Goal: Task Accomplishment & Management: Complete application form

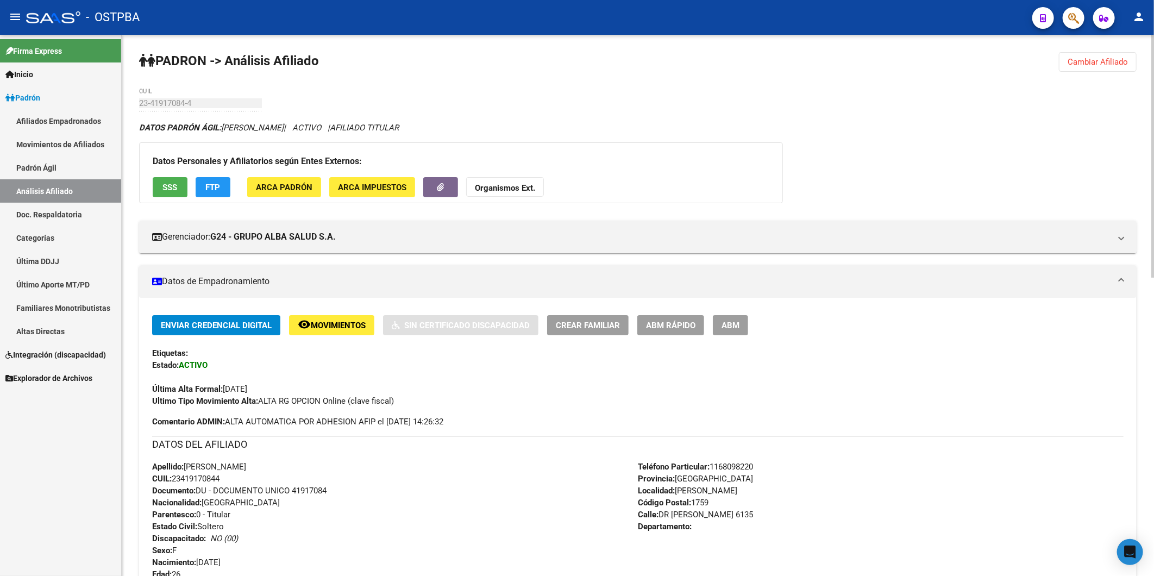
drag, startPoint x: 1098, startPoint y: 63, endPoint x: 1082, endPoint y: 60, distance: 16.1
click at [1099, 62] on span "Cambiar Afiliado" at bounding box center [1098, 62] width 60 height 10
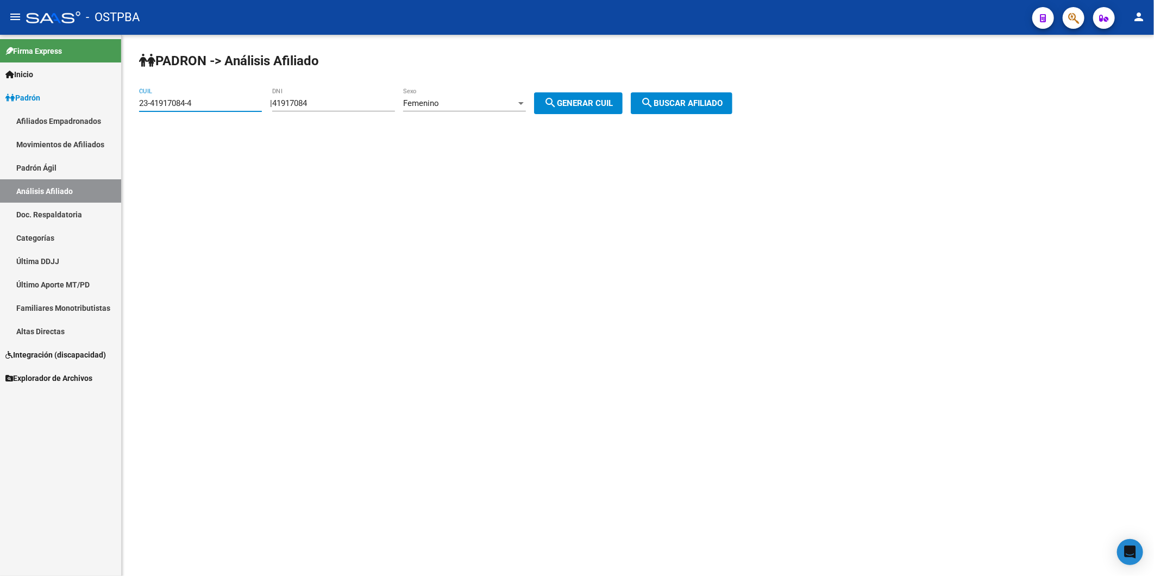
drag, startPoint x: 210, startPoint y: 105, endPoint x: 93, endPoint y: 132, distance: 119.4
click at [122, 128] on div "PADRON -> Análisis Afiliado 23-41917084-4 CUIL | 41917084 DNI Femenino Sexo sea…" at bounding box center [638, 92] width 1032 height 114
paste input "0-56412801-6"
type input "20-56412801-6"
click at [725, 95] on button "search Buscar afiliado" at bounding box center [682, 103] width 102 height 22
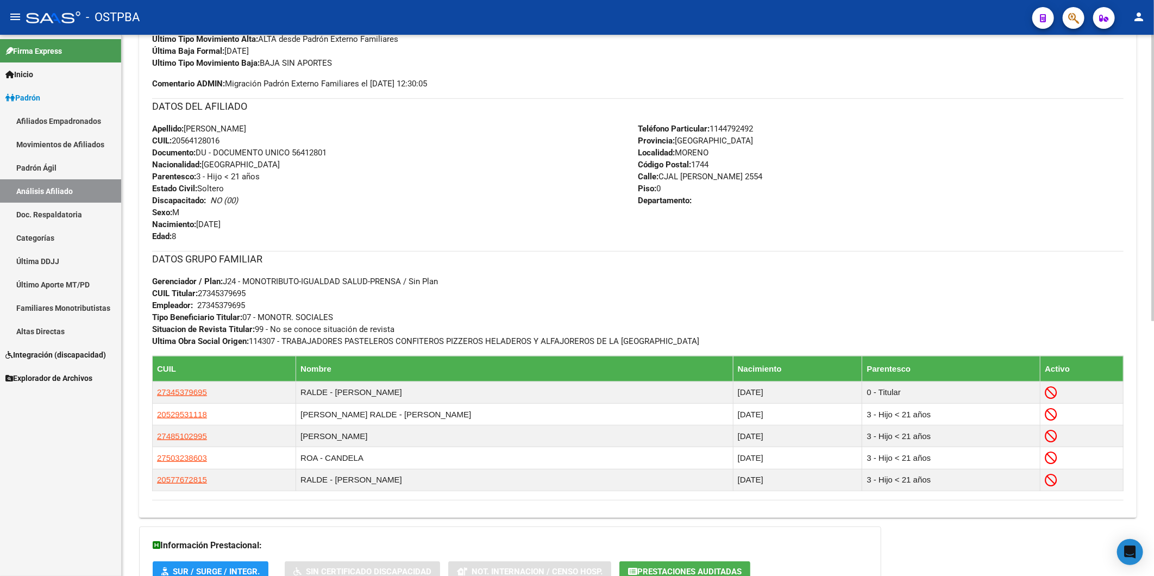
scroll to position [482, 0]
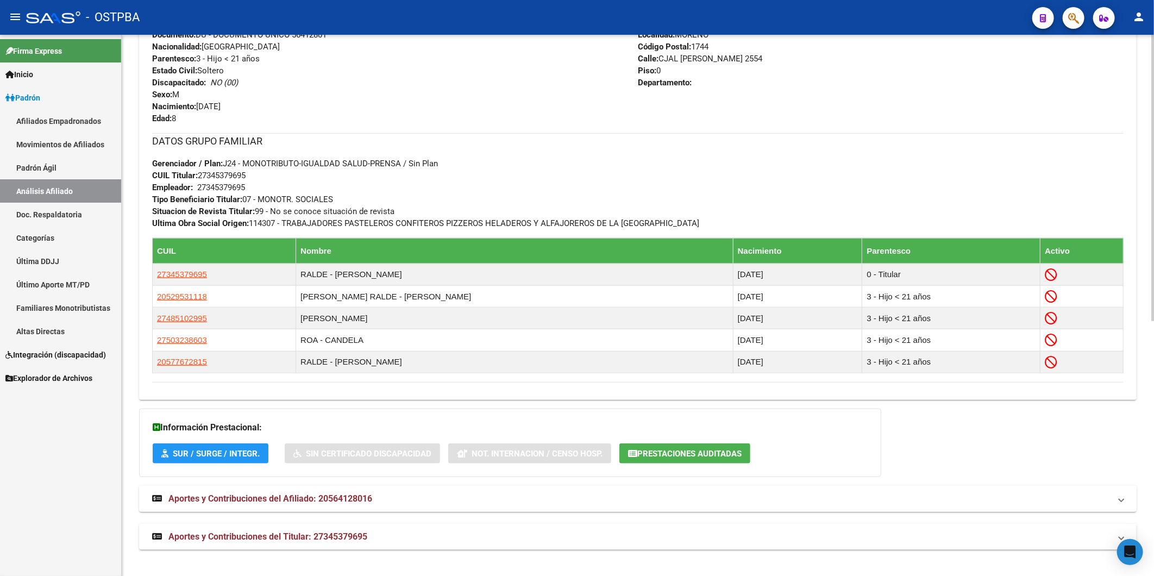
click at [342, 493] on span "Aportes y Contribuciones del Afiliado: 20564128016" at bounding box center [270, 498] width 204 height 10
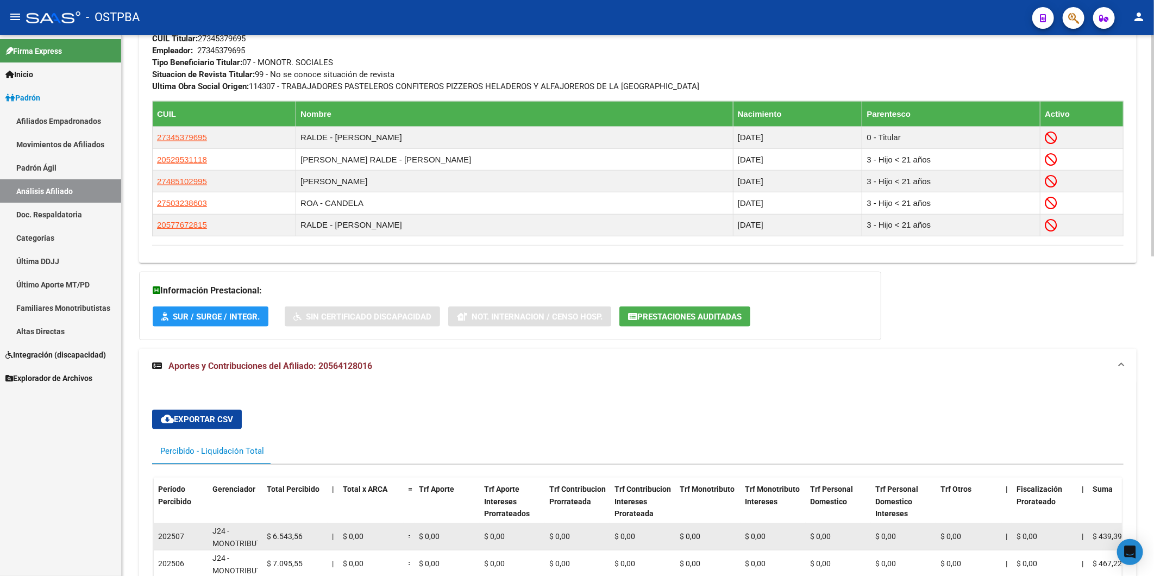
scroll to position [778, 0]
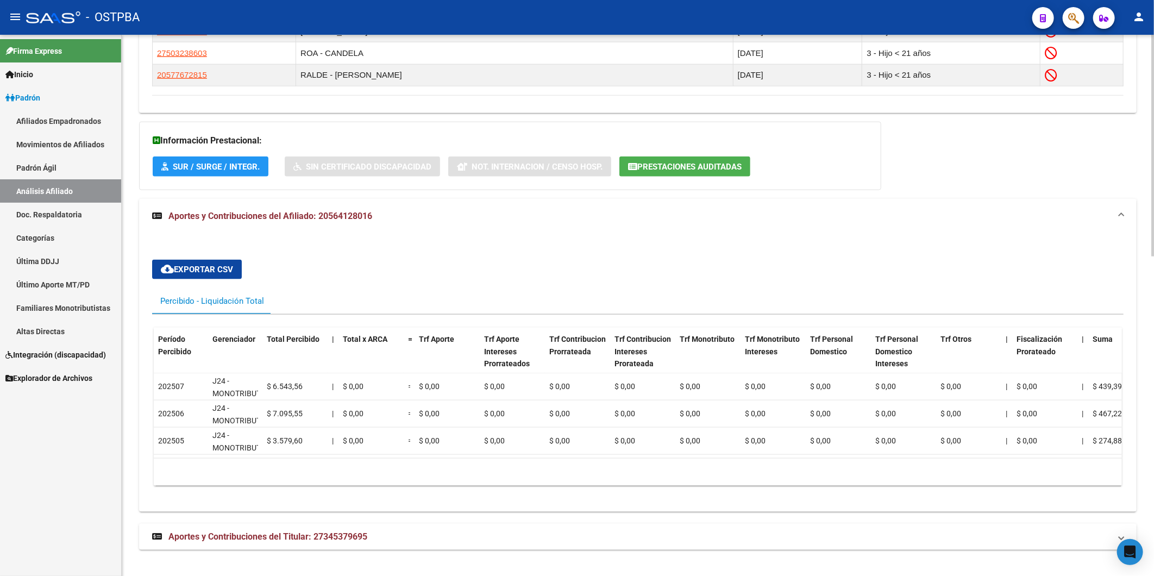
click at [325, 534] on span "Aportes y Contribuciones del Titular: 27345379695" at bounding box center [267, 536] width 199 height 10
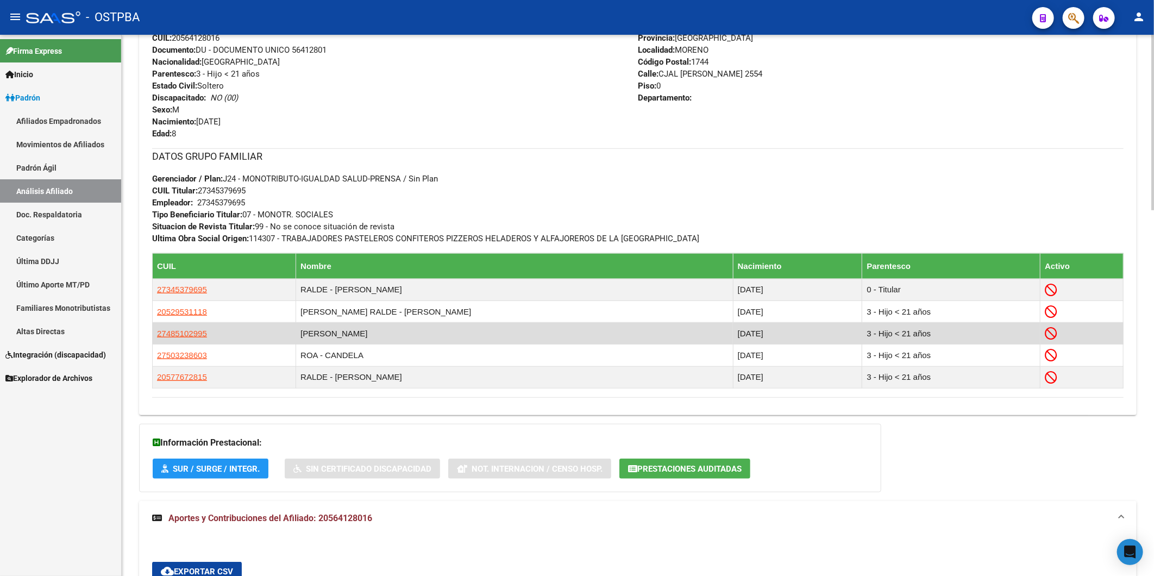
scroll to position [645, 0]
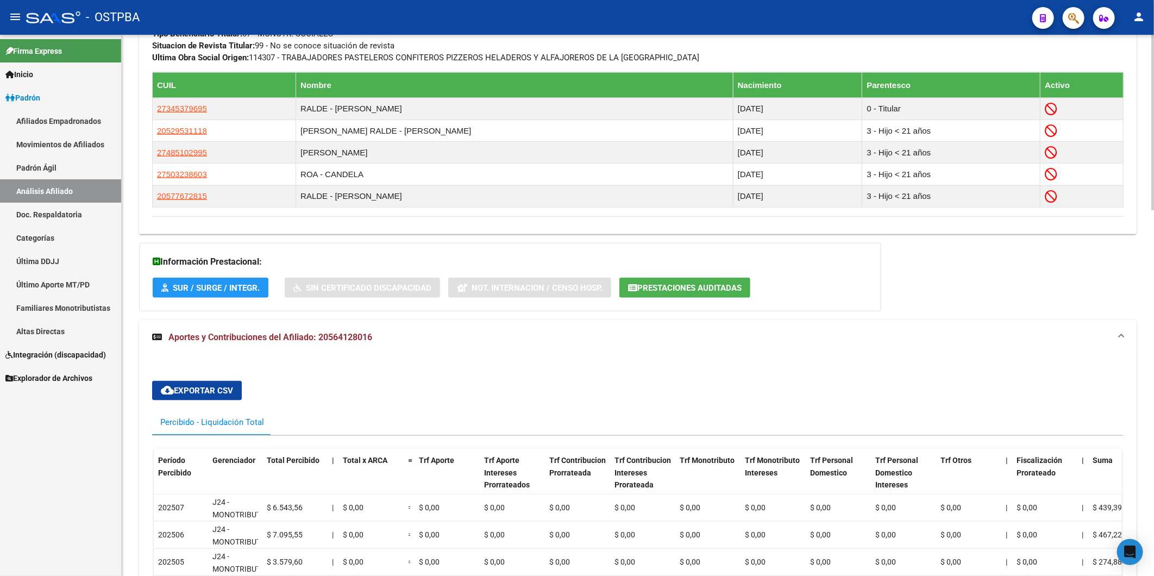
click at [349, 336] on span "Aportes y Contribuciones del Afiliado: 20564128016" at bounding box center [270, 337] width 204 height 10
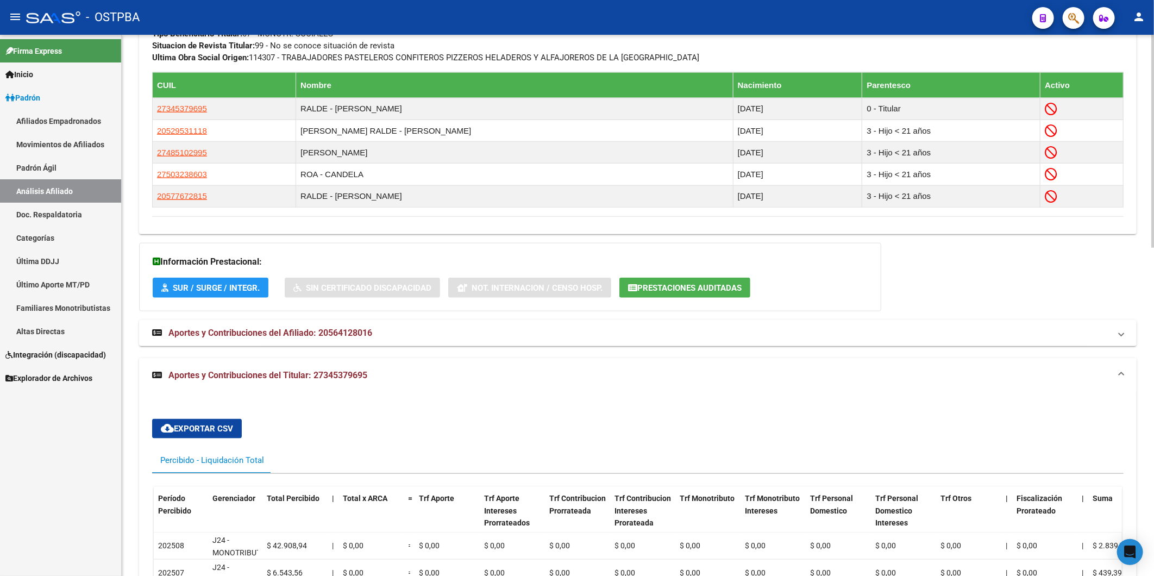
click at [364, 373] on span "Aportes y Contribuciones del Titular: 27345379695" at bounding box center [267, 375] width 199 height 10
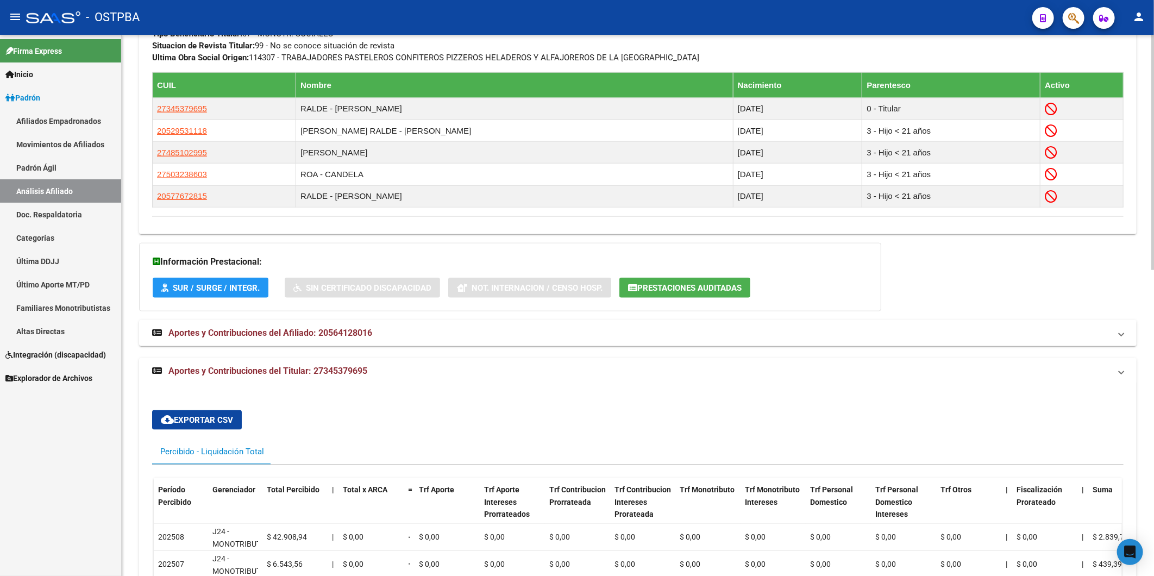
scroll to position [482, 0]
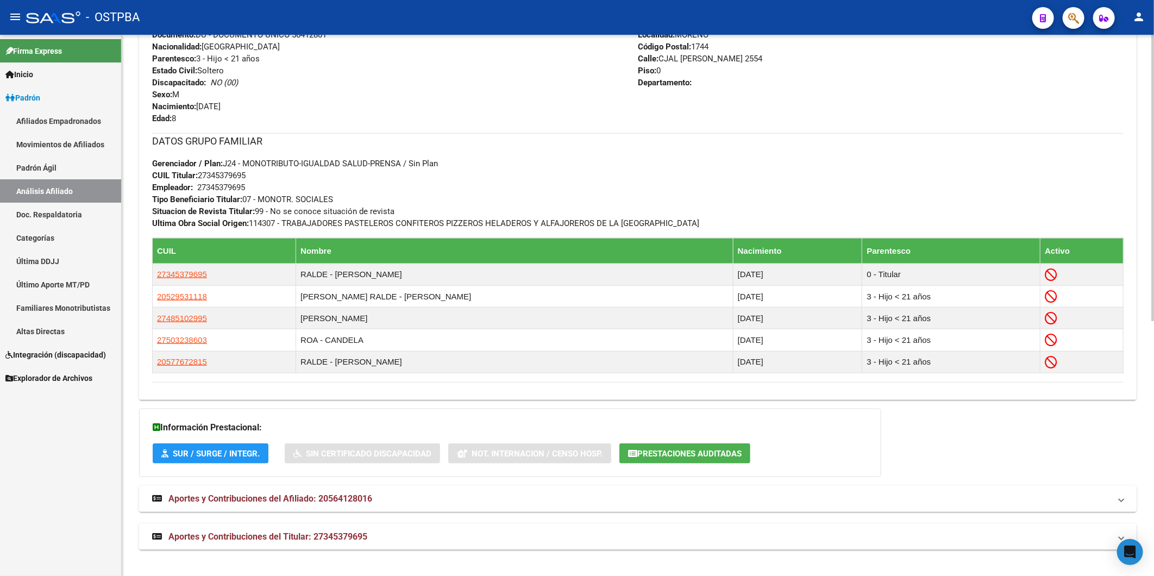
click at [354, 493] on span "Aportes y Contribuciones del Afiliado: 20564128016" at bounding box center [270, 498] width 204 height 10
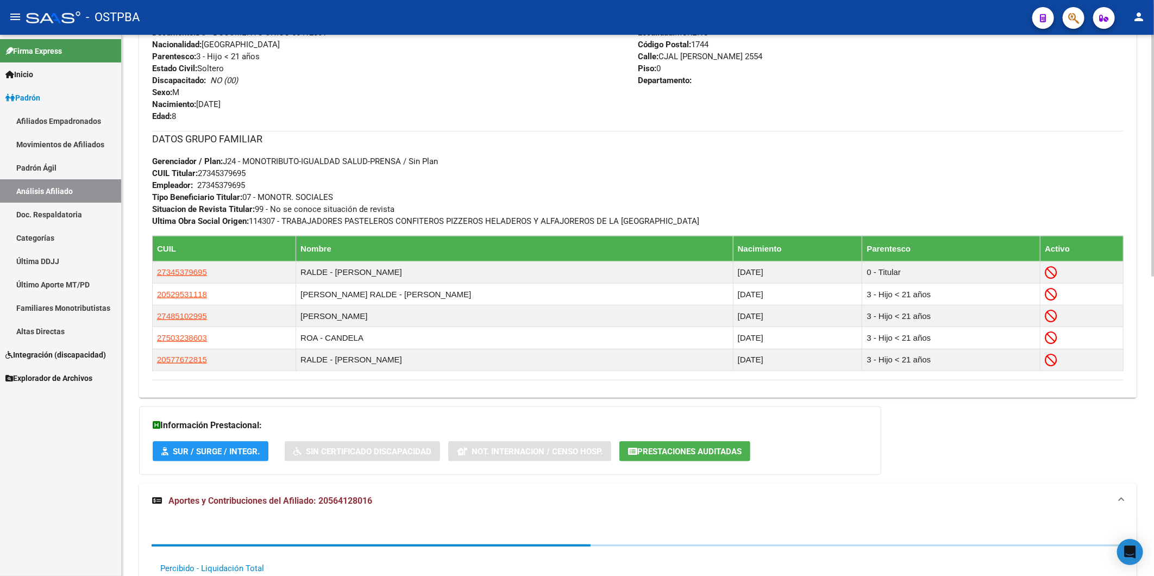
scroll to position [669, 0]
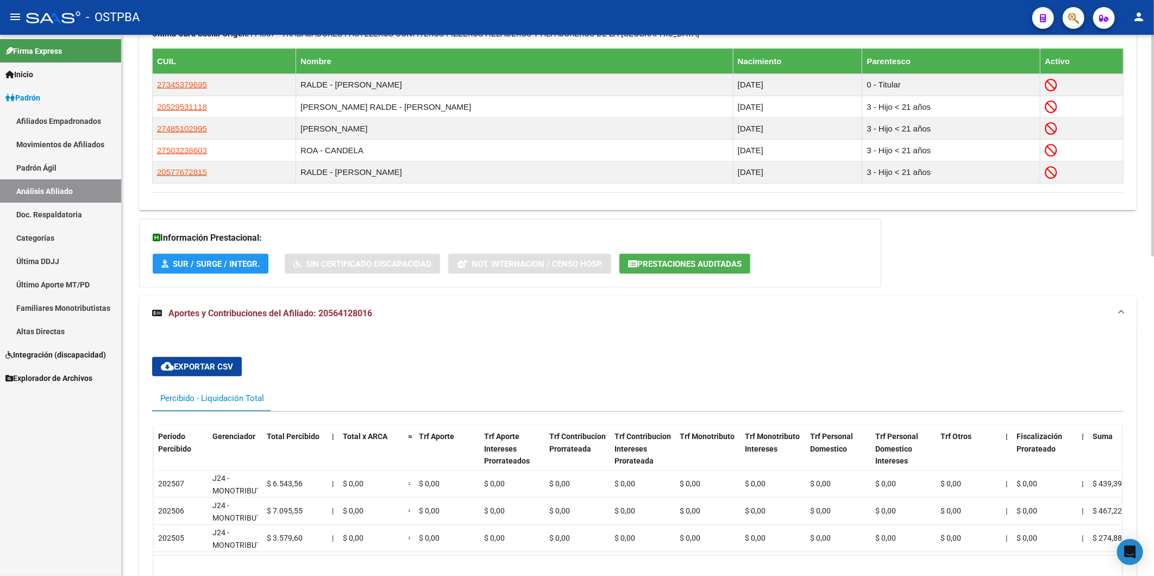
click at [344, 314] on span "Aportes y Contribuciones del Afiliado: 20564128016" at bounding box center [270, 313] width 204 height 10
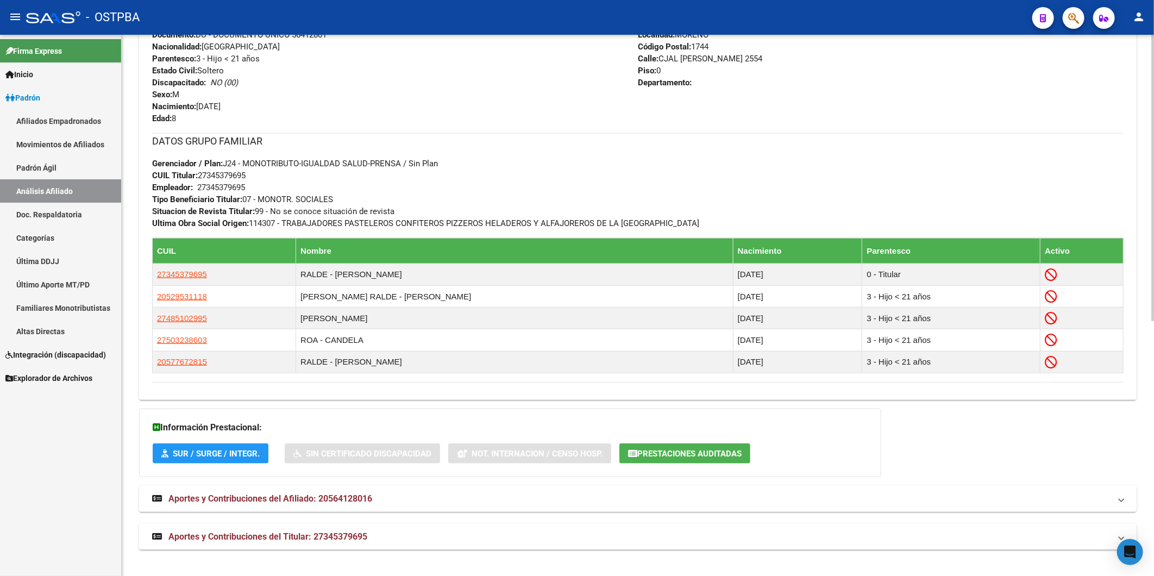
scroll to position [482, 0]
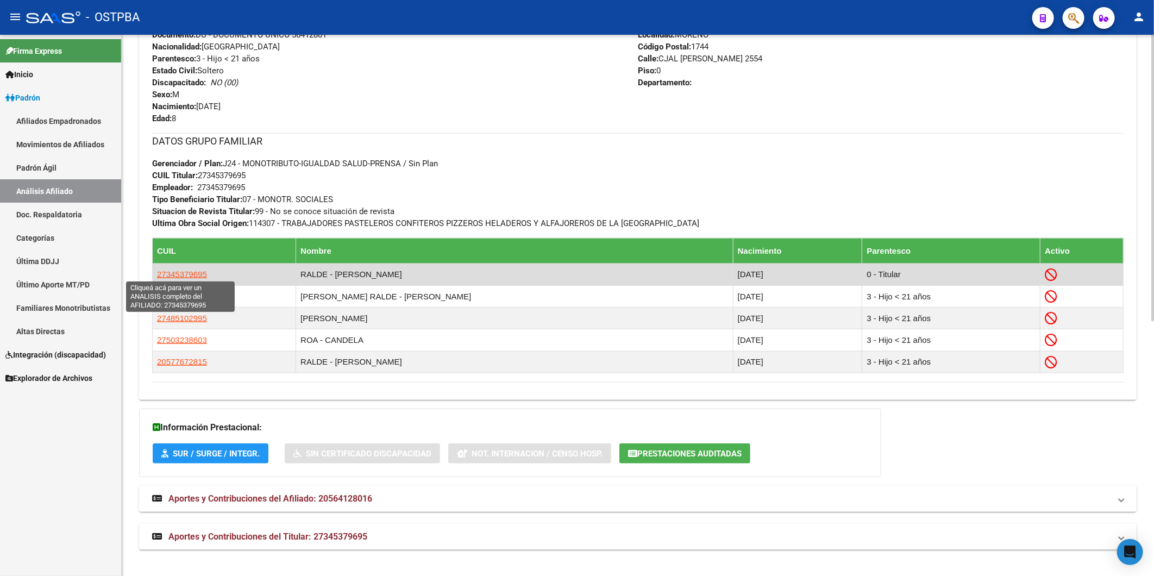
click at [196, 272] on span "27345379695" at bounding box center [182, 273] width 50 height 9
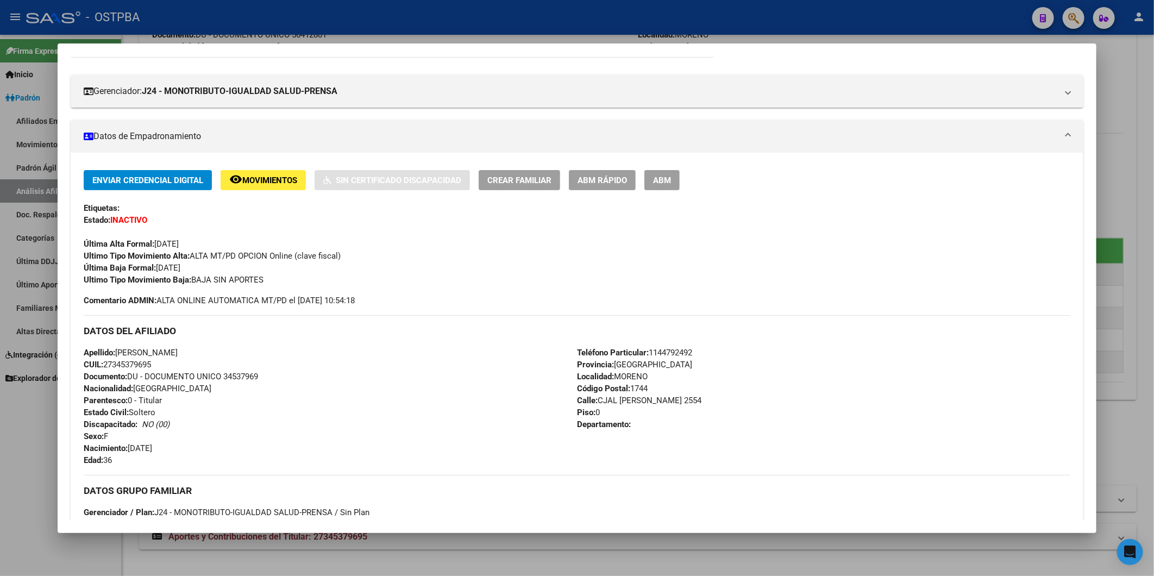
scroll to position [0, 0]
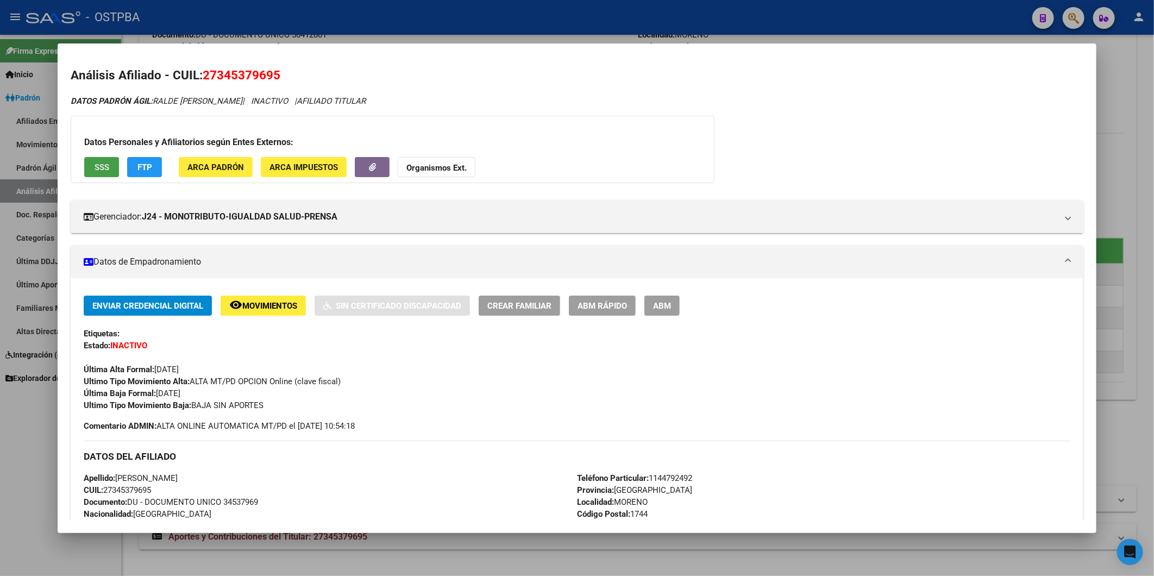
click at [116, 165] on button "SSS" at bounding box center [101, 167] width 35 height 20
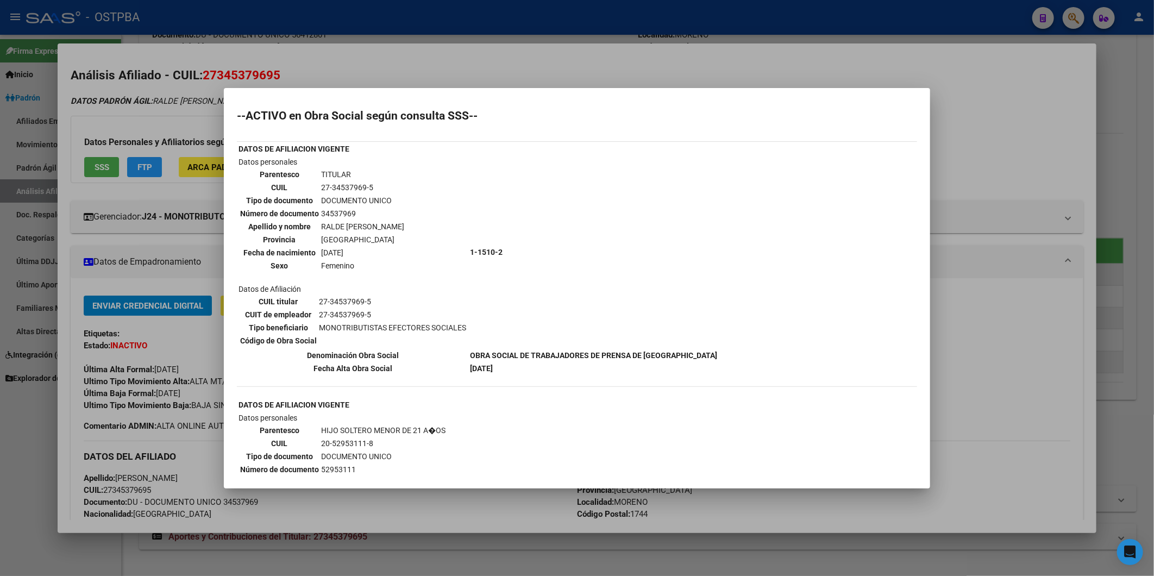
click at [1005, 123] on div at bounding box center [577, 288] width 1154 height 576
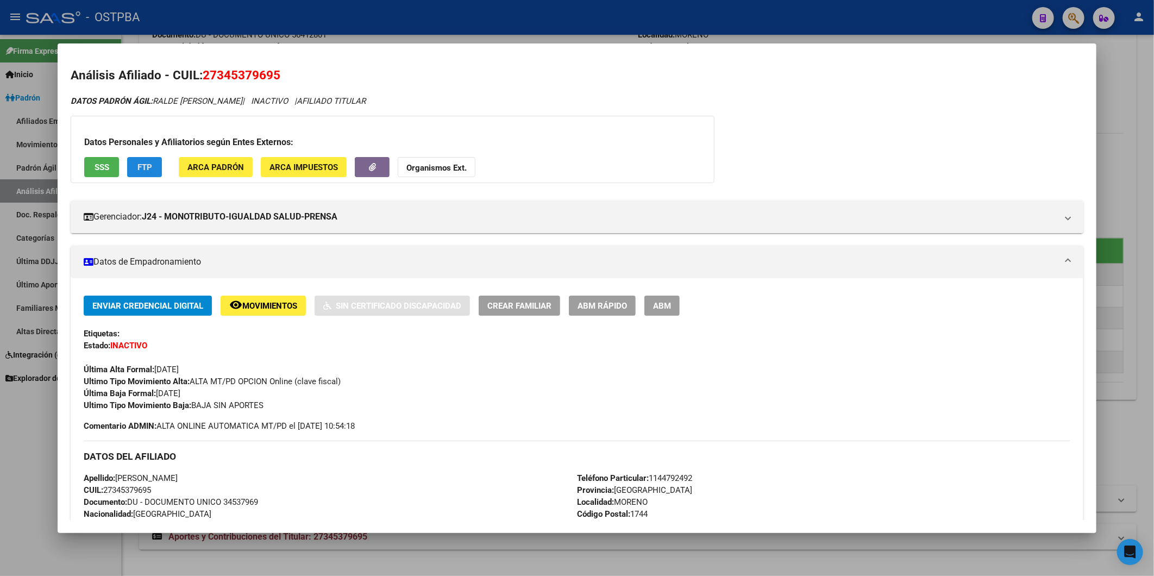
click at [154, 166] on button "FTP" at bounding box center [144, 167] width 35 height 20
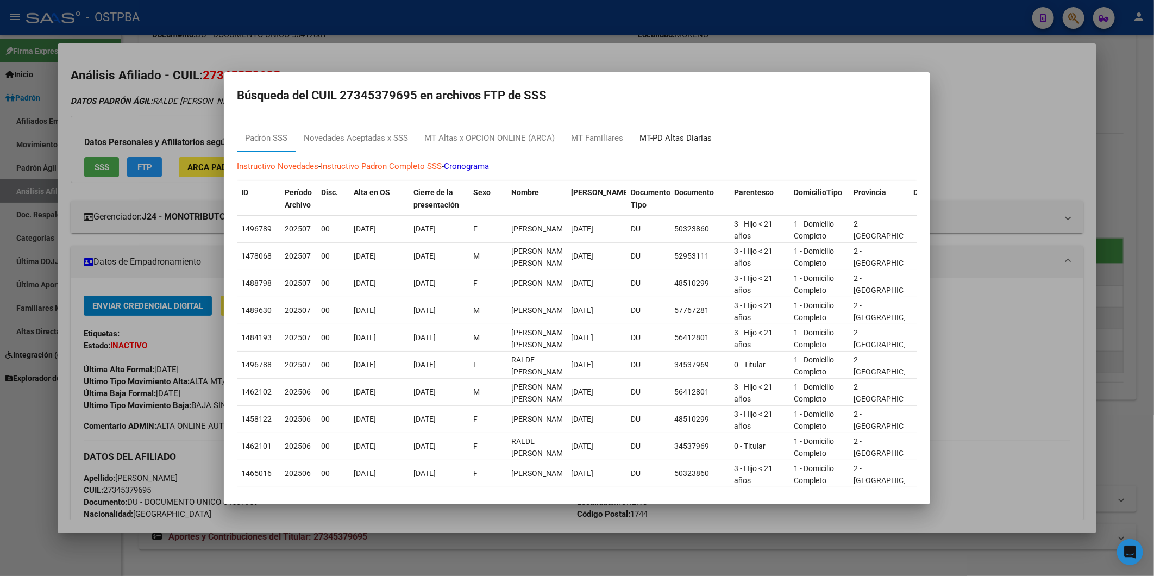
click at [643, 139] on div "MT-PD Altas Diarias" at bounding box center [675, 138] width 72 height 12
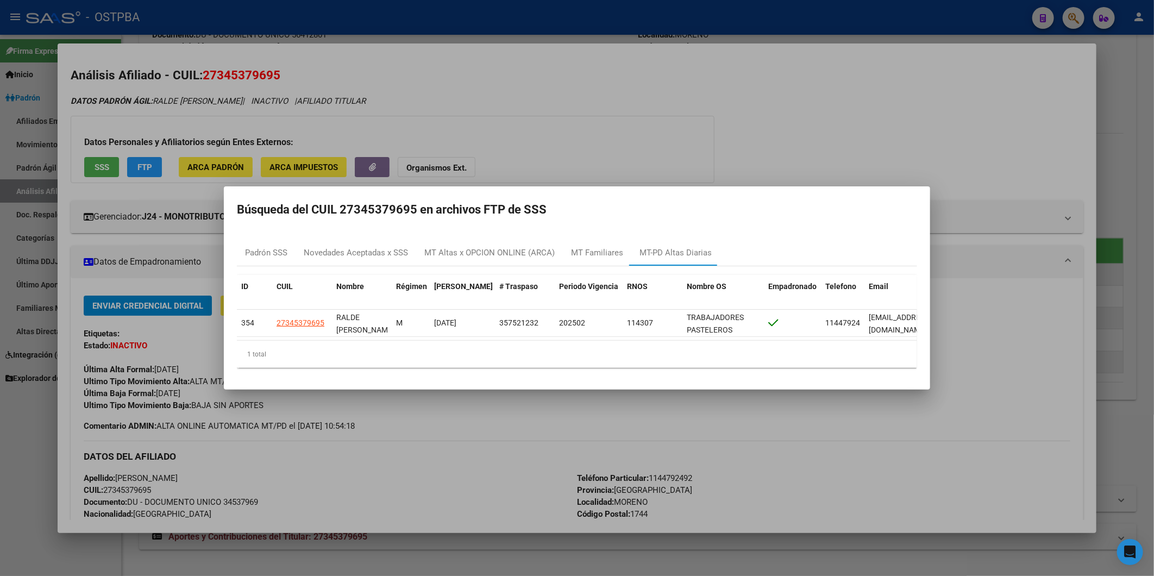
click at [615, 154] on div at bounding box center [577, 288] width 1154 height 576
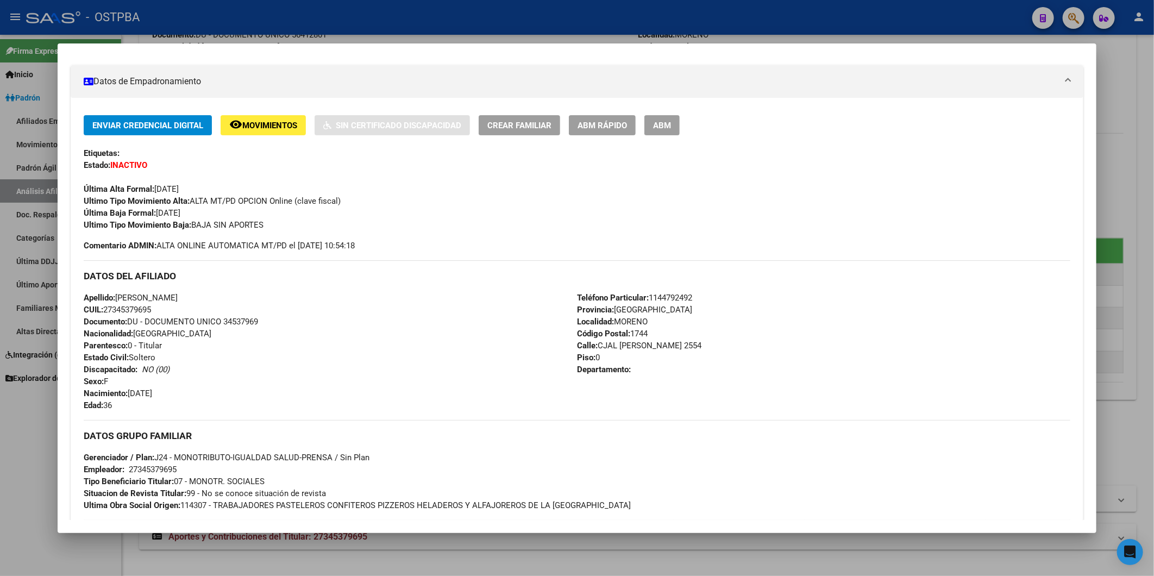
scroll to position [181, 0]
drag, startPoint x: 154, startPoint y: 310, endPoint x: 103, endPoint y: 308, distance: 51.1
click at [103, 308] on span "CUIL: 27345379695" at bounding box center [117, 309] width 67 height 10
click at [170, 317] on span "Documento: DU - DOCUMENTO UNICO 34537969" at bounding box center [171, 321] width 174 height 10
drag, startPoint x: 106, startPoint y: 306, endPoint x: 161, endPoint y: 311, distance: 55.1
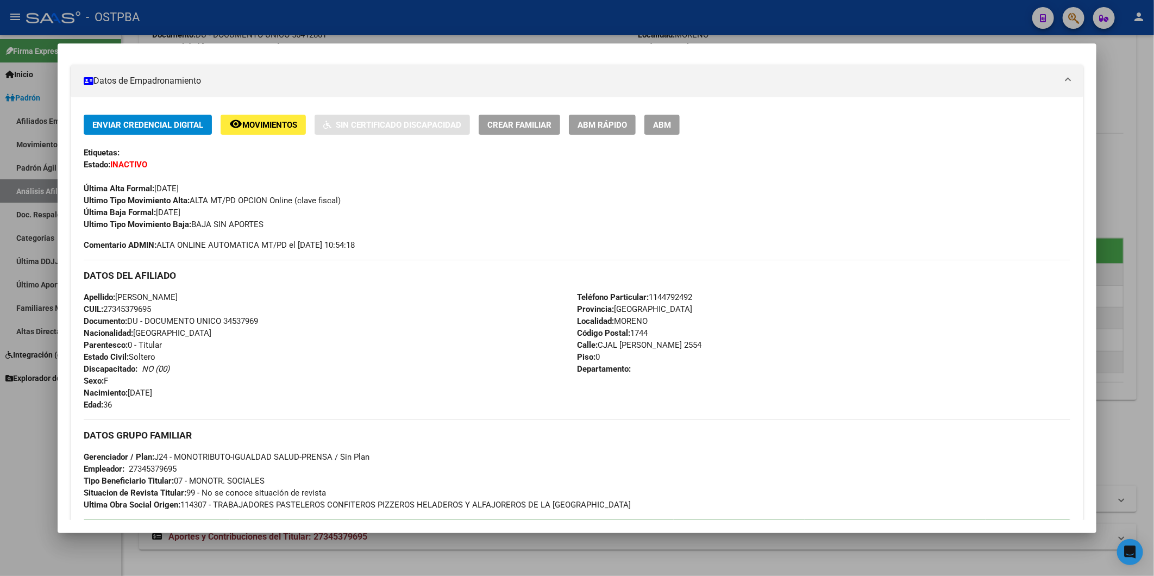
click at [161, 311] on div "Apellido: CECILIA MARIEL RALDE CUIL: 27345379695 Documento: DU - DOCUMENTO UNIC…" at bounding box center [330, 351] width 493 height 120
copy span "27345379695"
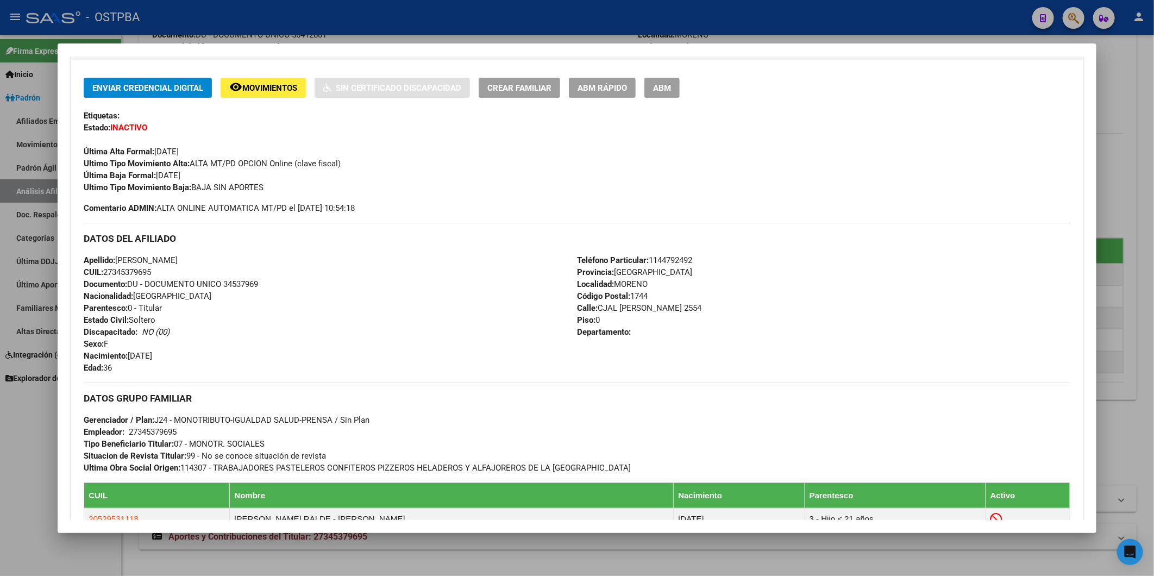
scroll to position [0, 0]
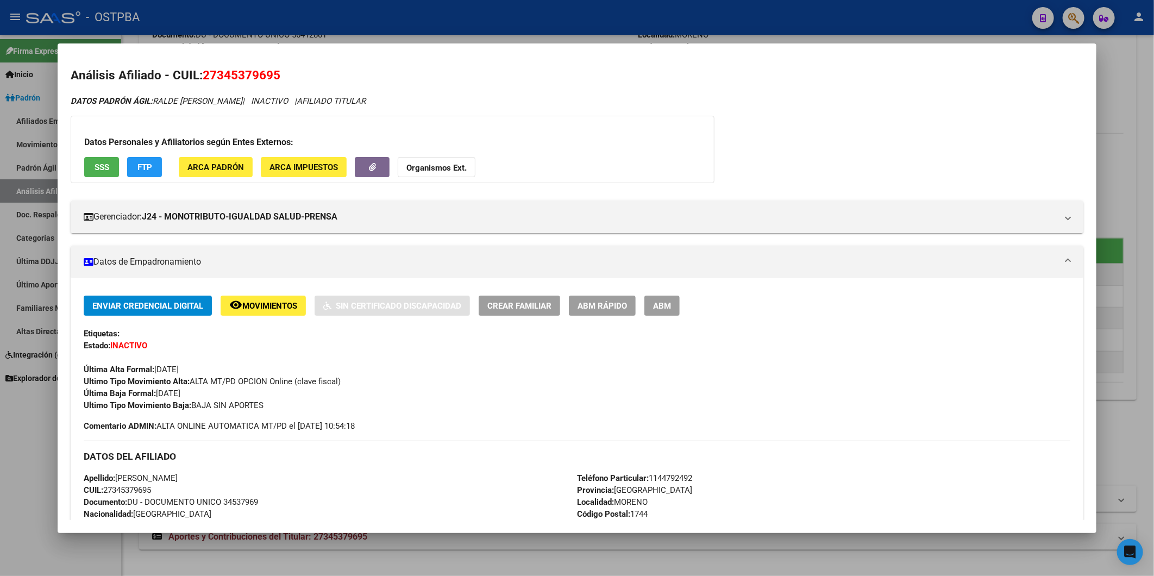
click at [454, 168] on strong "Organismos Ext." at bounding box center [436, 168] width 60 height 10
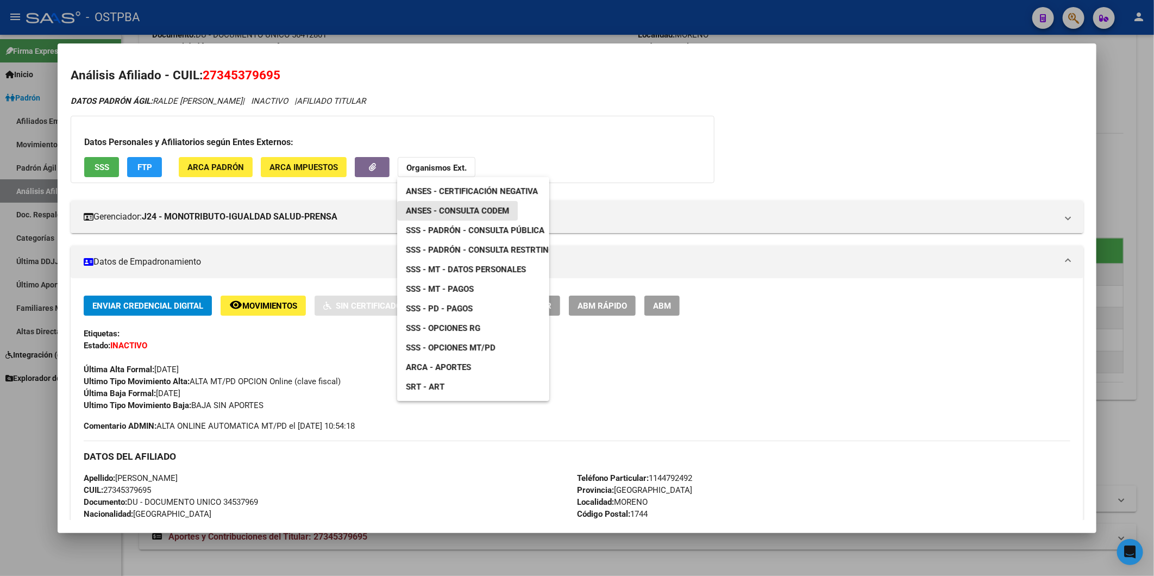
click at [464, 206] on span "ANSES - Consulta CODEM" at bounding box center [457, 211] width 103 height 10
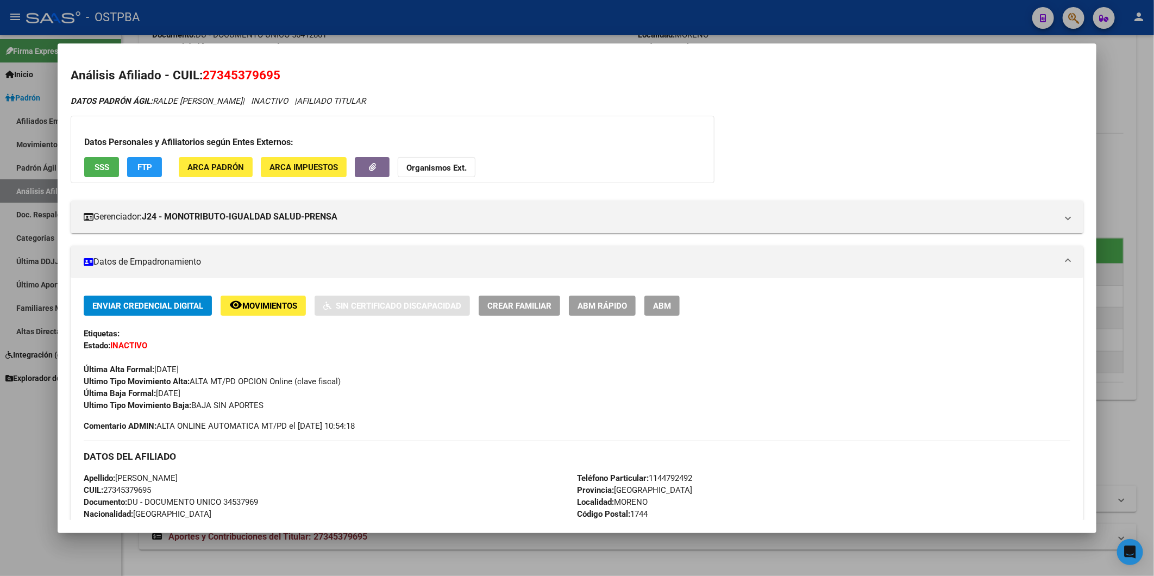
click at [446, 163] on strong "Organismos Ext." at bounding box center [436, 168] width 60 height 10
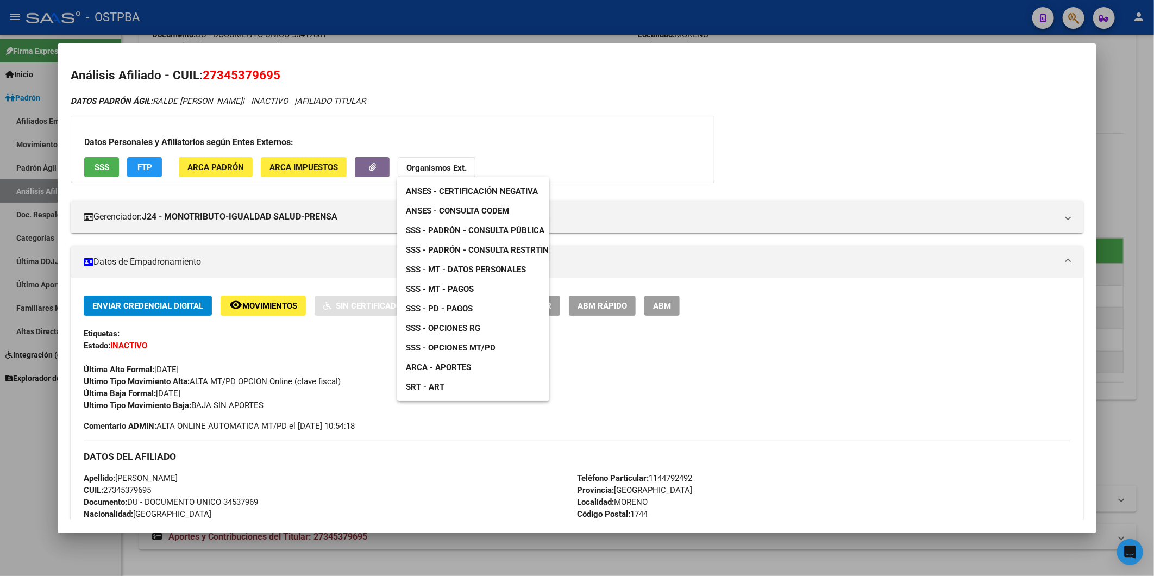
click at [490, 267] on span "SSS - MT - Datos Personales" at bounding box center [466, 270] width 120 height 10
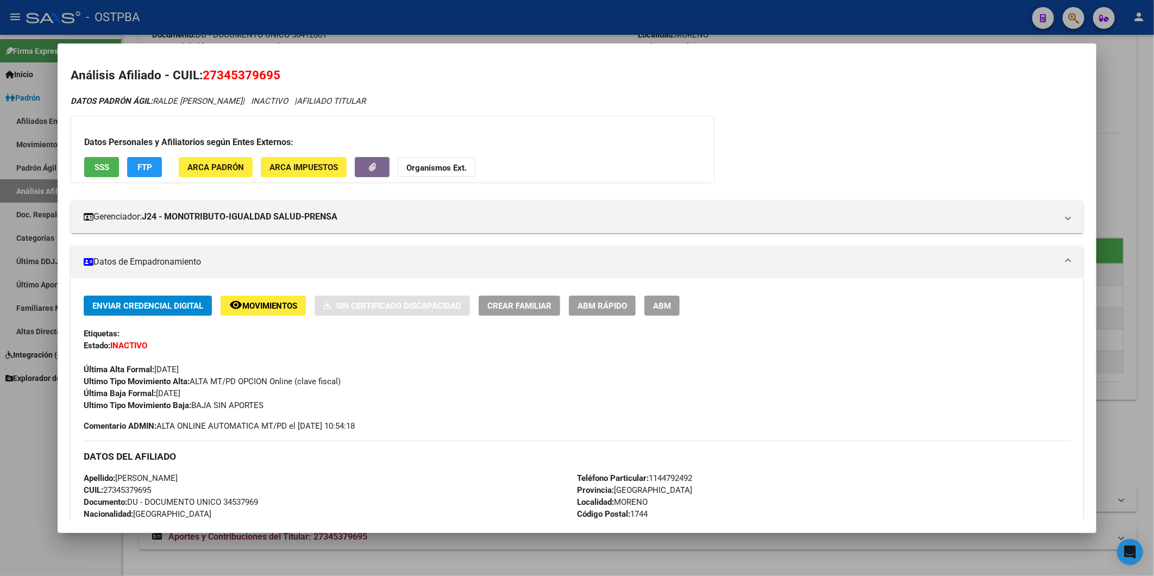
drag, startPoint x: 160, startPoint y: 101, endPoint x: 254, endPoint y: 106, distance: 93.6
click at [254, 106] on div "DATOS PADRÓN ÁGIL: RALDE CECILIA MARIEL | INACTIVO | AFILIADO TITULAR" at bounding box center [577, 101] width 1013 height 12
copy icon "ALDE CECILIA MARIEL |"
drag, startPoint x: 291, startPoint y: 71, endPoint x: 205, endPoint y: 73, distance: 85.3
click at [205, 73] on h2 "Análisis Afiliado - CUIL: 27345379695" at bounding box center [577, 75] width 1013 height 18
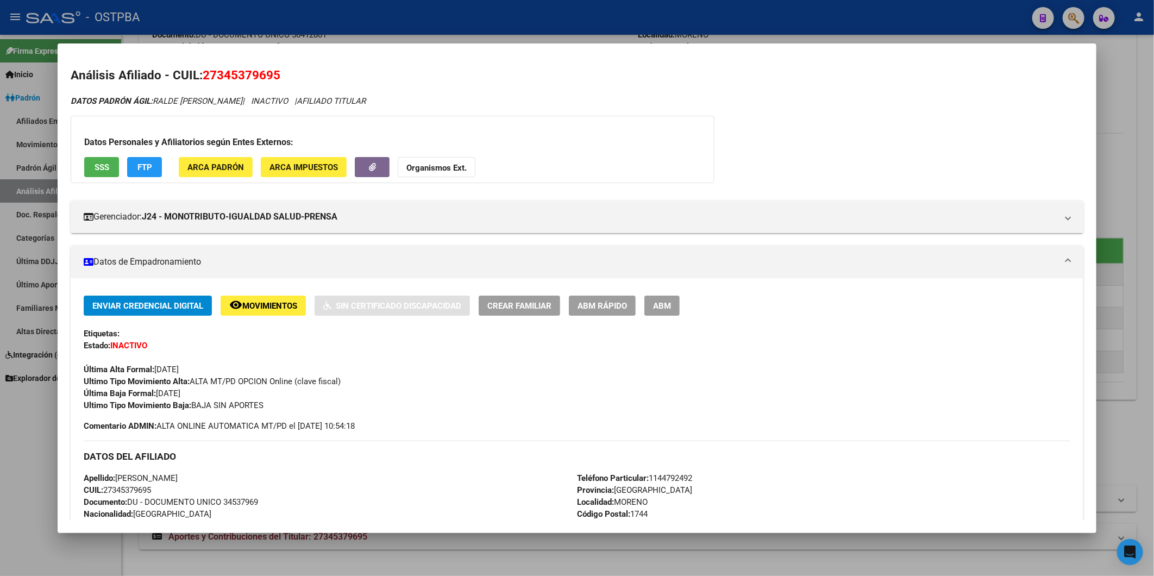
drag, startPoint x: 118, startPoint y: 477, endPoint x: 158, endPoint y: 490, distance: 41.8
click at [158, 490] on div "Apellido: CECILIA MARIEL RALDE CUIL: 27345379695 Documento: DU - DOCUMENTO UNIC…" at bounding box center [330, 532] width 493 height 120
copy div "CECILIA MARIEL RALDE CUIL: 27345379695"
click at [163, 491] on div "Apellido: CECILIA MARIEL RALDE CUIL: 27345379695 Documento: DU - DOCUMENTO UNIC…" at bounding box center [330, 532] width 493 height 120
drag, startPoint x: 156, startPoint y: 491, endPoint x: 106, endPoint y: 487, distance: 50.6
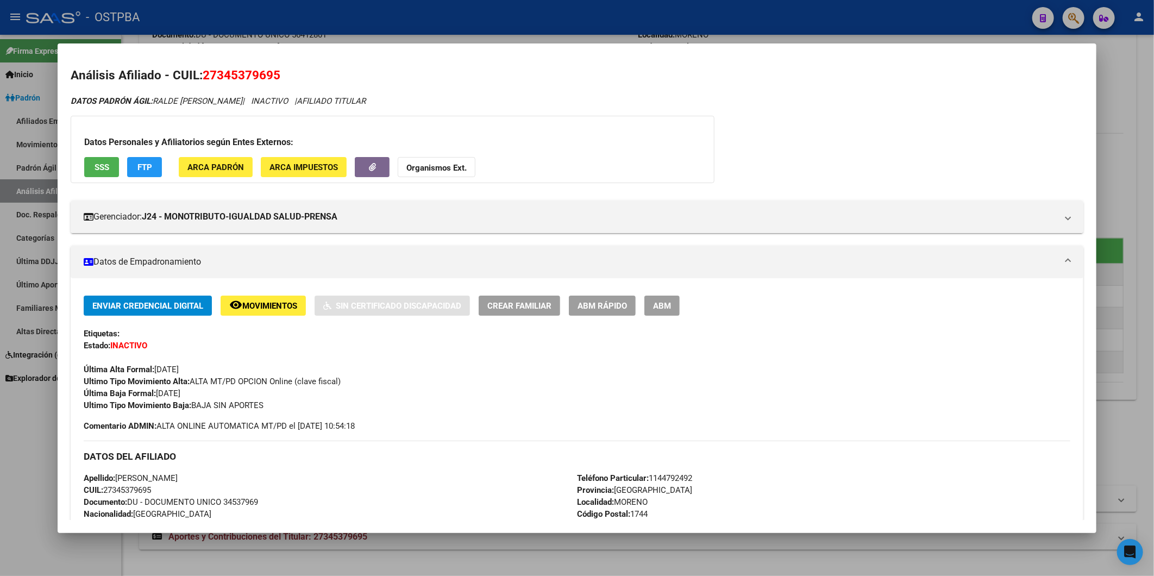
click at [106, 487] on div "Apellido: CECILIA MARIEL RALDE CUIL: 27345379695 Documento: DU - DOCUMENTO UNIC…" at bounding box center [330, 532] width 493 height 120
copy span "27345379695"
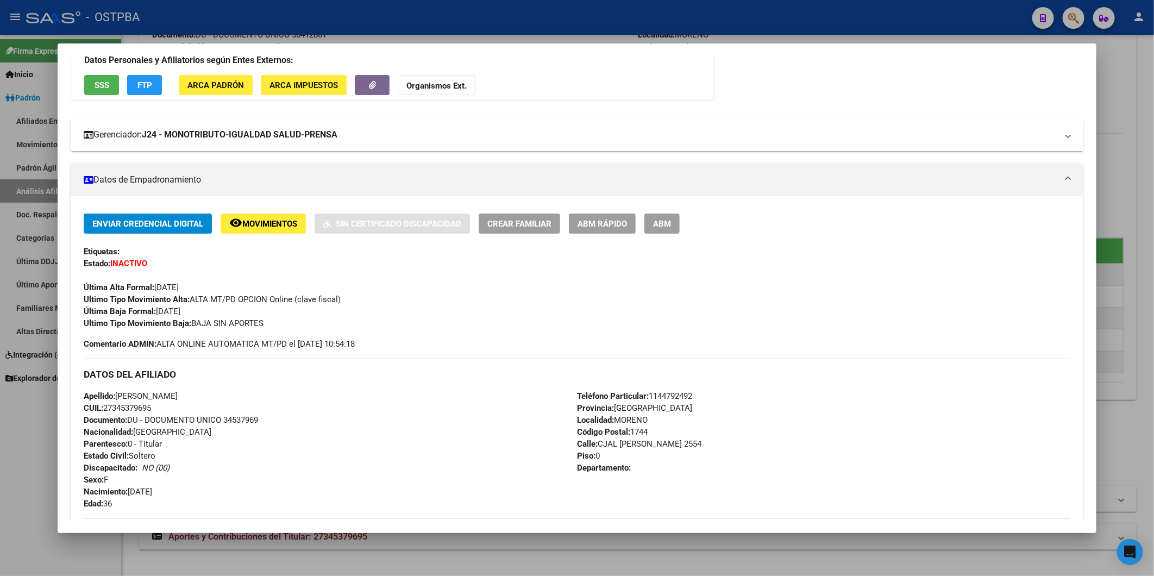
scroll to position [60, 0]
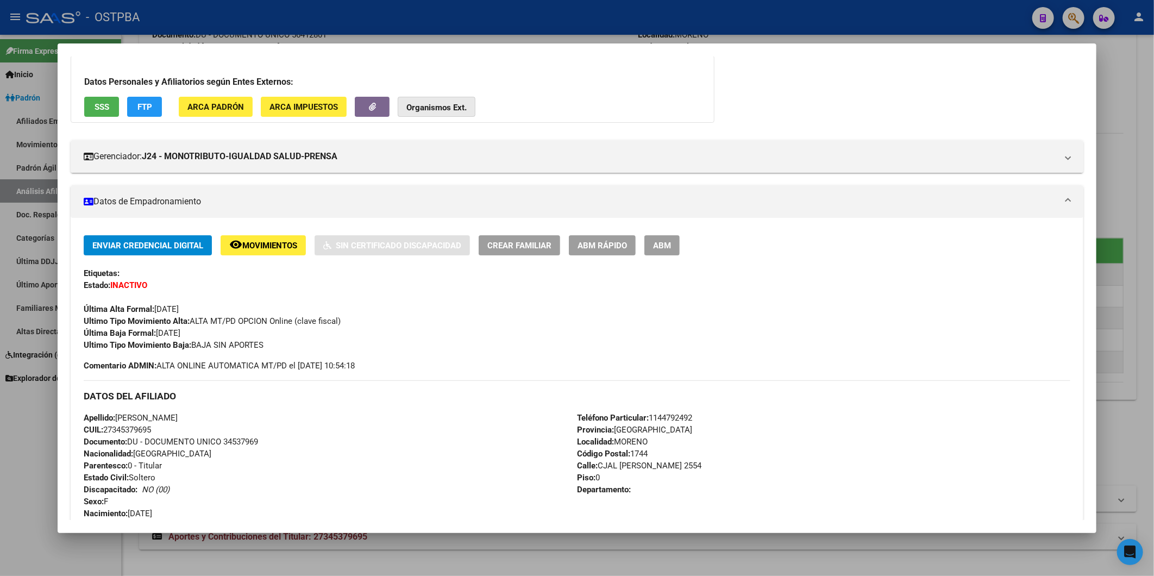
click at [453, 104] on strong "Organismos Ext." at bounding box center [436, 108] width 60 height 10
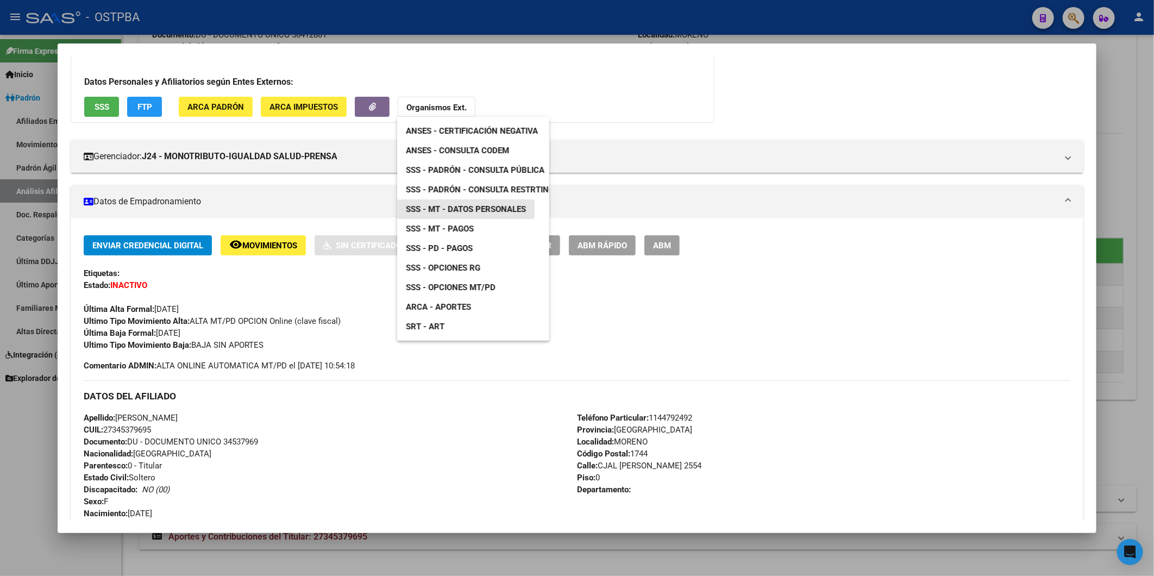
click at [486, 208] on span "SSS - MT - Datos Personales" at bounding box center [466, 209] width 120 height 10
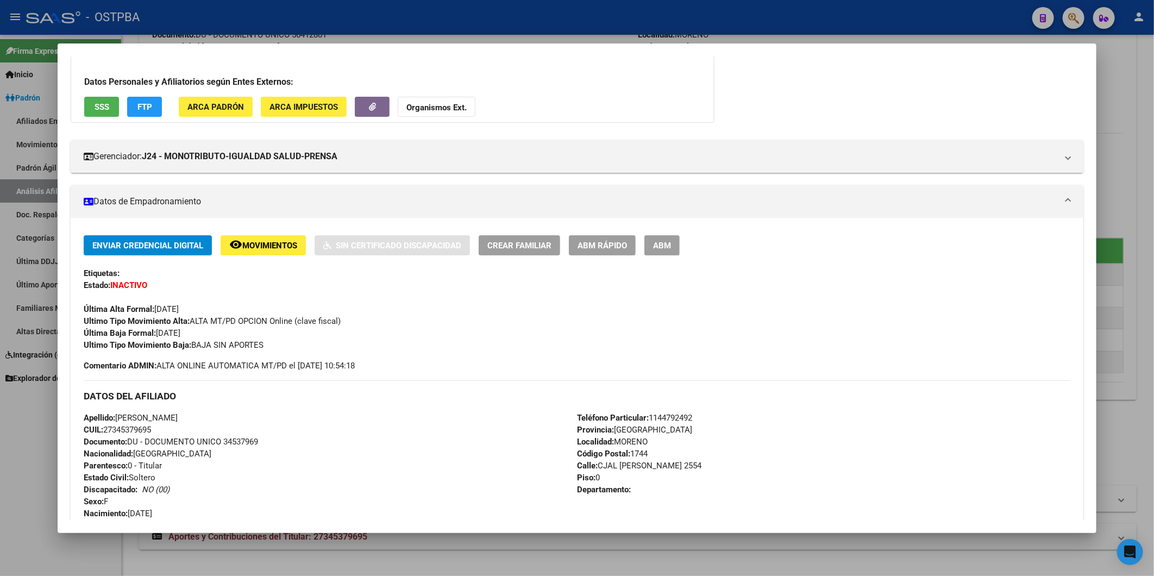
click at [354, 321] on div "Ultimo Tipo Movimiento Alta: ALTA MT/PD OPCION Online (clave fiscal)" at bounding box center [577, 321] width 987 height 12
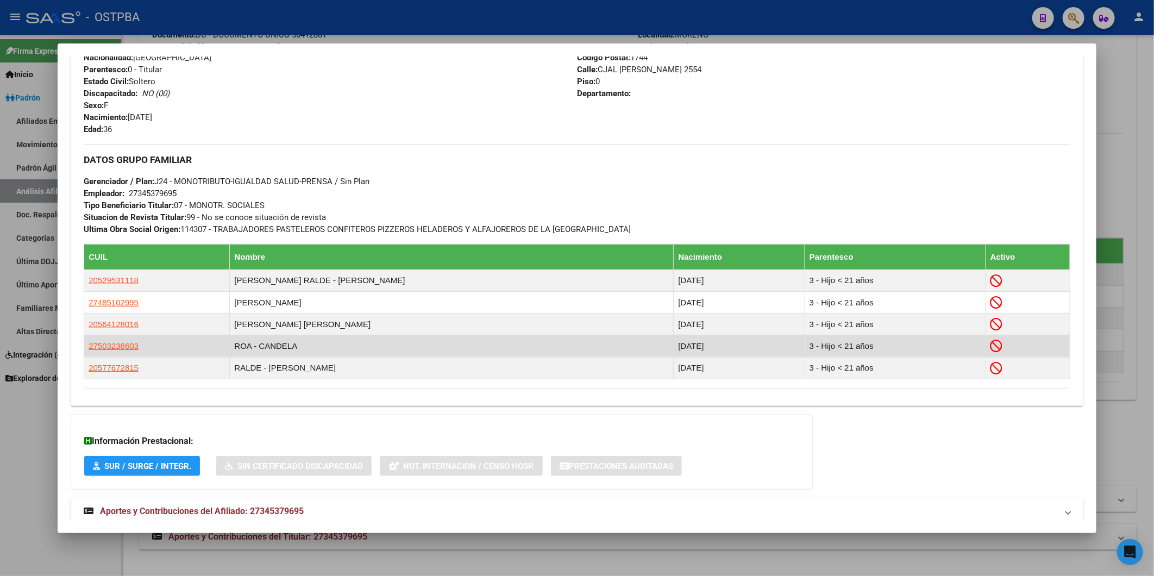
scroll to position [487, 0]
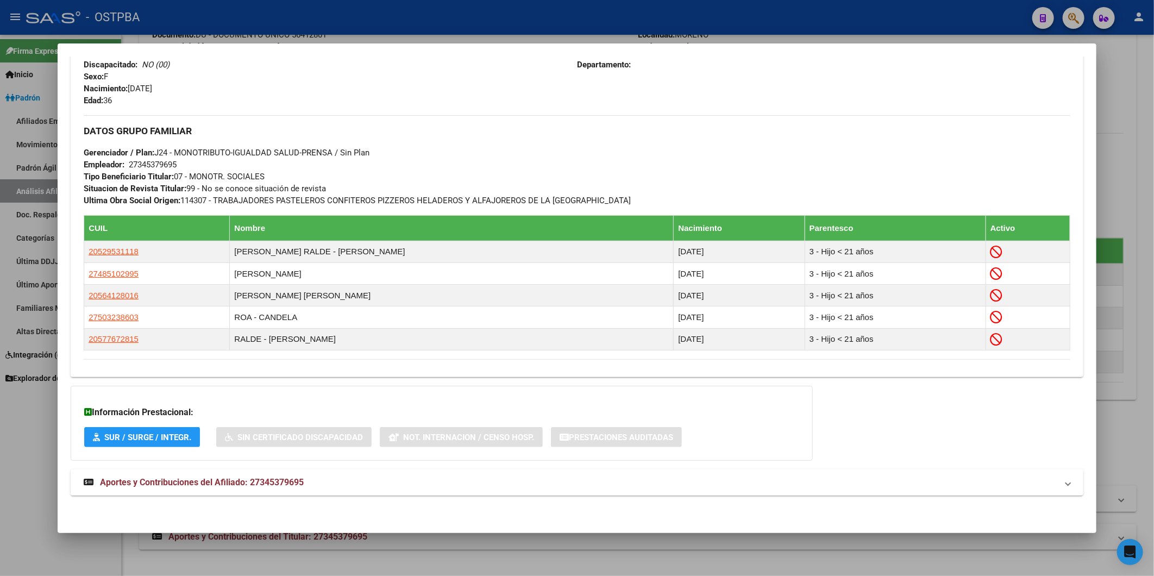
click at [294, 484] on span "Aportes y Contribuciones del Afiliado: 27345379695" at bounding box center [202, 482] width 204 height 10
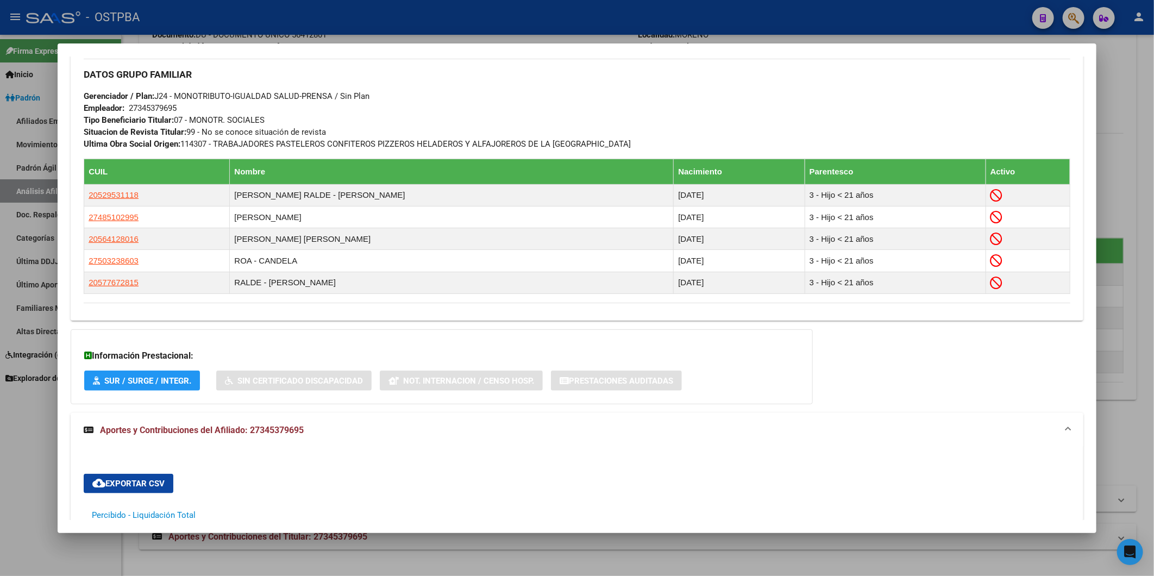
scroll to position [543, 0]
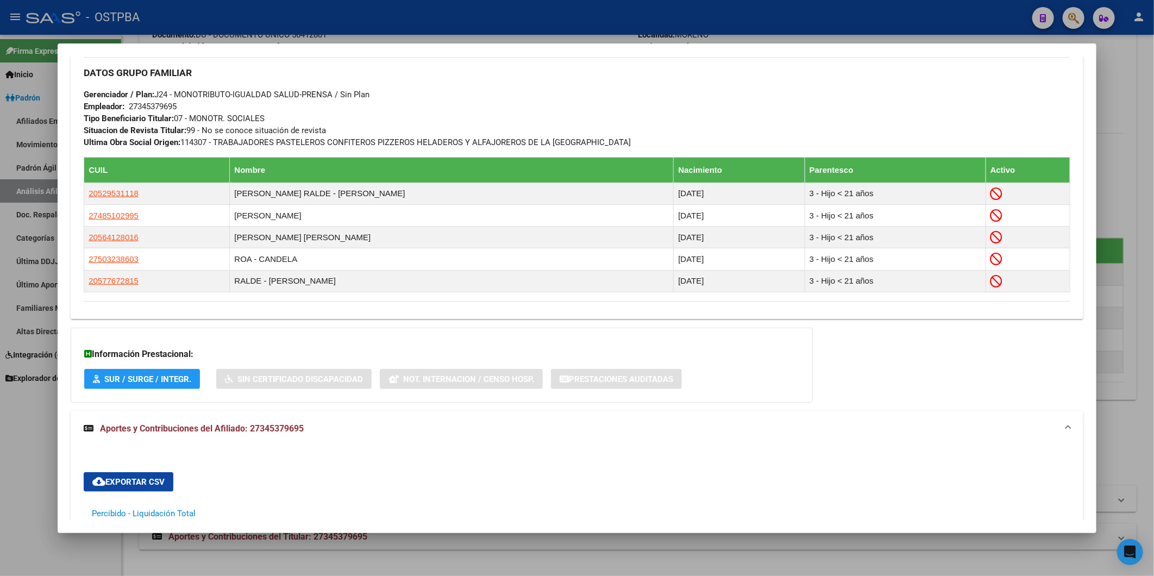
click at [264, 428] on span "Aportes y Contribuciones del Afiliado: 27345379695" at bounding box center [202, 428] width 204 height 10
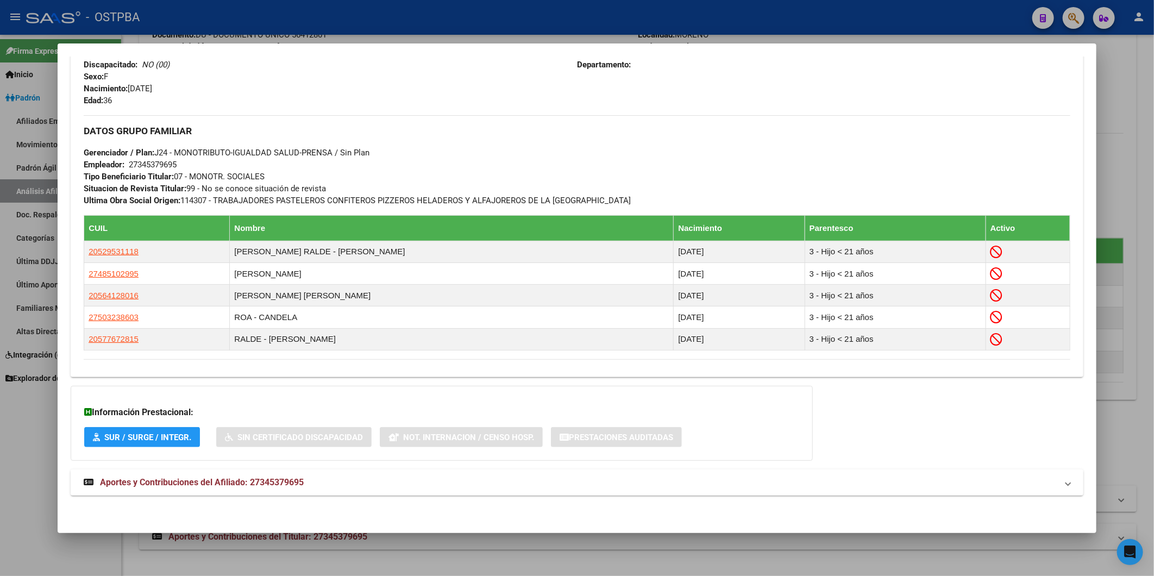
click at [300, 482] on span "Aportes y Contribuciones del Afiliado: 27345379695" at bounding box center [202, 482] width 204 height 10
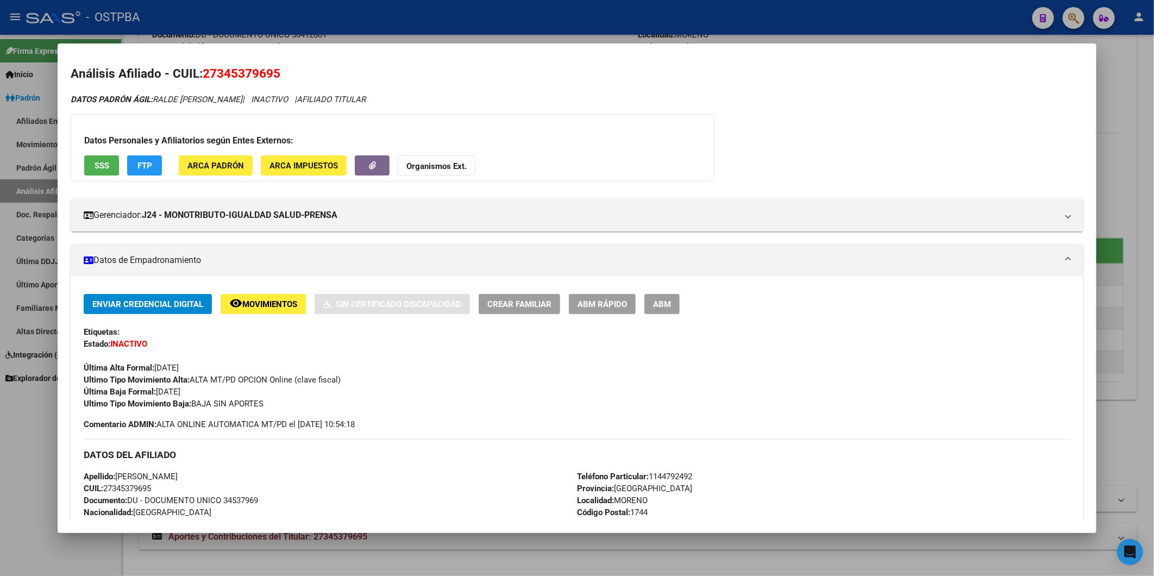
scroll to position [0, 0]
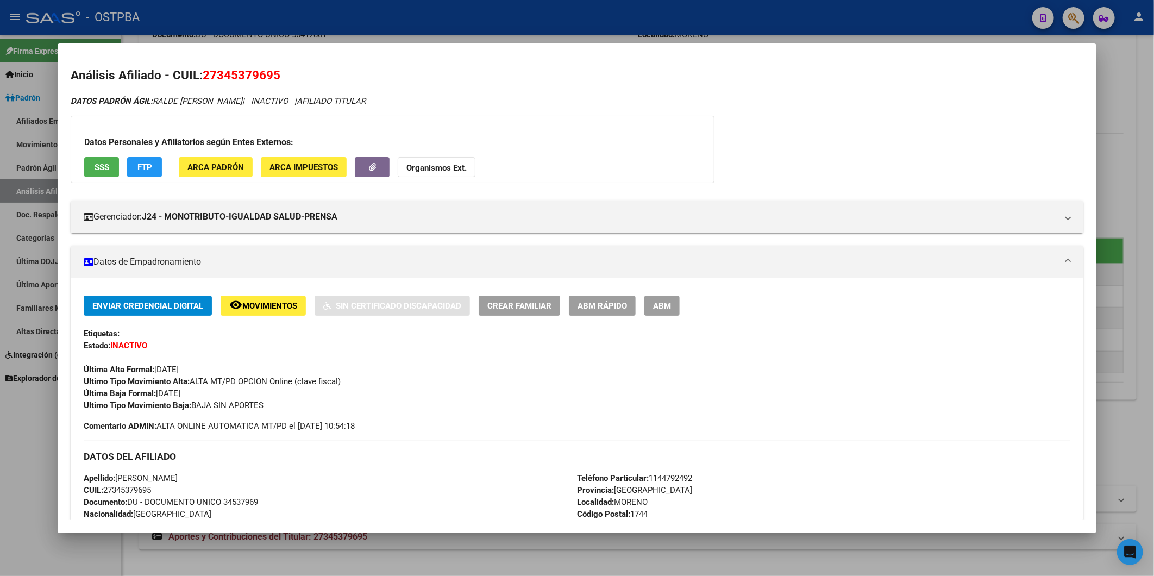
drag, startPoint x: 289, startPoint y: 78, endPoint x: 204, endPoint y: 81, distance: 84.3
click at [204, 81] on h2 "Análisis Afiliado - CUIL: 27345379695" at bounding box center [577, 75] width 1013 height 18
copy span "27345379695"
click at [412, 166] on strong "Organismos Ext." at bounding box center [436, 168] width 60 height 10
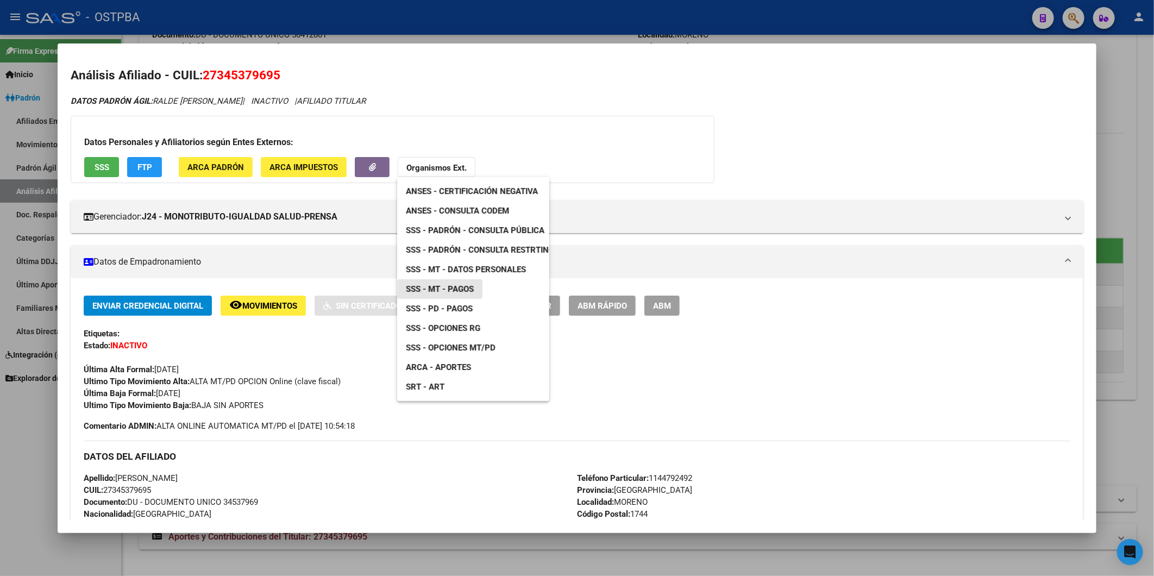
click at [455, 286] on span "SSS - MT - Pagos" at bounding box center [440, 289] width 68 height 10
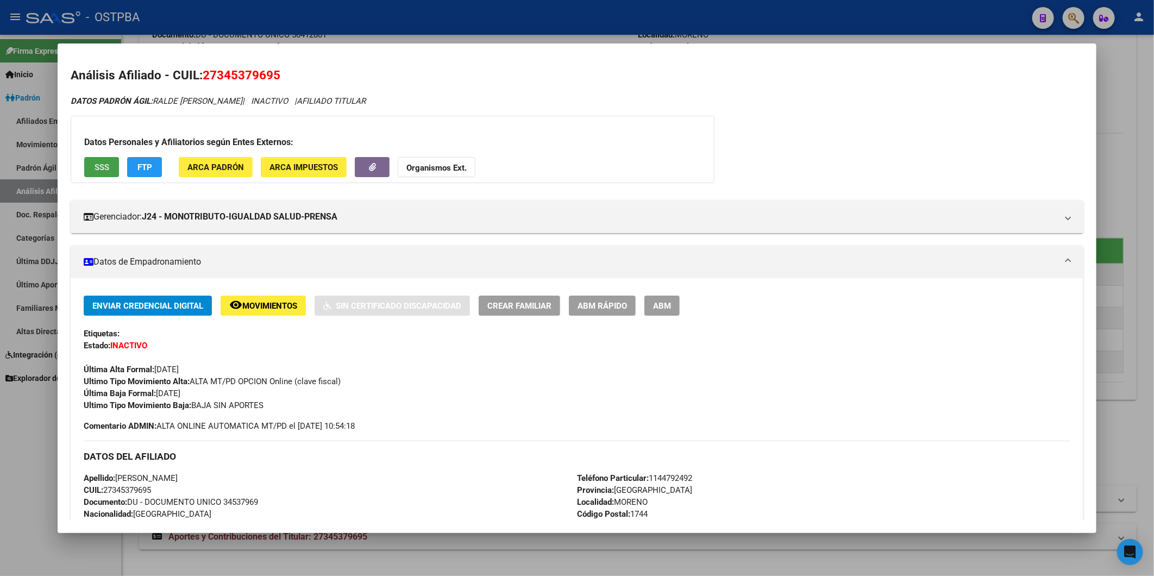
click at [112, 167] on button "SSS" at bounding box center [101, 167] width 35 height 20
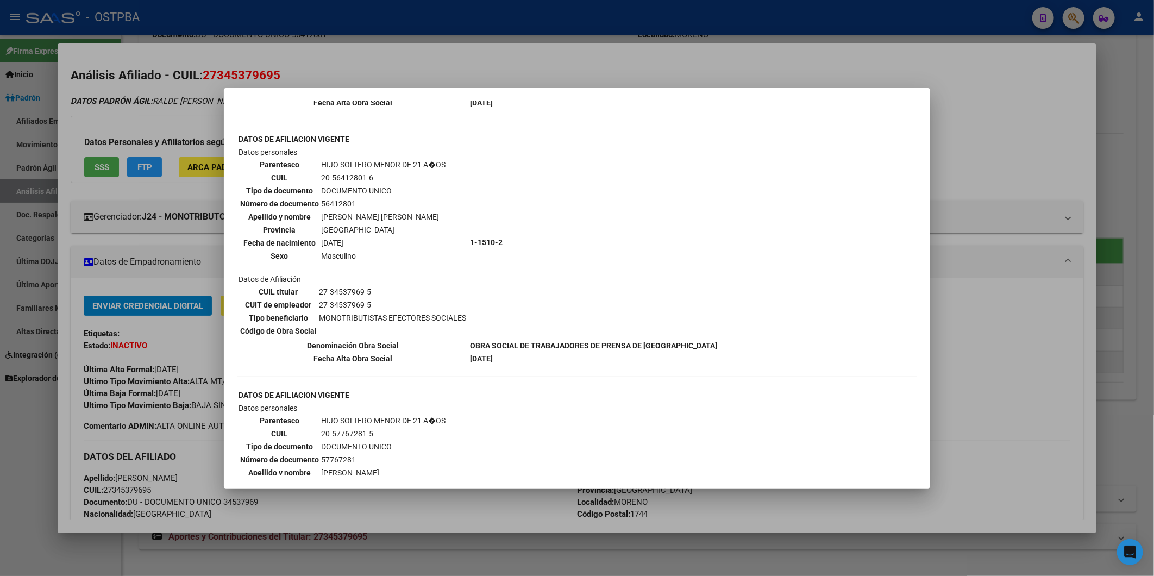
scroll to position [543, 0]
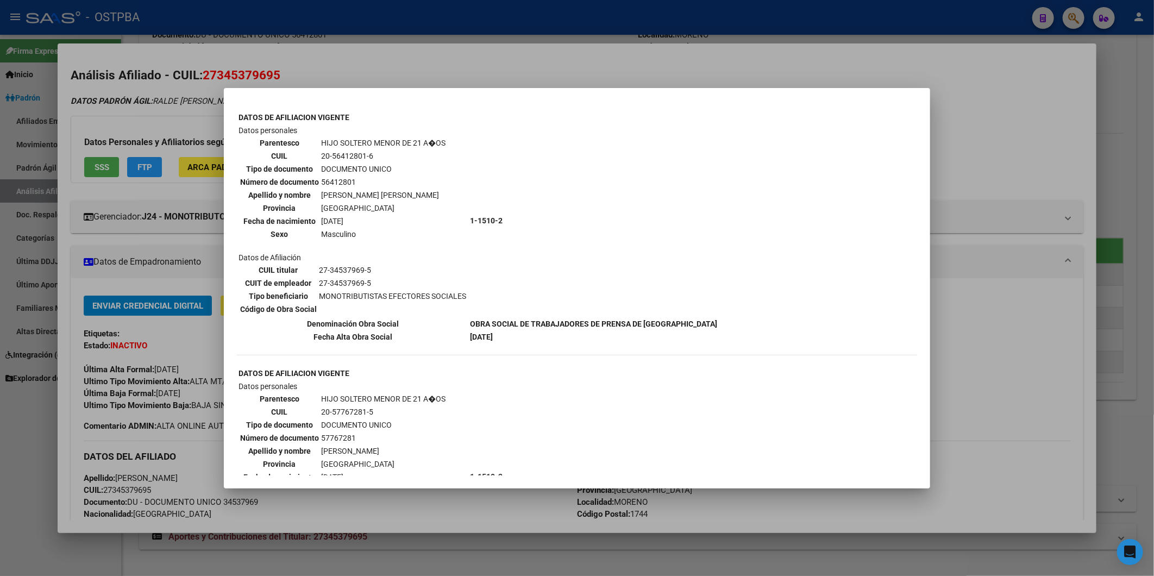
click at [998, 127] on div at bounding box center [577, 288] width 1154 height 576
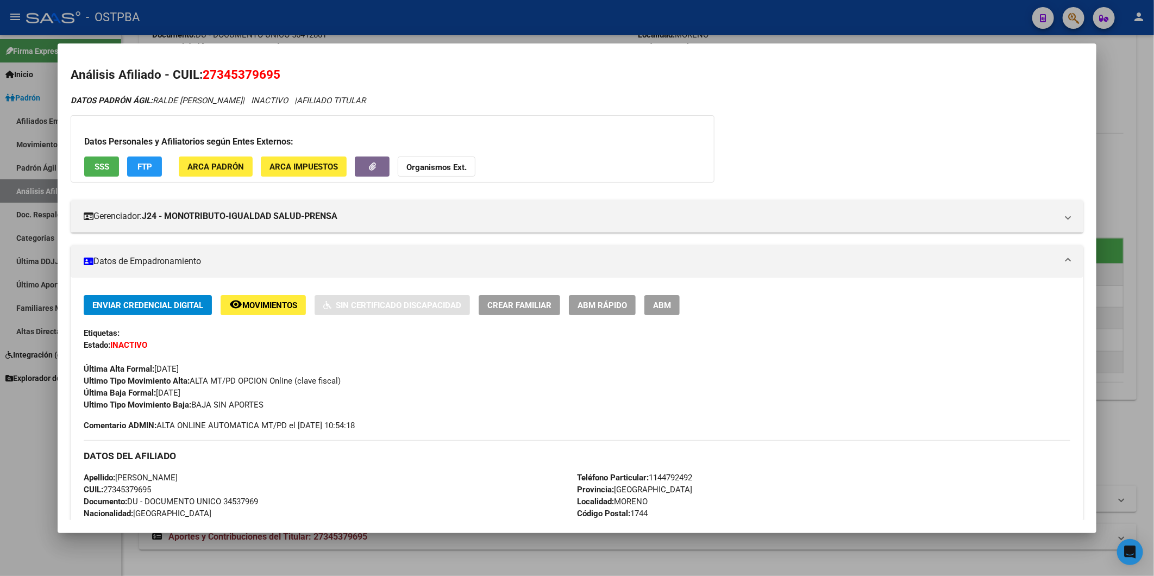
scroll to position [0, 0]
click at [148, 168] on span "FTP" at bounding box center [144, 167] width 15 height 10
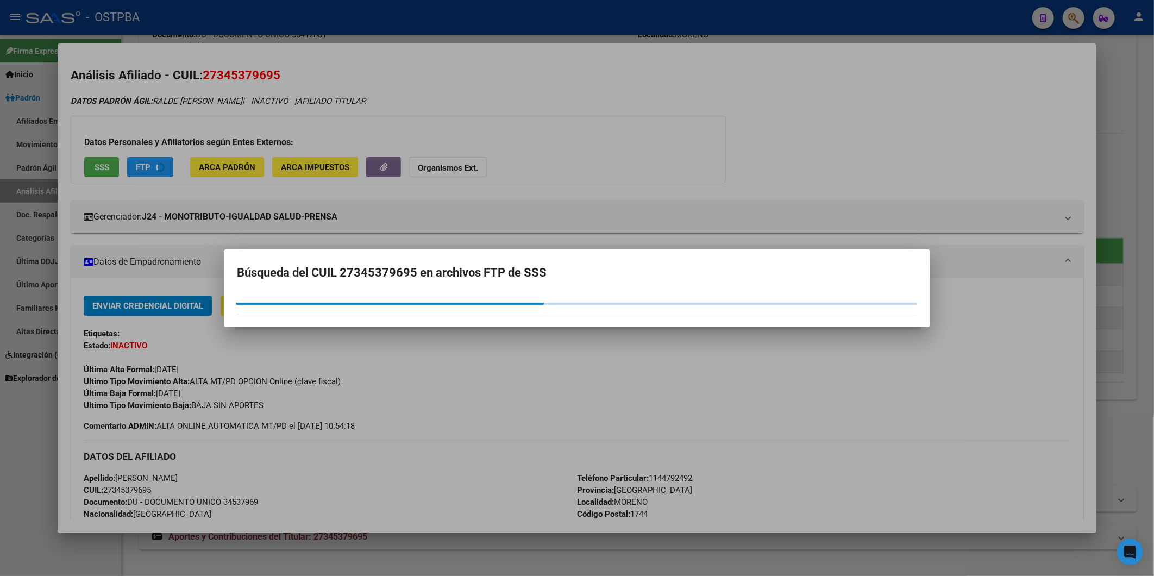
click at [547, 193] on div at bounding box center [577, 288] width 1154 height 576
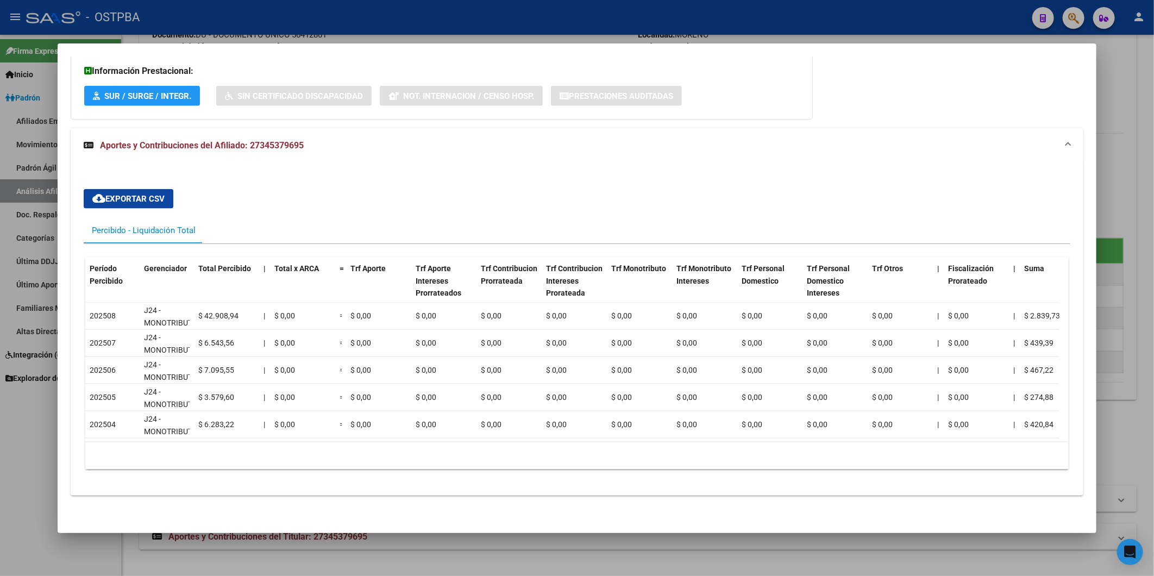
scroll to position [838, 0]
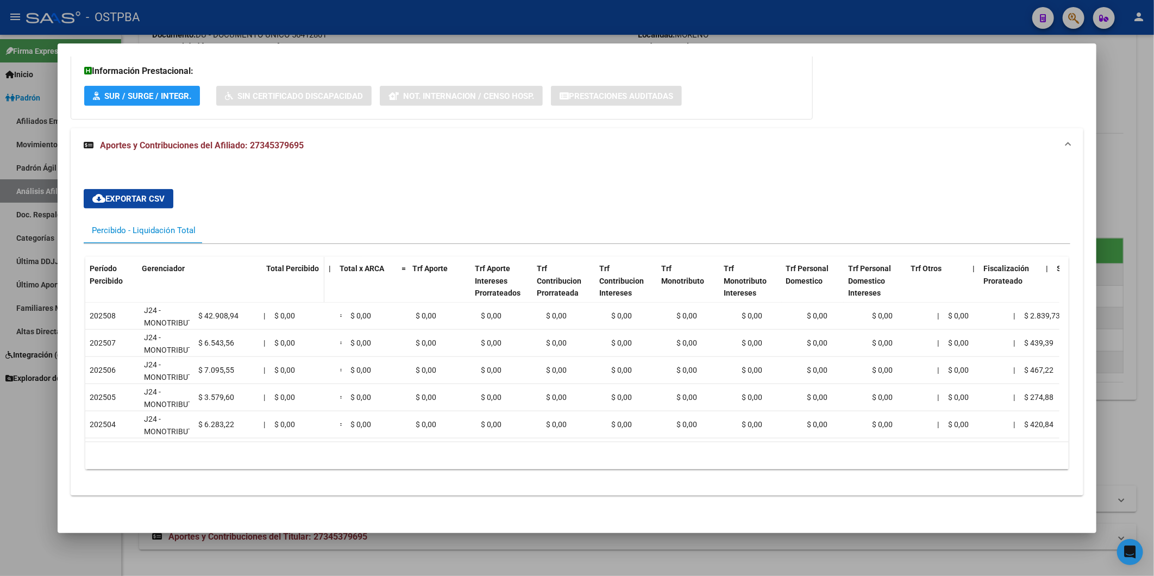
drag, startPoint x: 192, startPoint y: 254, endPoint x: 278, endPoint y: 255, distance: 85.3
click at [278, 257] on div "Período Percibido Gerenciador Total Percibido | Total x ARCA = Trf Aporte Trf A…" at bounding box center [976, 287] width 1782 height 60
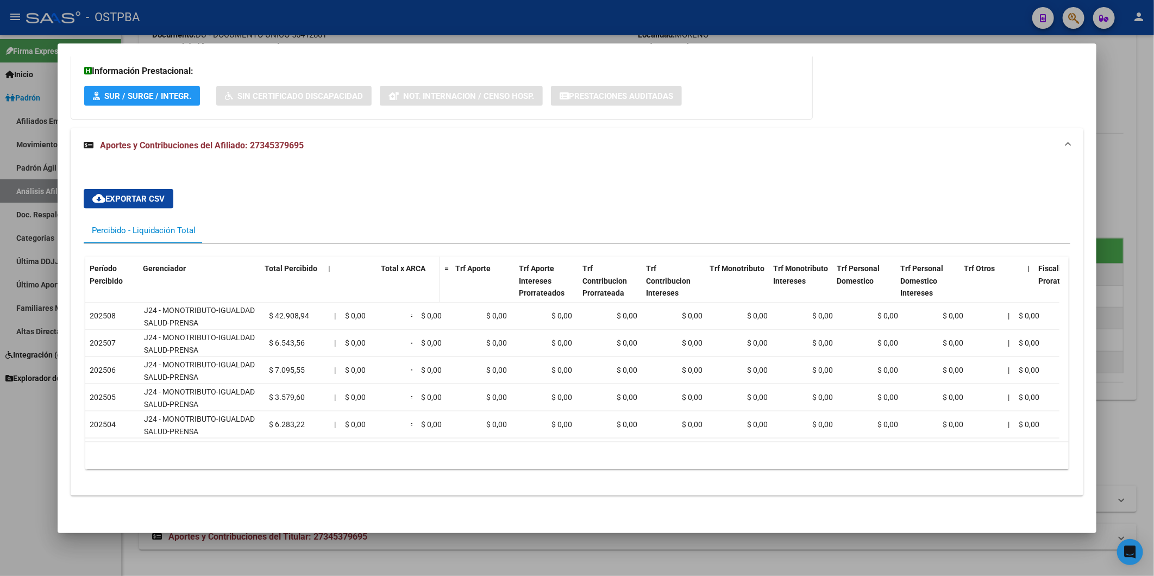
drag, startPoint x: 336, startPoint y: 254, endPoint x: 384, endPoint y: 257, distance: 48.4
click at [384, 257] on div "Período Percibido Gerenciador Total Percibido | Total x ARCA = Trf Aporte Trf A…" at bounding box center [1011, 287] width 1853 height 60
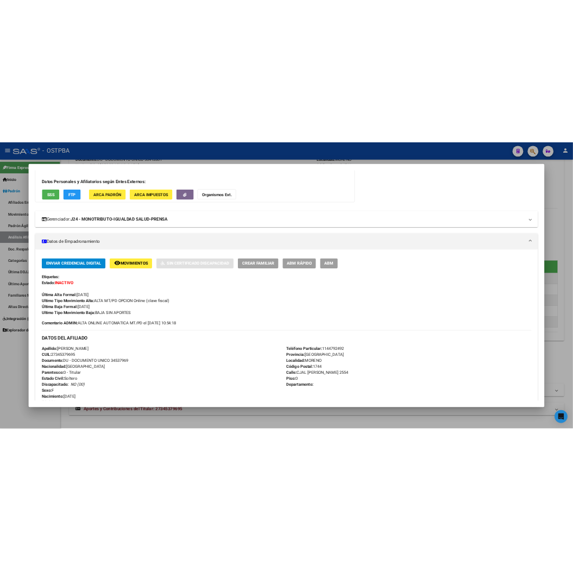
scroll to position [0, 0]
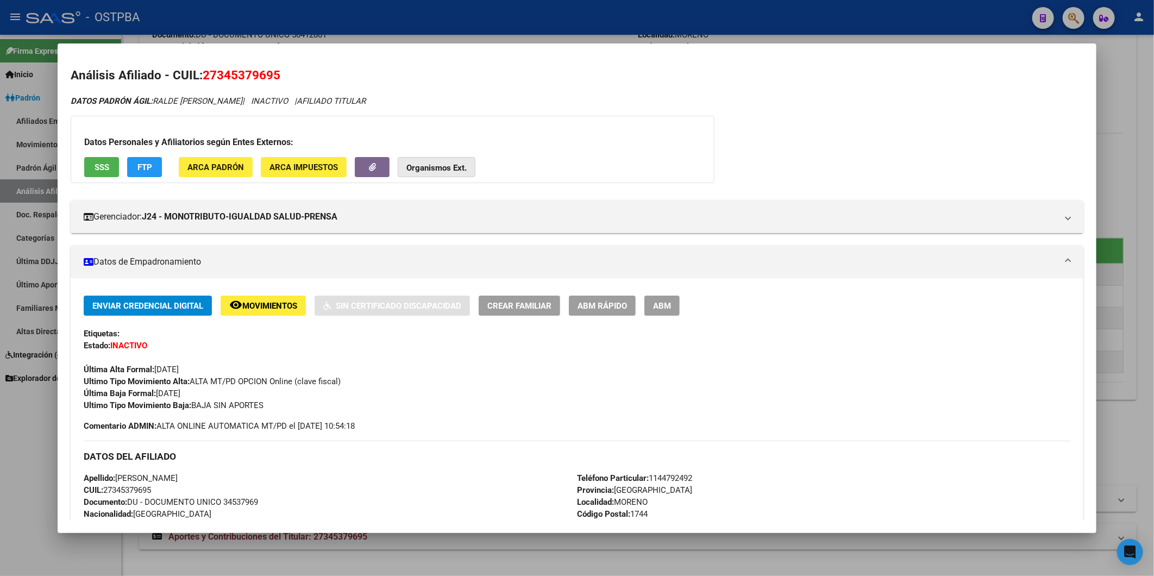
click at [441, 173] on button "Organismos Ext." at bounding box center [437, 167] width 78 height 20
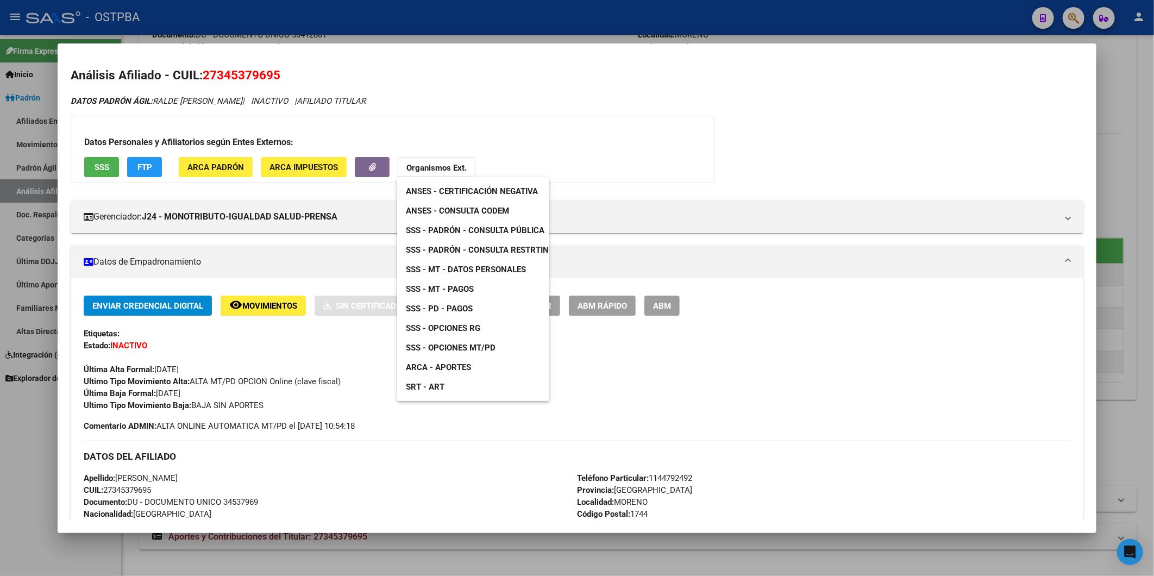
click at [460, 211] on span "ANSES - Consulta CODEM" at bounding box center [457, 211] width 103 height 10
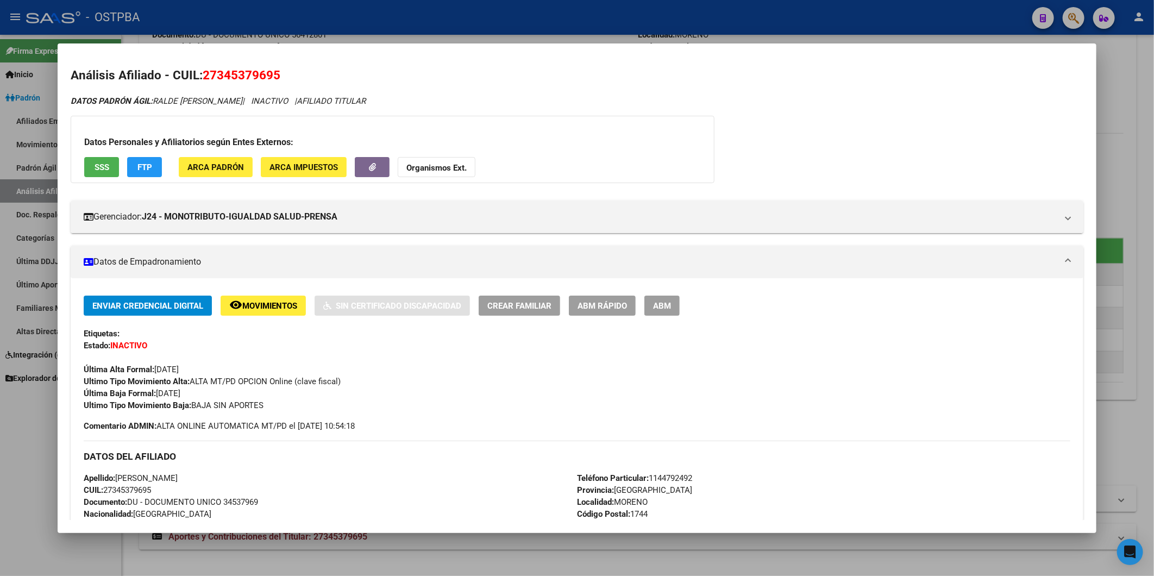
click at [463, 165] on strong "Organismos Ext." at bounding box center [436, 168] width 60 height 10
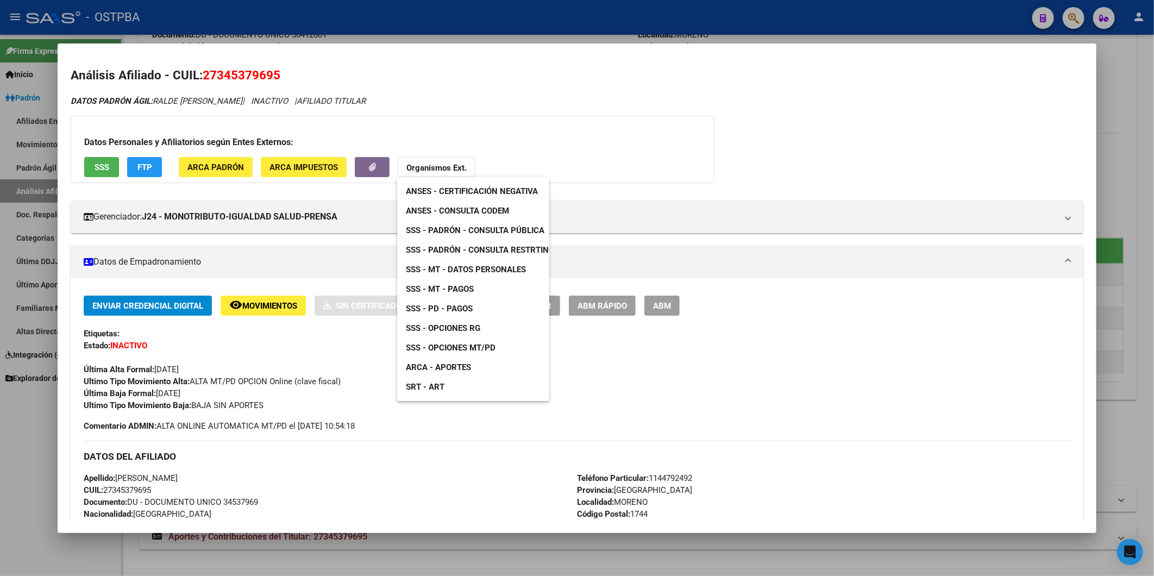
click at [441, 368] on span "ARCA - Aportes" at bounding box center [438, 367] width 65 height 10
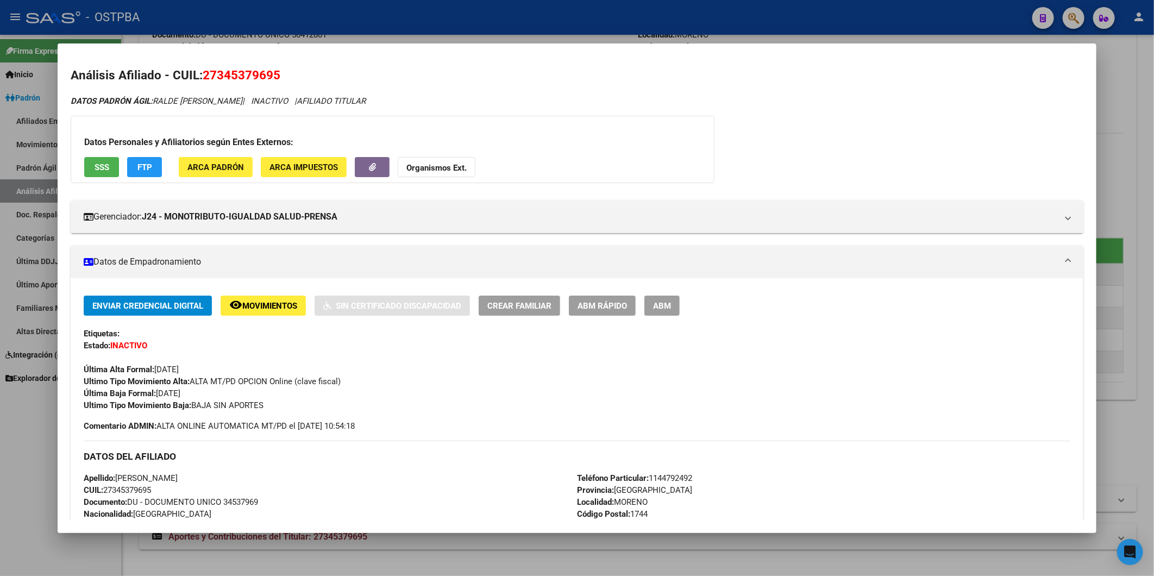
click at [227, 317] on div "Enviar Credencial Digital remove_red_eye Movimientos Sin Certificado Discapacid…" at bounding box center [577, 354] width 987 height 116
drag, startPoint x: 153, startPoint y: 489, endPoint x: 116, endPoint y: 486, distance: 37.1
click at [116, 486] on span "CUIL: 27345379695" at bounding box center [117, 490] width 67 height 10
copy span "34537969"
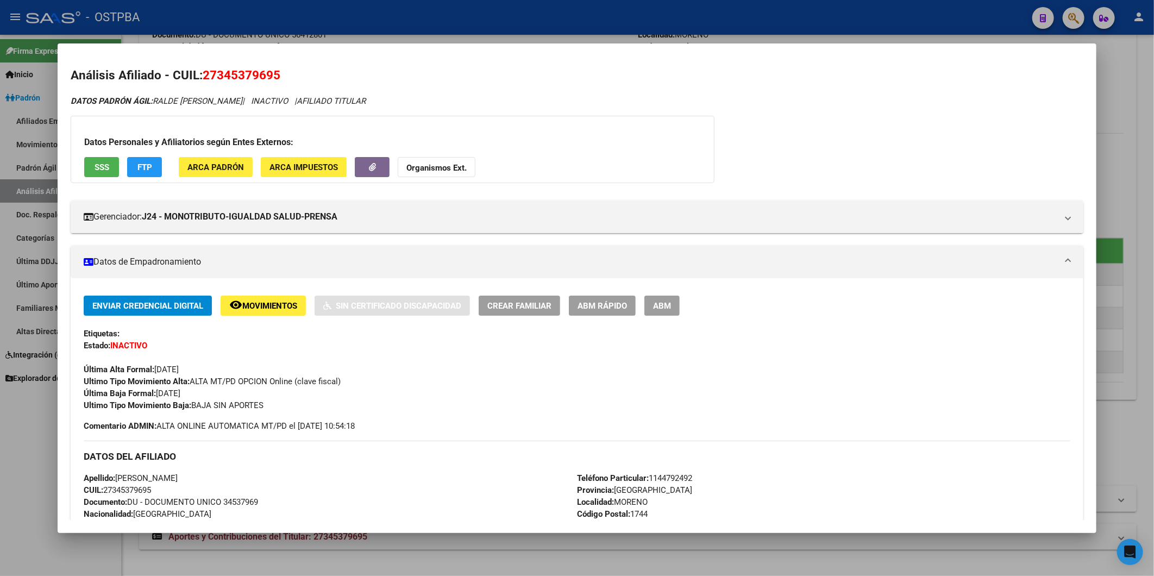
click at [151, 502] on span "Documento: DU - DOCUMENTO UNICO 34537969" at bounding box center [171, 502] width 174 height 10
drag, startPoint x: 151, startPoint y: 488, endPoint x: 115, endPoint y: 488, distance: 35.3
click at [115, 488] on span "CUIL: 27345379695" at bounding box center [117, 490] width 67 height 10
copy span "34537969"
click at [1118, 73] on div at bounding box center [577, 288] width 1154 height 576
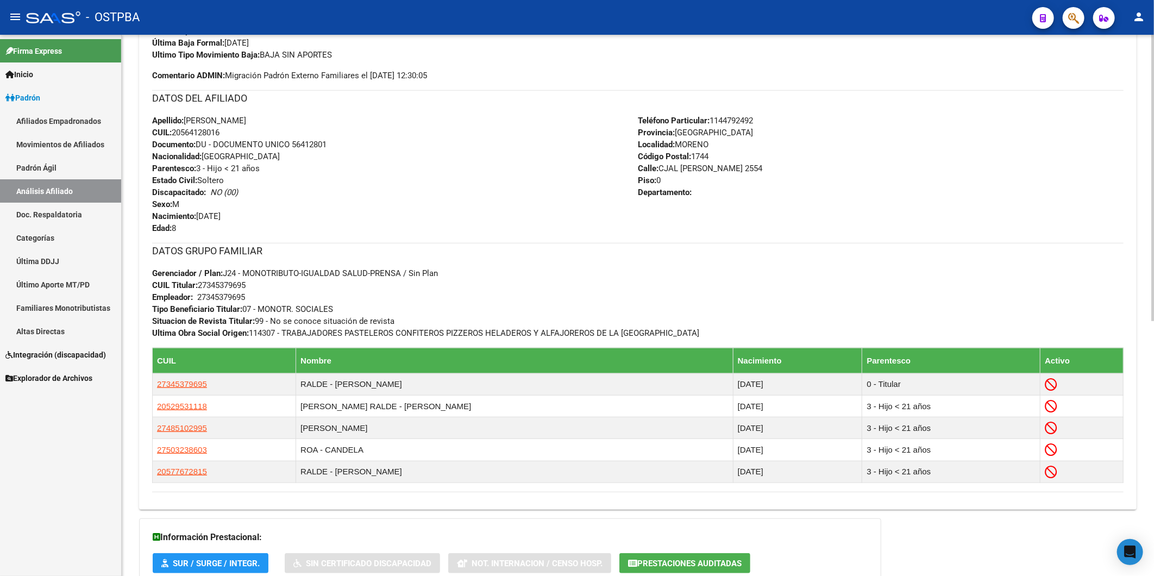
scroll to position [180, 0]
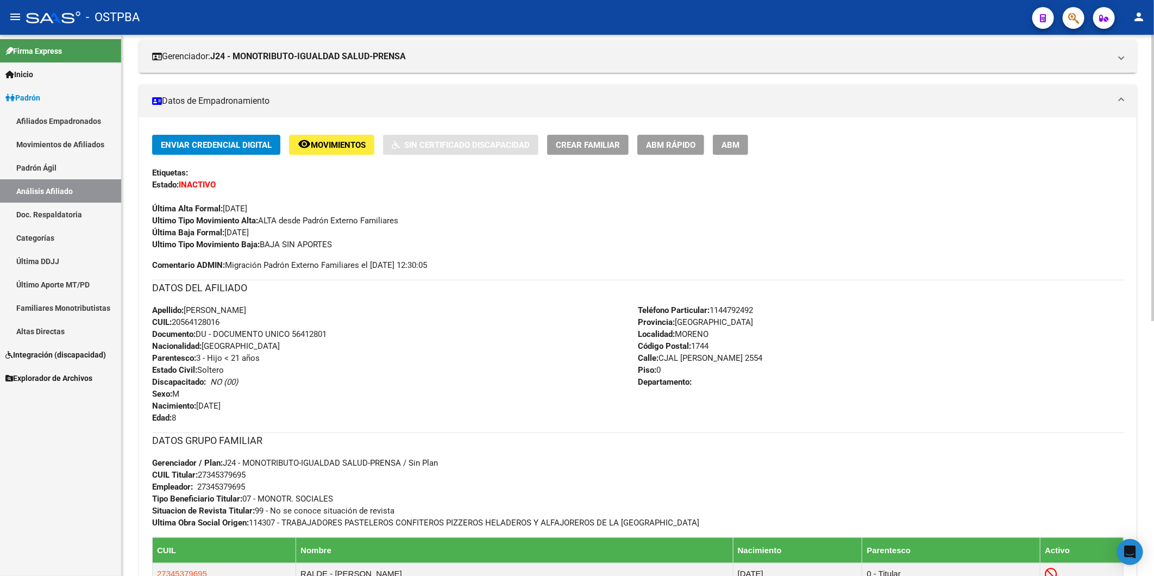
click at [509, 390] on div "Apellido: LUCIANO ELIEL ZUPAN RALDE CUIL: 20564128016 Documento: DU - DOCUMENTO…" at bounding box center [395, 364] width 486 height 120
click at [468, 361] on div "Apellido: LUCIANO ELIEL ZUPAN RALDE CUIL: 20564128016 Documento: DU - DOCUMENTO…" at bounding box center [395, 364] width 486 height 120
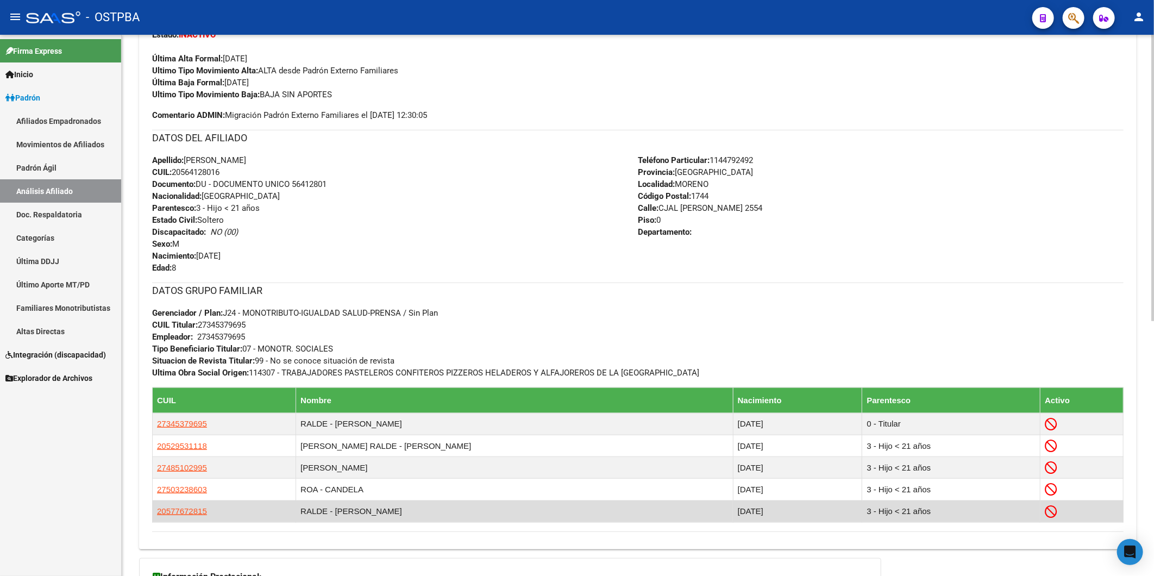
scroll to position [482, 0]
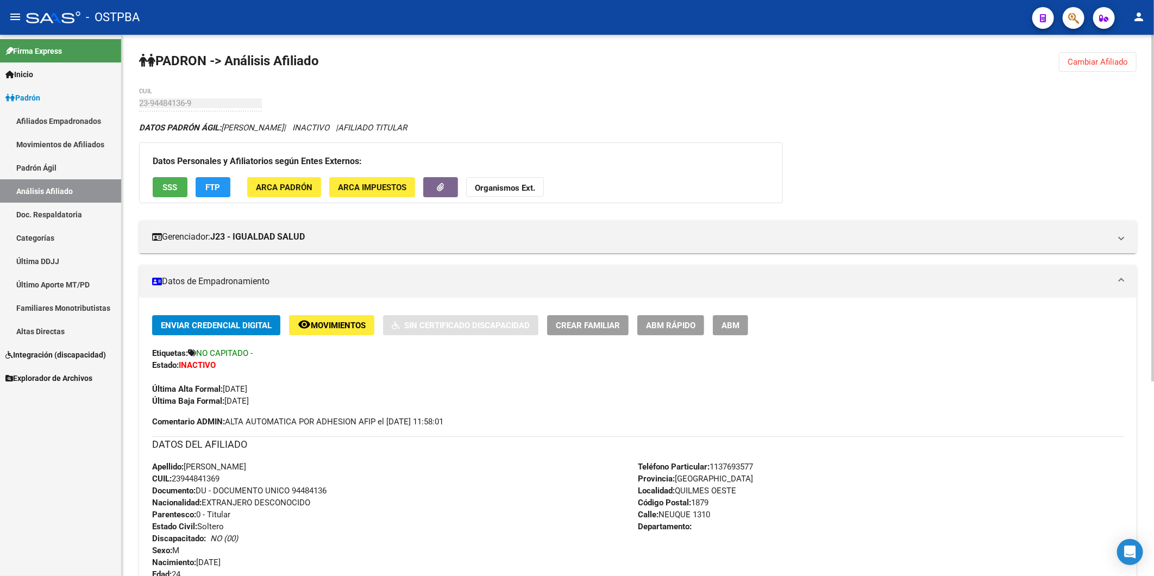
drag, startPoint x: 1104, startPoint y: 64, endPoint x: 979, endPoint y: 81, distance: 126.2
click at [1104, 64] on span "Cambiar Afiliado" at bounding box center [1098, 62] width 60 height 10
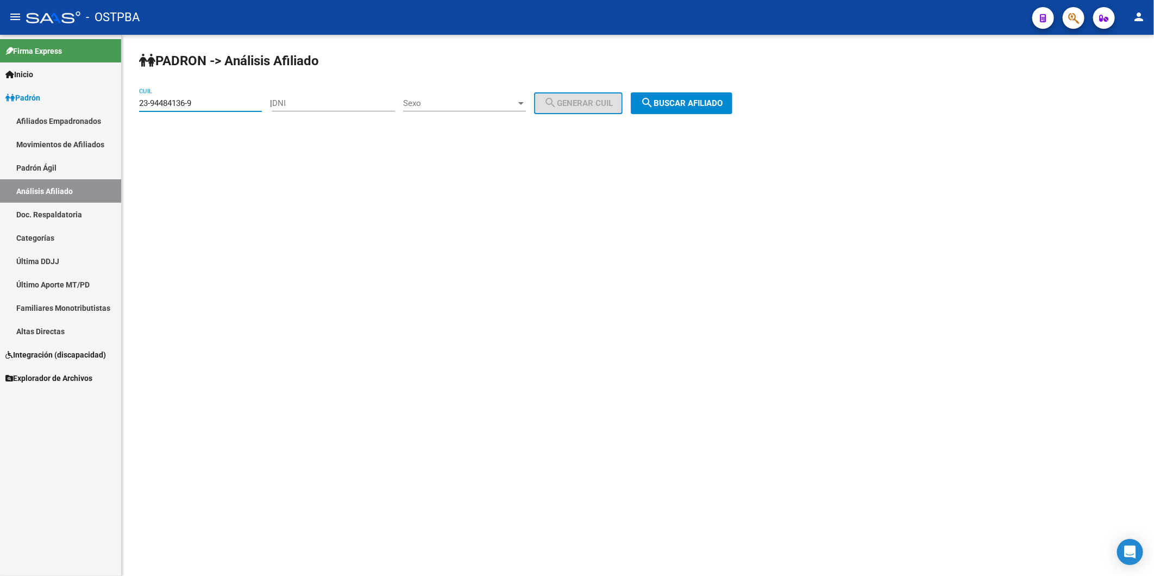
drag, startPoint x: 240, startPoint y: 106, endPoint x: -3, endPoint y: 128, distance: 243.3
click at [0, 128] on html "menu - OSTPBA person Firma Express Inicio Calendario SSS Instructivos Contacto …" at bounding box center [577, 288] width 1154 height 576
click at [323, 109] on div "DNI" at bounding box center [333, 99] width 123 height 23
type input "38814185"
click at [526, 105] on div at bounding box center [521, 103] width 10 height 9
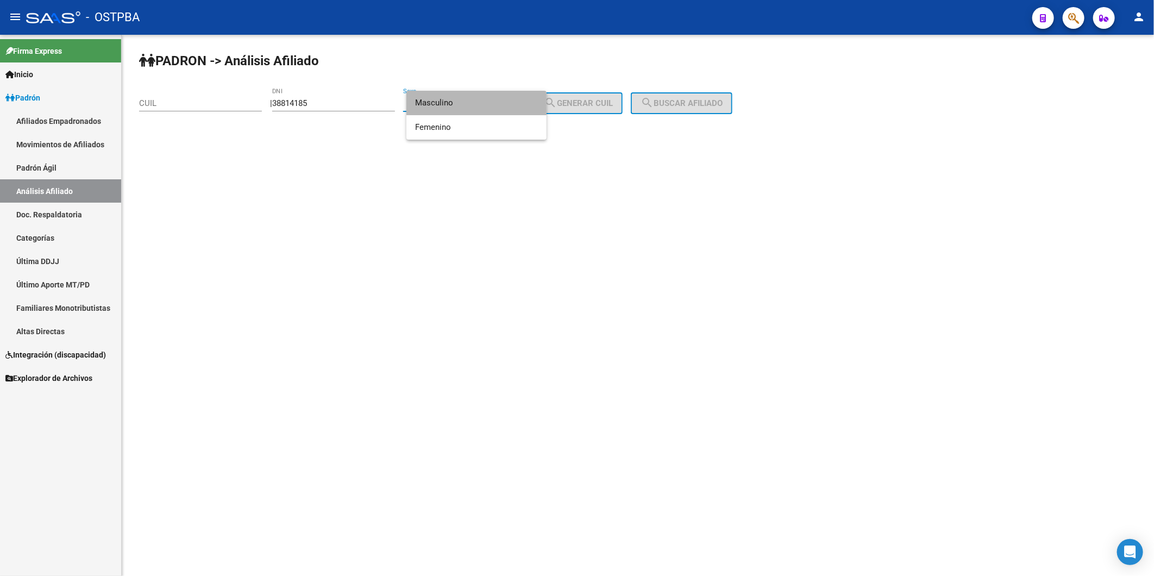
click at [495, 102] on span "Masculino" at bounding box center [476, 103] width 123 height 24
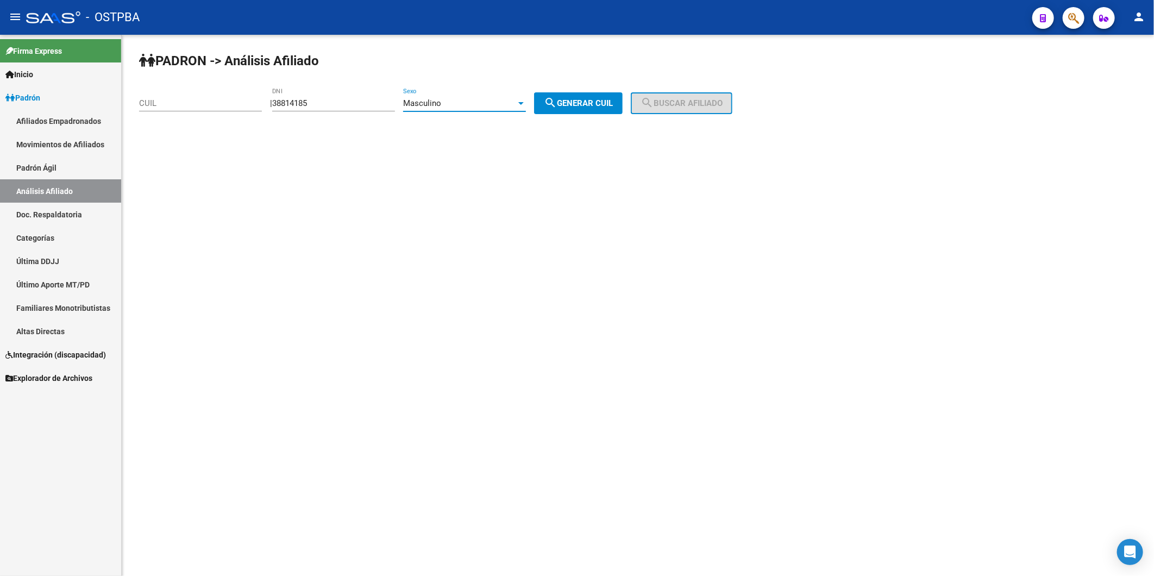
click at [524, 103] on div at bounding box center [520, 103] width 5 height 3
drag, startPoint x: 518, startPoint y: 120, endPoint x: 528, endPoint y: 123, distance: 10.3
click at [518, 127] on span "Femenino" at bounding box center [476, 127] width 123 height 24
drag, startPoint x: 590, startPoint y: 112, endPoint x: 644, endPoint y: 109, distance: 54.4
click at [591, 111] on button "search Generar CUIL" at bounding box center [578, 103] width 89 height 22
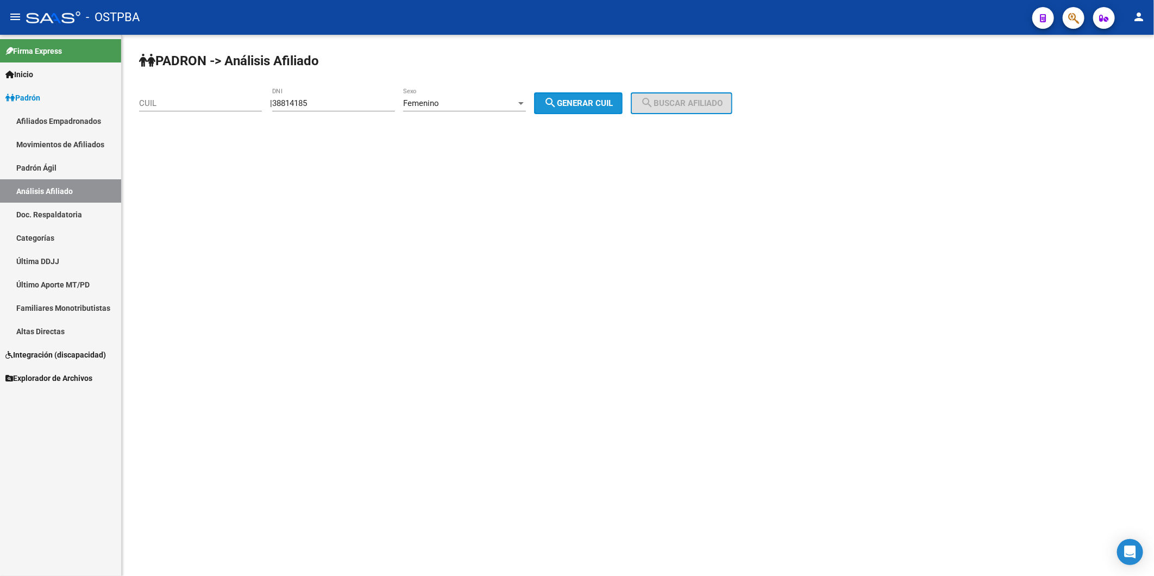
type input "27-38814185-4"
click at [689, 109] on button "search Buscar afiliado" at bounding box center [682, 103] width 102 height 22
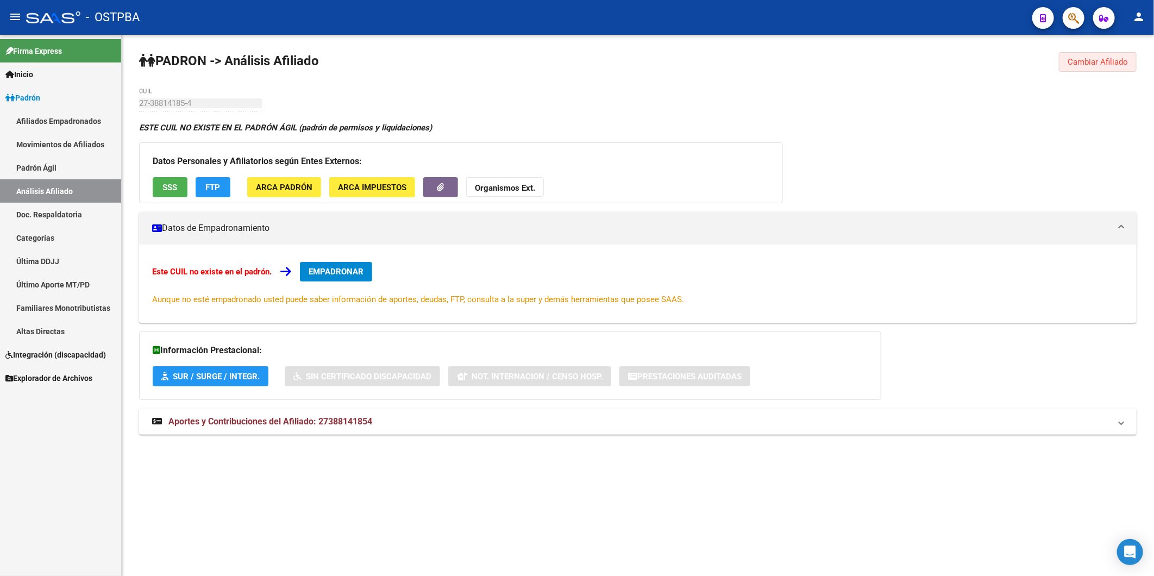
drag, startPoint x: 1114, startPoint y: 60, endPoint x: 1078, endPoint y: 57, distance: 36.0
click at [1111, 60] on span "Cambiar Afiliado" at bounding box center [1098, 62] width 60 height 10
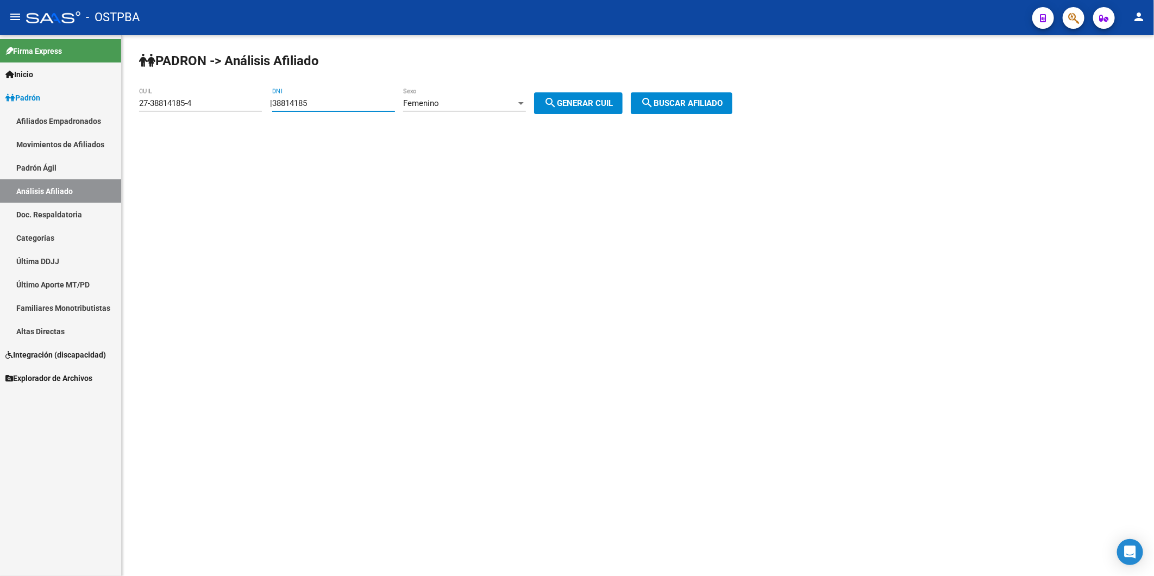
drag, startPoint x: 323, startPoint y: 103, endPoint x: 279, endPoint y: 107, distance: 44.2
click at [279, 107] on div "| 38814185 DNI Femenino Sexo search Generar CUIL" at bounding box center [450, 103] width 361 height 10
click at [291, 107] on input "38814185" at bounding box center [333, 103] width 123 height 10
drag, startPoint x: 292, startPoint y: 101, endPoint x: 268, endPoint y: 105, distance: 24.9
click at [268, 105] on app-analisis-afiliado "PADRON -> Análisis Afiliado 27-38814185-4 CUIL | 38814185 DNI Femenino Sexo sea…" at bounding box center [439, 103] width 601 height 10
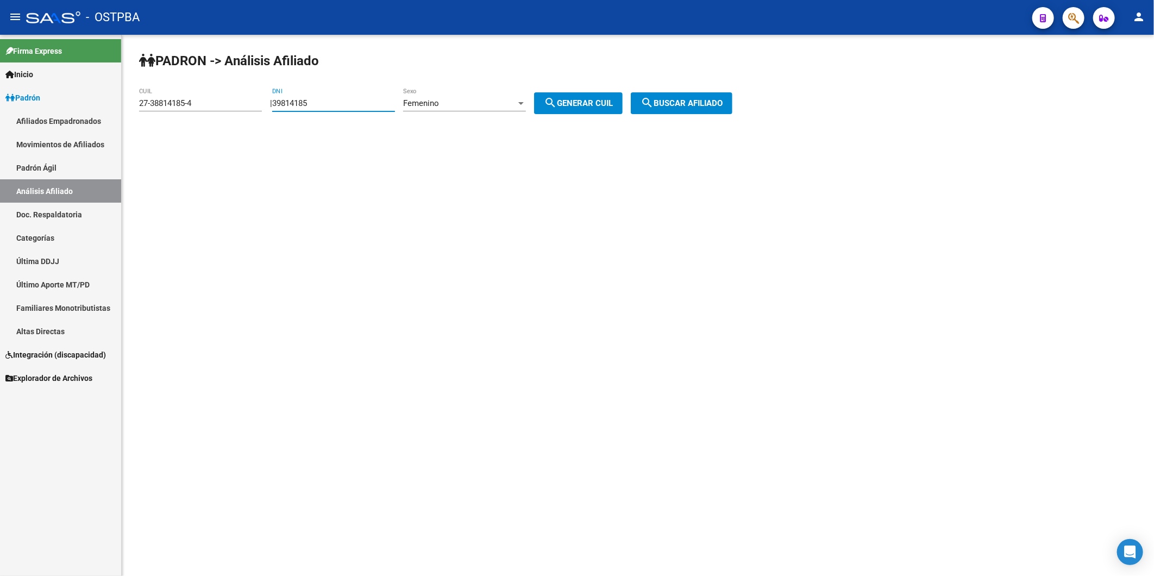
type input "39814185"
drag, startPoint x: 237, startPoint y: 101, endPoint x: 71, endPoint y: 112, distance: 167.2
click at [71, 112] on mat-sidenav-container "Firma Express Inicio Calendario SSS Instructivos Contacto OS Padrón Afiliados E…" at bounding box center [577, 305] width 1154 height 541
click at [590, 108] on span "search Generar CUIL" at bounding box center [578, 103] width 69 height 10
type input "27-39814185-2"
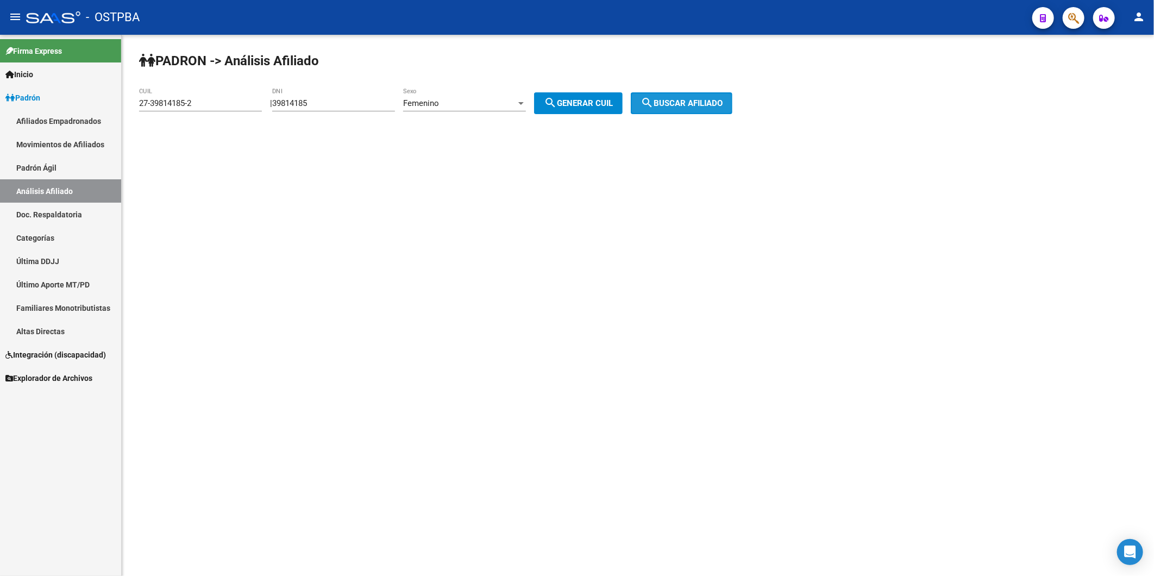
click at [669, 103] on span "search Buscar afiliado" at bounding box center [682, 103] width 82 height 10
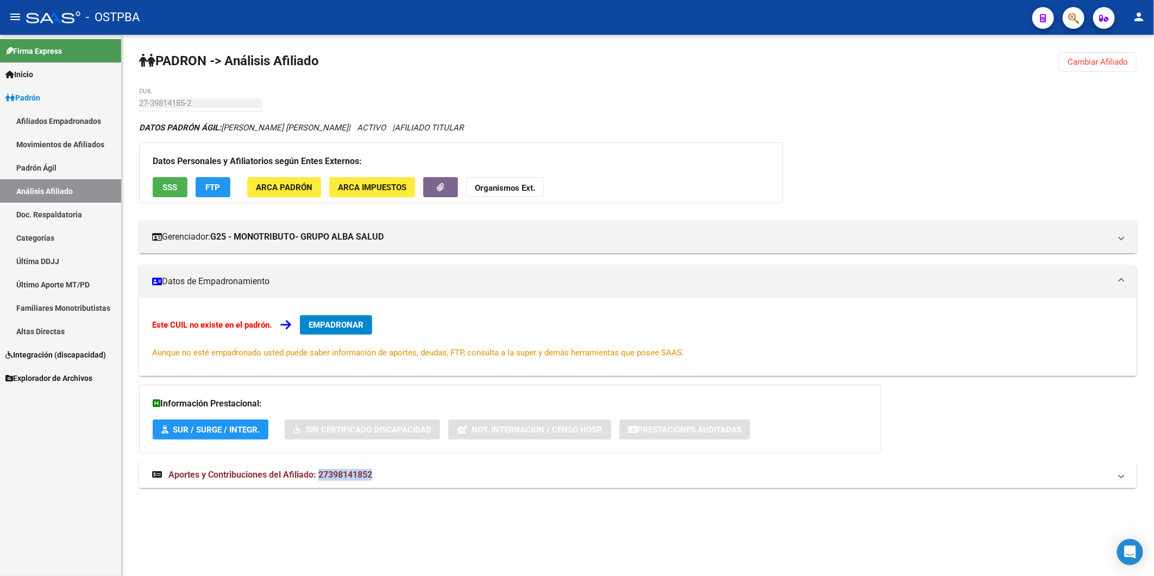
drag, startPoint x: 321, startPoint y: 473, endPoint x: 387, endPoint y: 475, distance: 66.8
click at [387, 475] on mat-panel-title "Aportes y Contribuciones del Afiliado: 27398141852" at bounding box center [631, 475] width 958 height 12
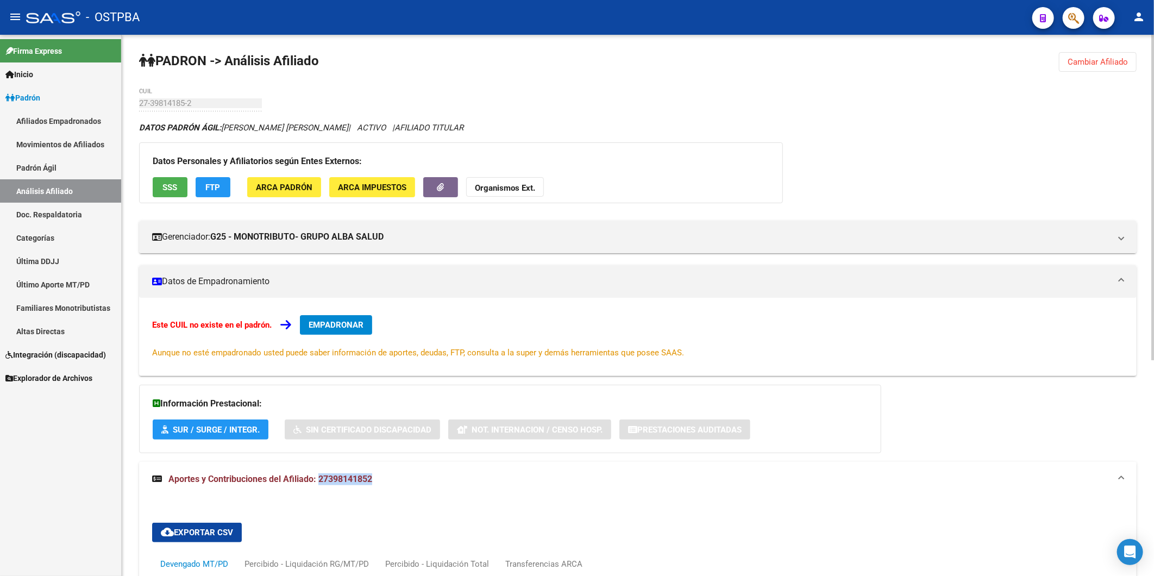
copy span "27398141852"
click at [518, 186] on strong "Organismos Ext." at bounding box center [505, 188] width 60 height 10
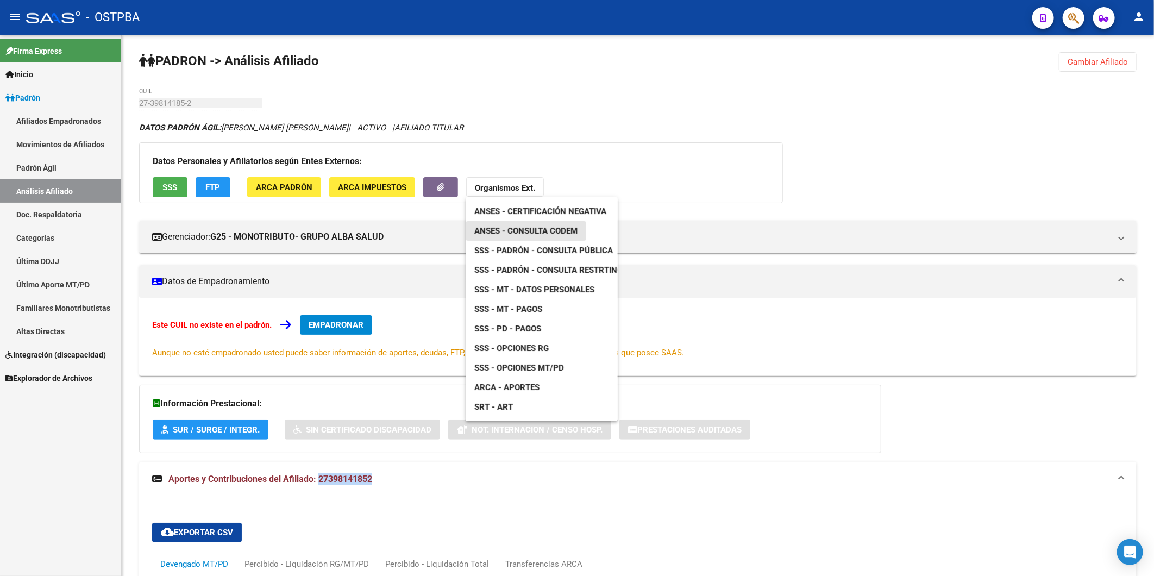
click at [530, 231] on span "ANSES - Consulta CODEM" at bounding box center [525, 231] width 103 height 10
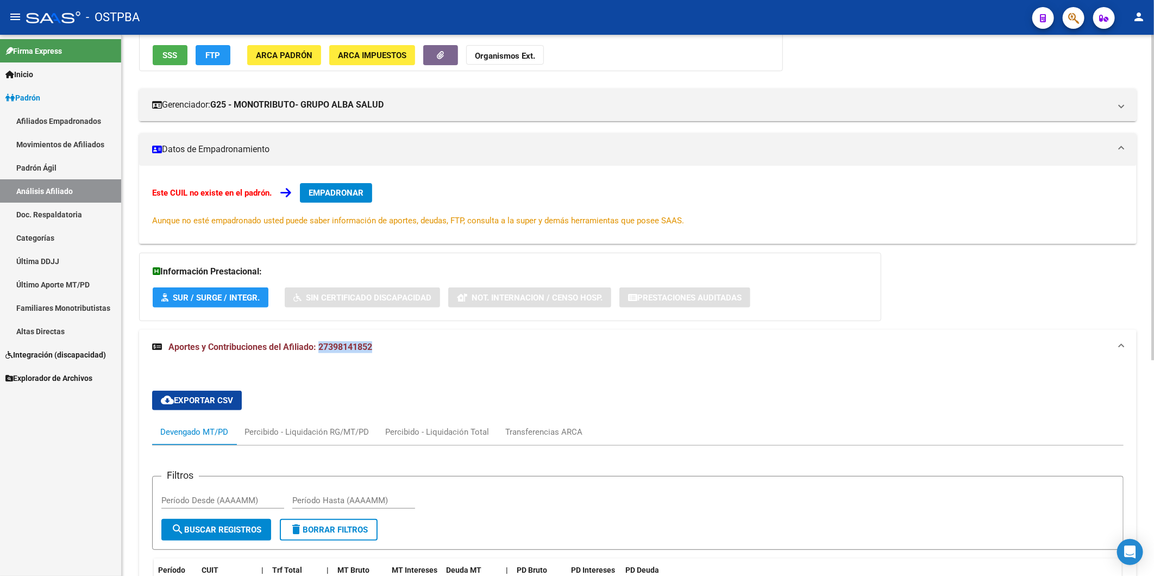
scroll to position [121, 0]
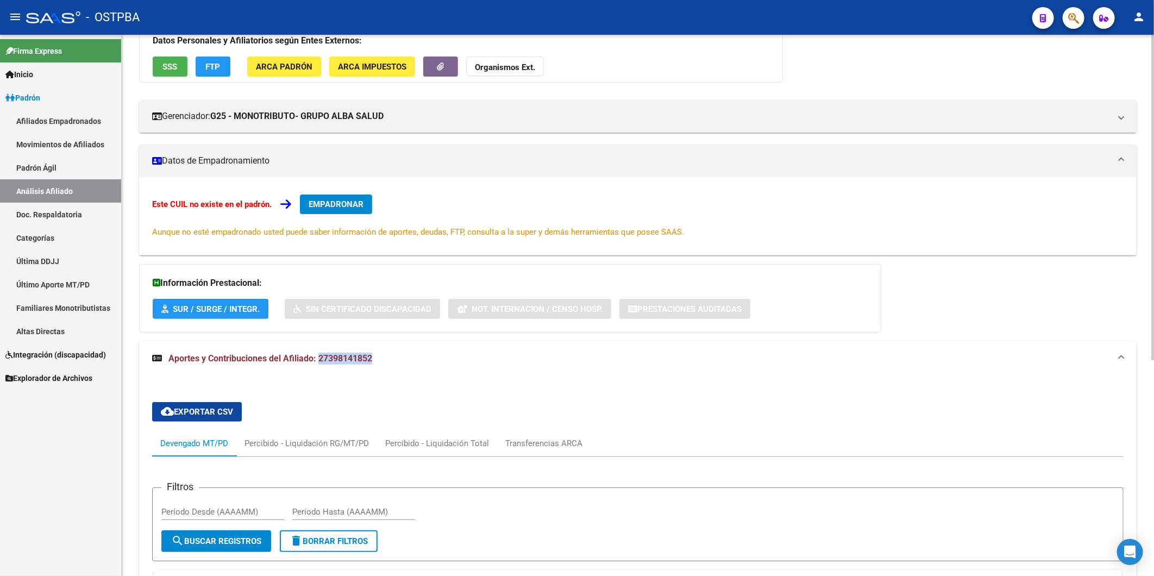
click at [340, 197] on button "EMPADRONAR" at bounding box center [336, 205] width 72 height 20
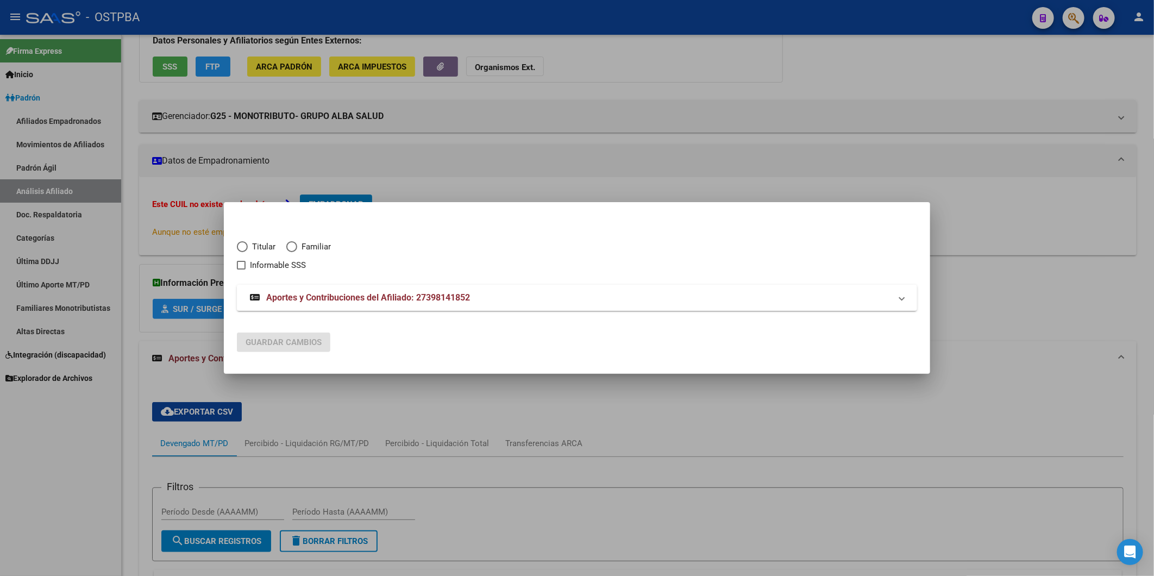
click at [265, 247] on span "Titular" at bounding box center [262, 247] width 28 height 12
click at [248, 247] on input "Titular" at bounding box center [242, 246] width 11 height 11
radio input "true"
checkbox input "true"
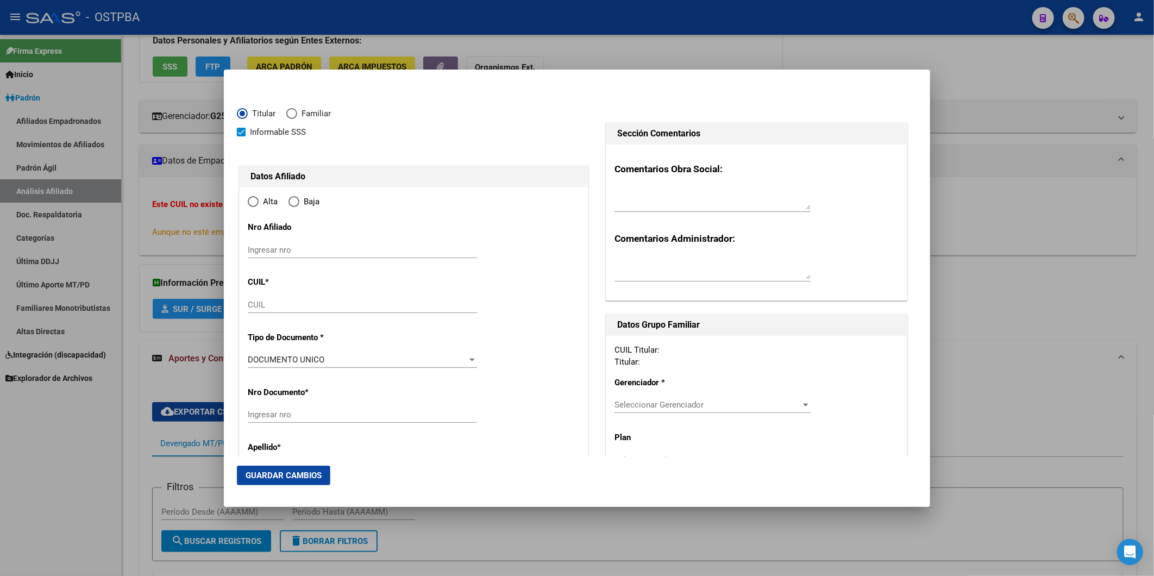
type input "27-39814185-2"
type input "39814185"
type input "ALARCON"
type input "JESICA ANAHI"
type input "1986-05-15"
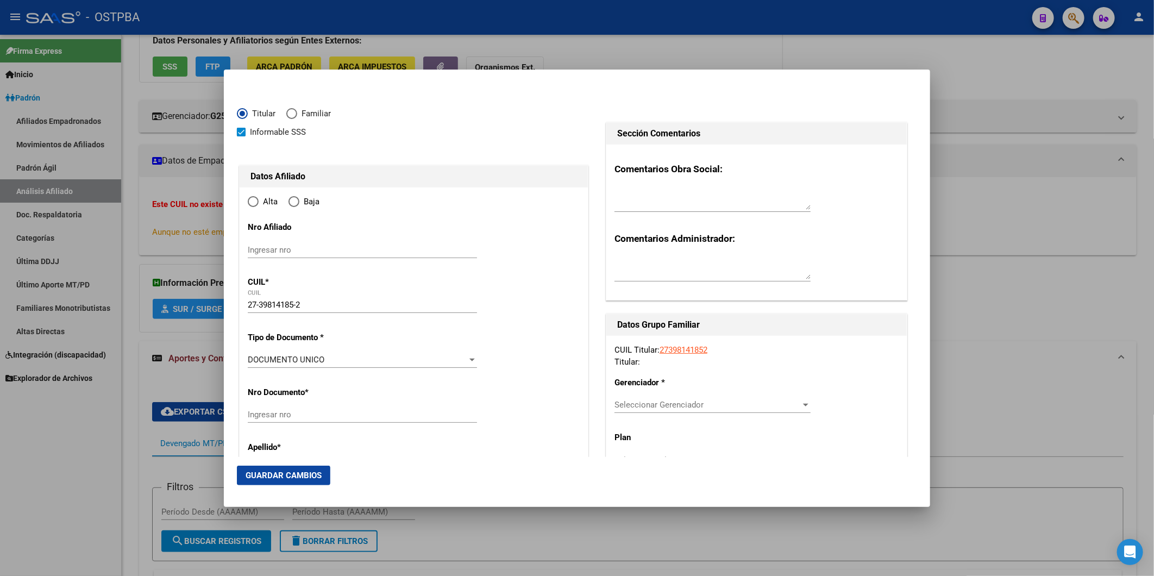
type input "GREGORIO DE LAF"
type input "1757"
type input "RECUERO"
type input "5528"
type input "0"
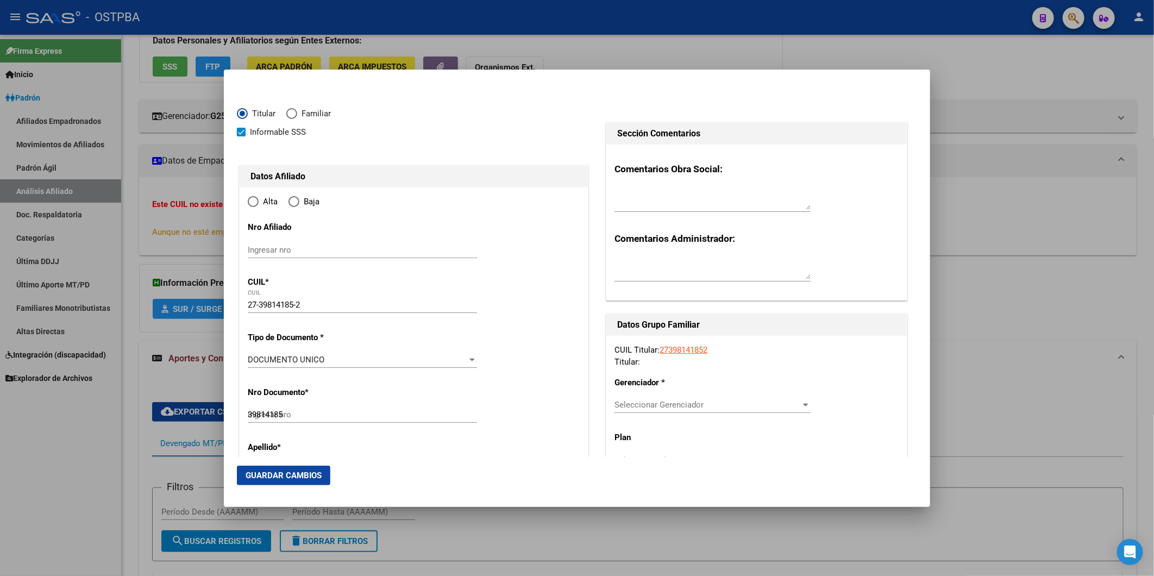
radio input "true"
type input "GREGORIO DE LAF"
click at [253, 355] on input "Ingresar fecha" at bounding box center [362, 362] width 229 height 17
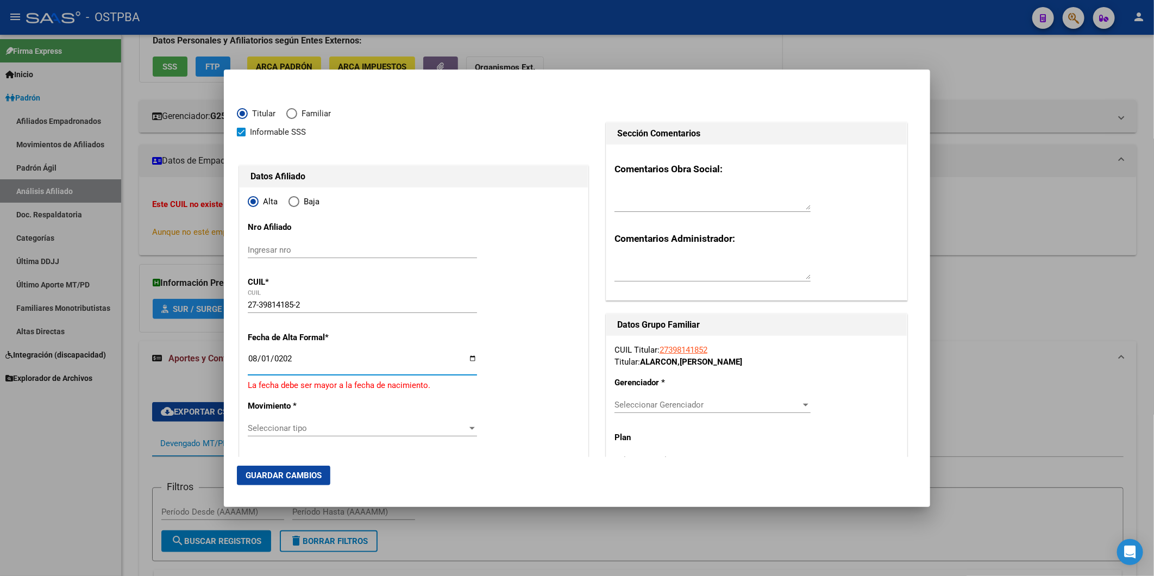
type input "2025-08-01"
click at [469, 421] on div at bounding box center [471, 421] width 5 height 3
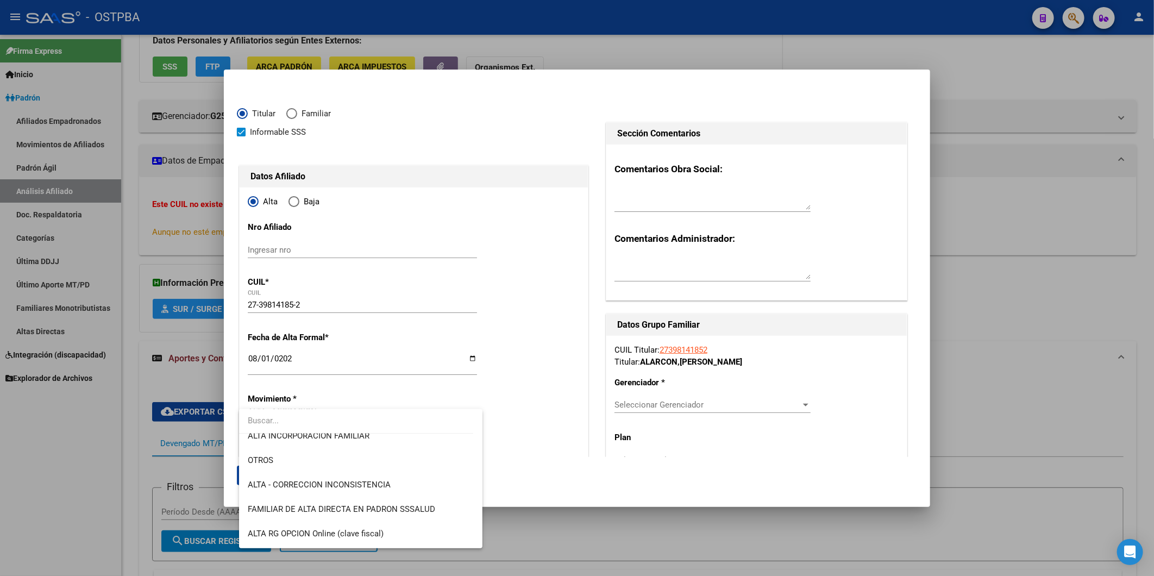
scroll to position [241, 0]
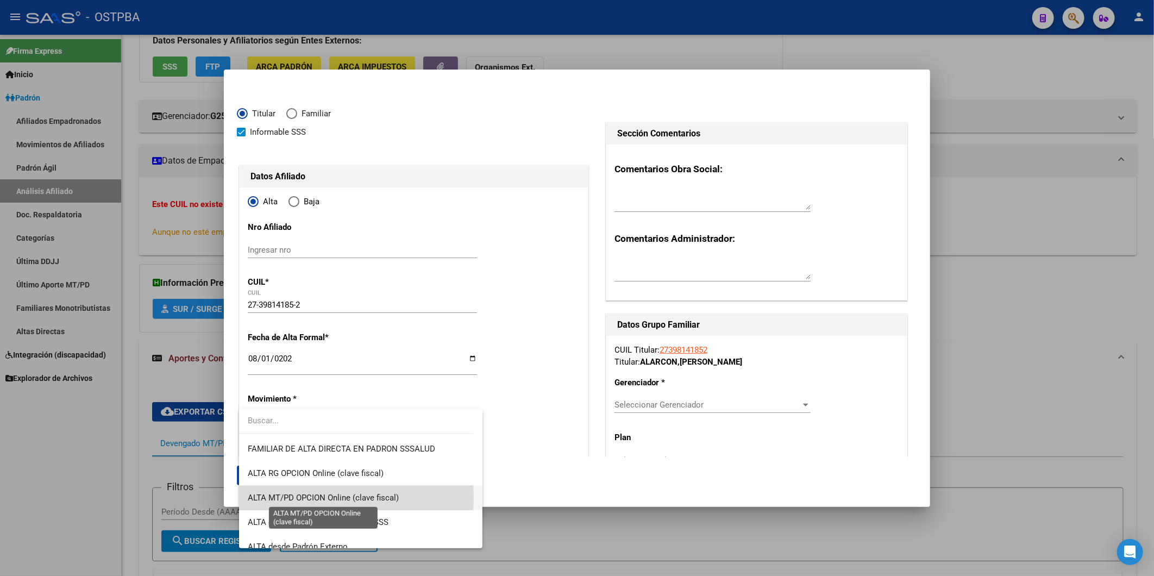
click at [351, 498] on span "ALTA MT/PD OPCION Online (clave fiscal)" at bounding box center [323, 498] width 151 height 10
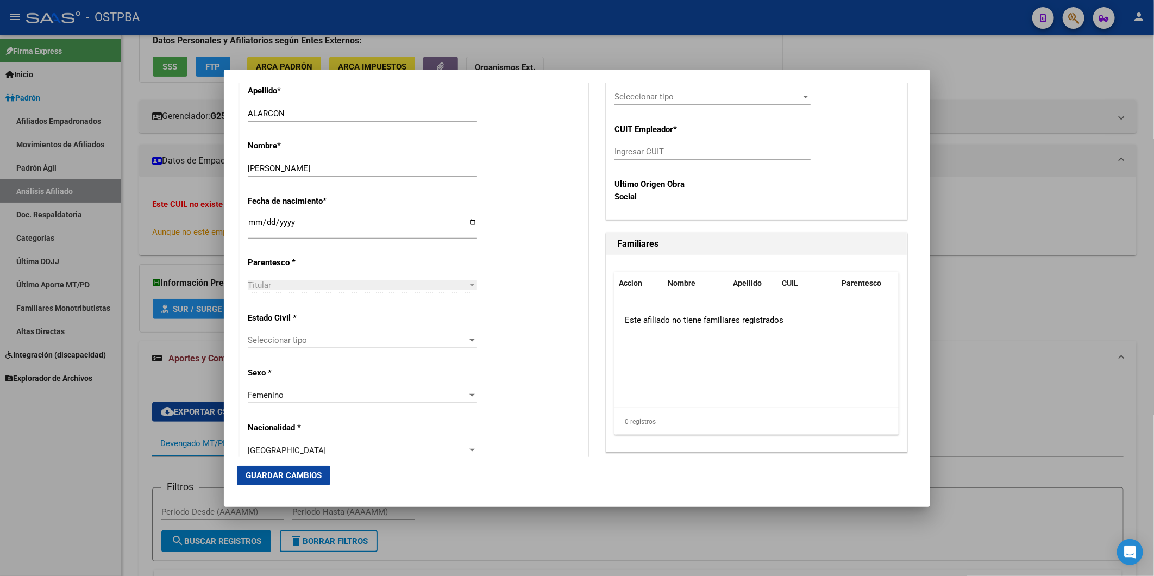
scroll to position [482, 0]
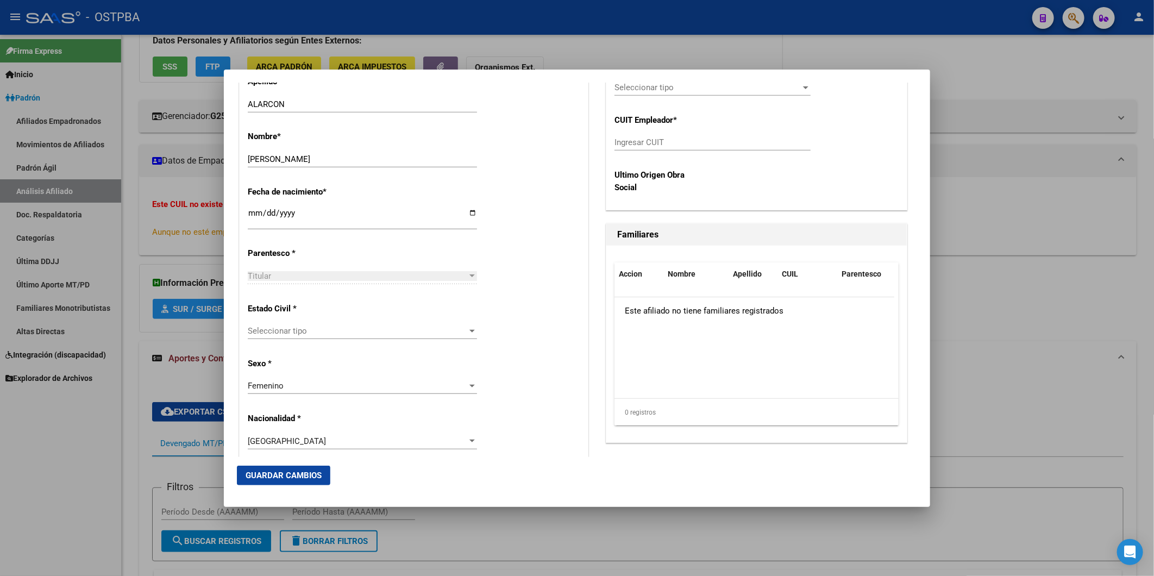
click at [469, 330] on div at bounding box center [471, 331] width 5 height 3
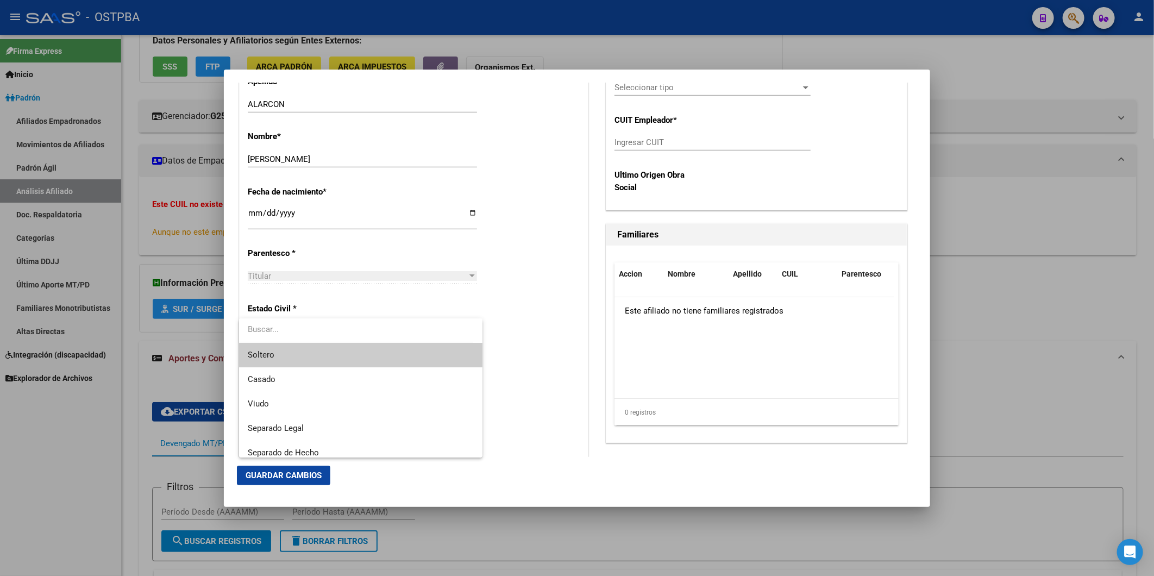
click at [386, 360] on span "Soltero" at bounding box center [360, 355] width 225 height 24
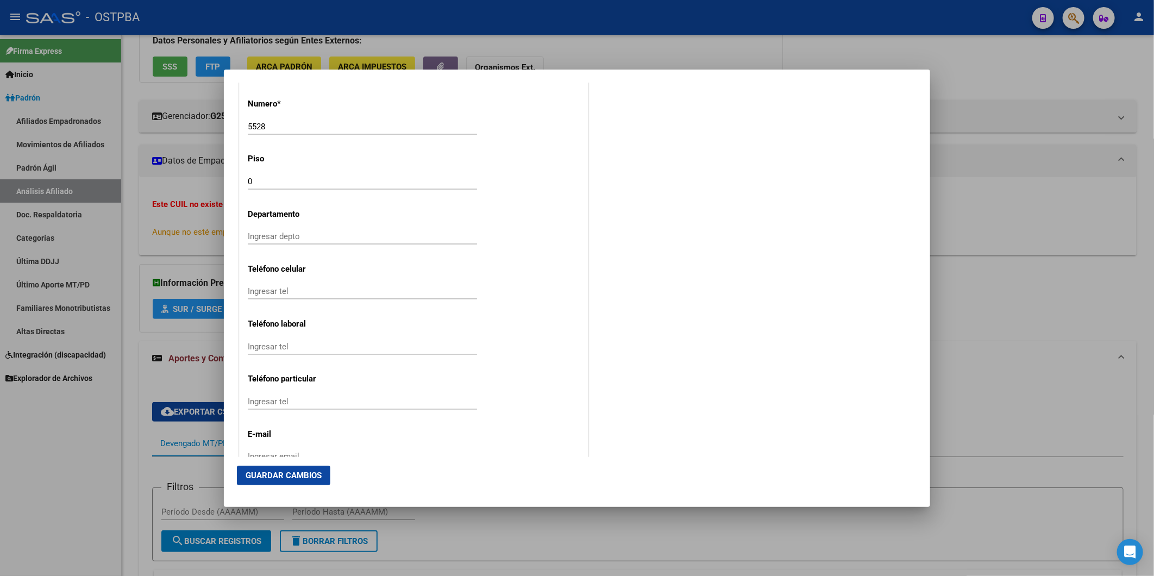
scroll to position [1268, 0]
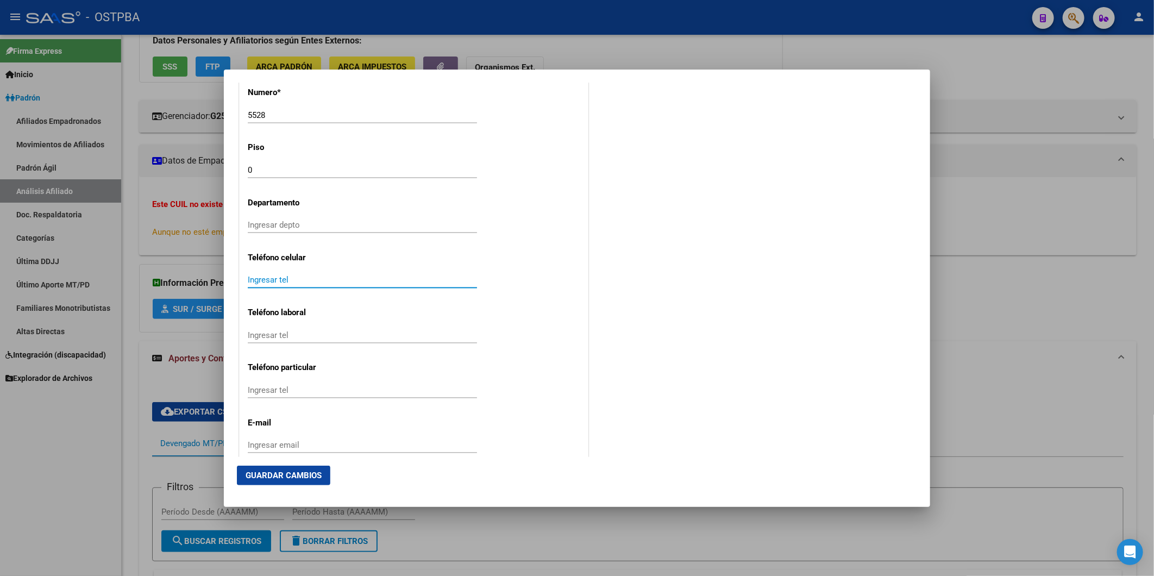
click at [271, 275] on input "Ingresar tel" at bounding box center [362, 280] width 229 height 10
type input "1121677422"
click at [280, 448] on input "Ingresar email" at bounding box center [362, 445] width 229 height 10
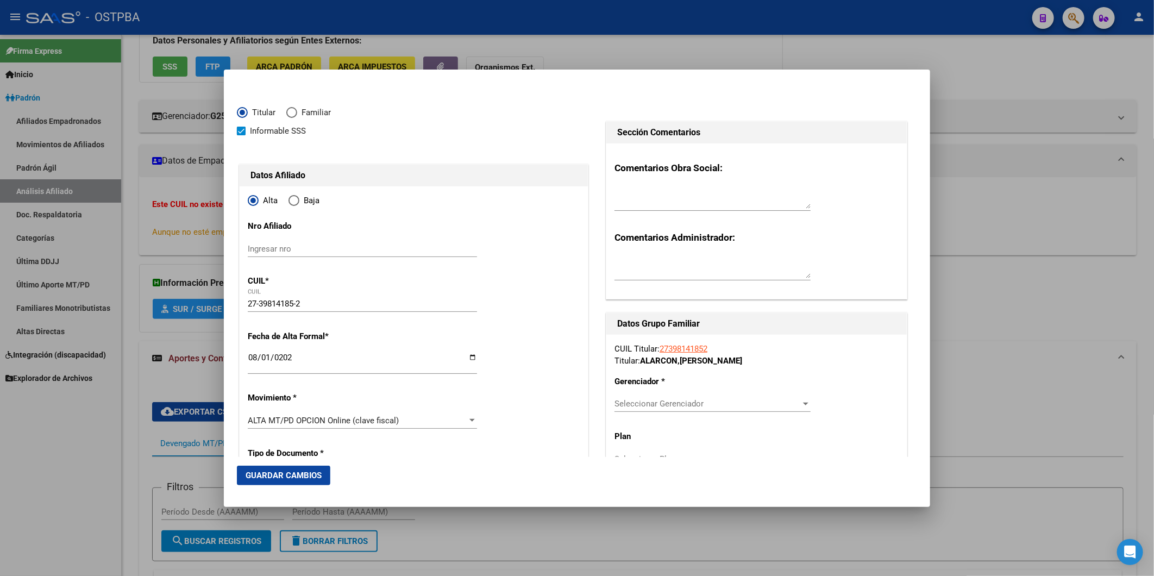
scroll to position [0, 0]
type input "yesicacielo2010@gmail.com"
drag, startPoint x: 743, startPoint y: 11, endPoint x: 669, endPoint y: -27, distance: 82.6
click at [669, 0] on html "menu - OSTPBA person Firma Express Inicio Calendario SSS Instructivos Contacto …" at bounding box center [577, 288] width 1154 height 576
drag, startPoint x: 669, startPoint y: -27, endPoint x: 835, endPoint y: 137, distance: 232.4
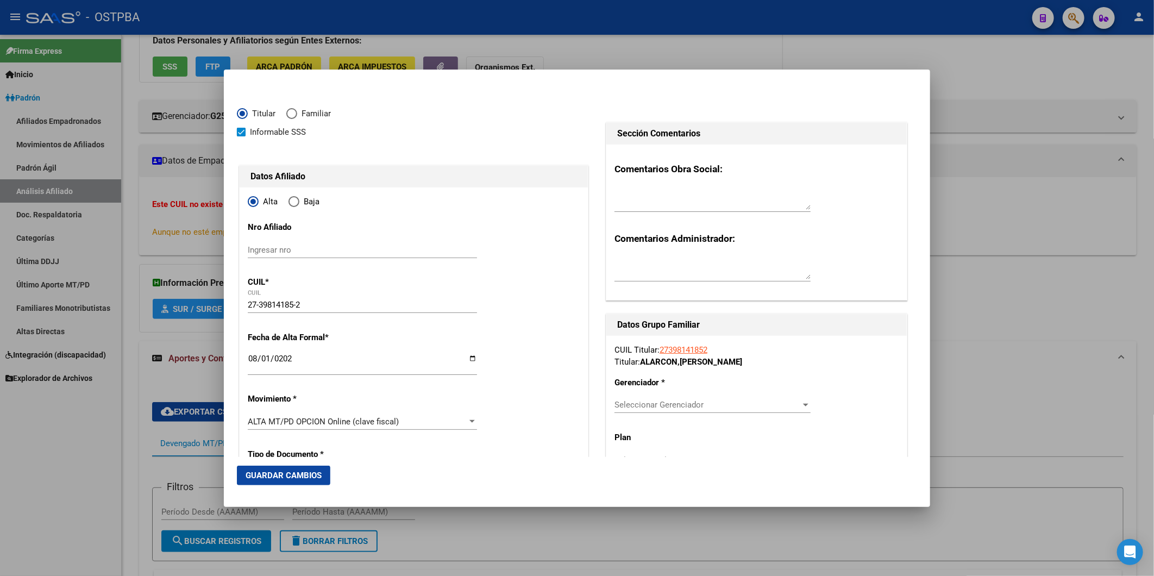
click at [803, 405] on div at bounding box center [805, 405] width 5 height 3
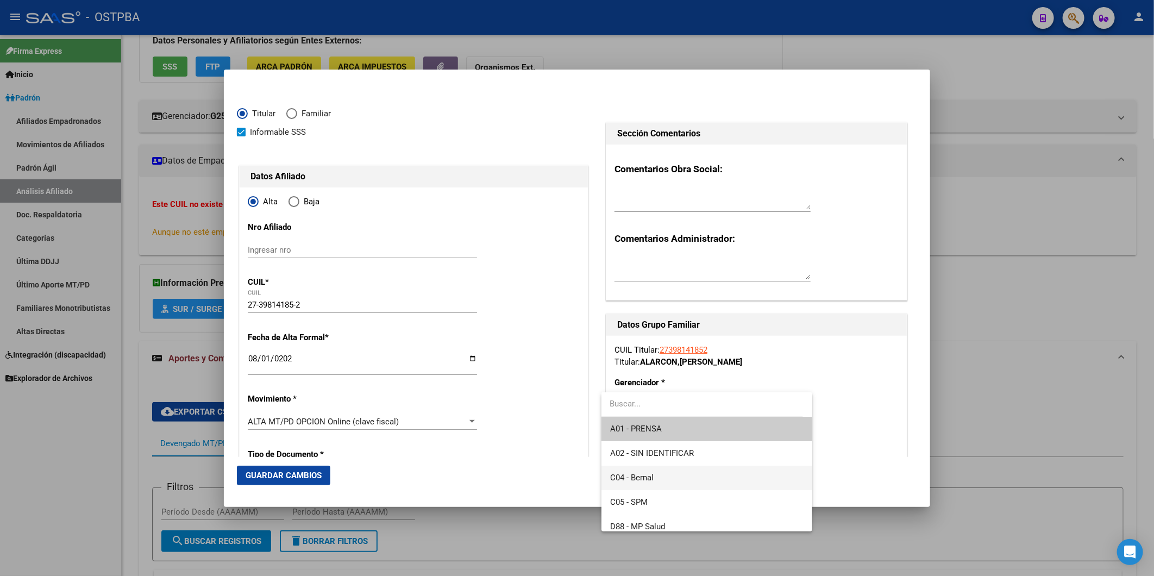
scroll to position [121, 0]
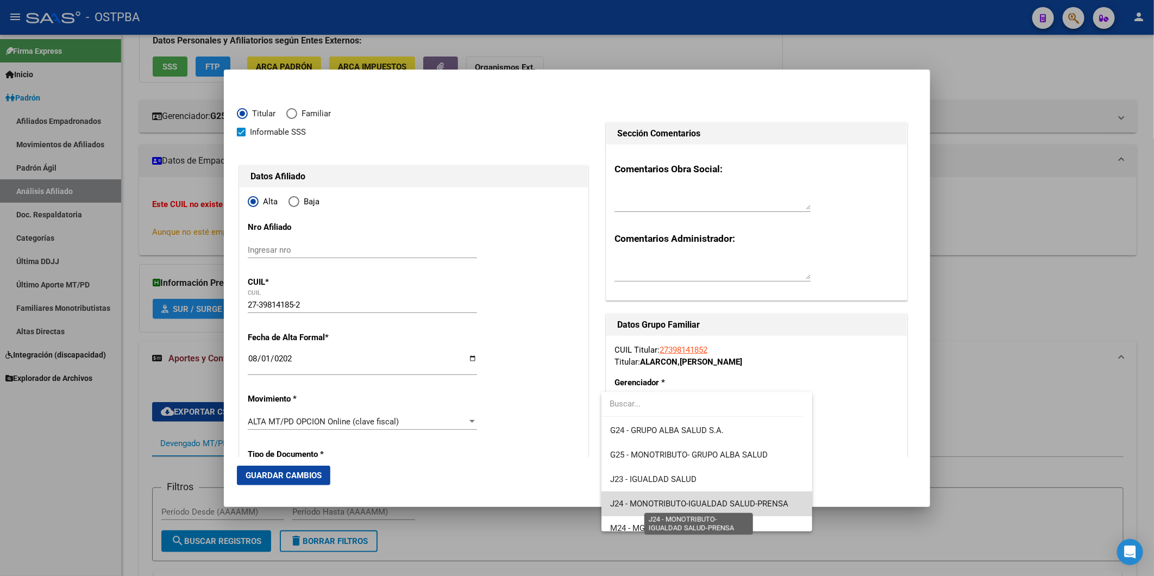
click at [737, 503] on span "J24 - MONOTRIBUTO-IGUALDAD SALUD-PRENSA" at bounding box center [699, 504] width 178 height 10
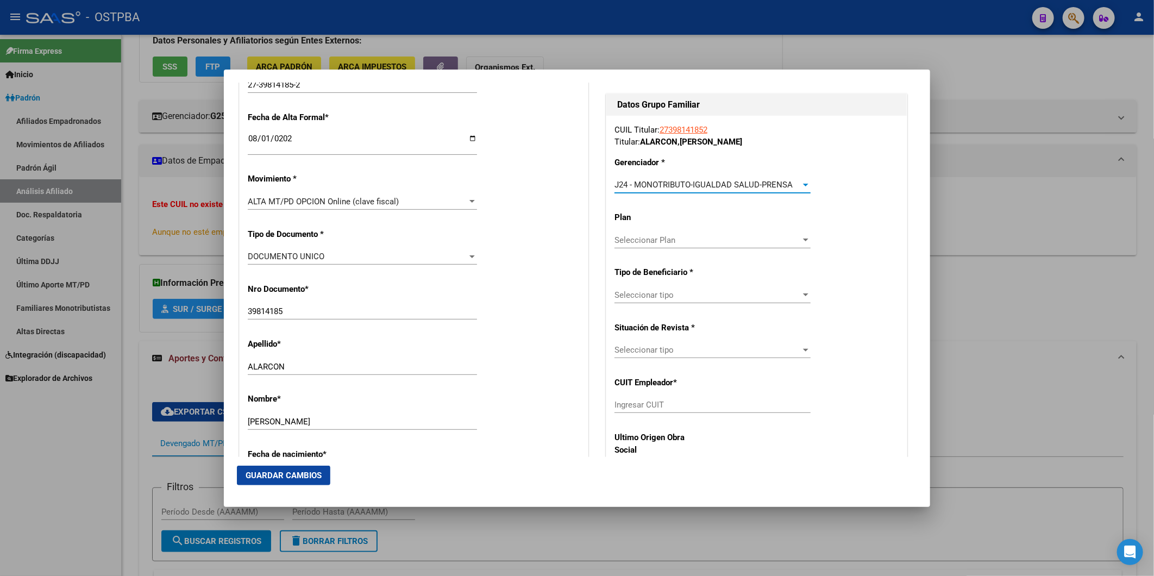
scroll to position [241, 0]
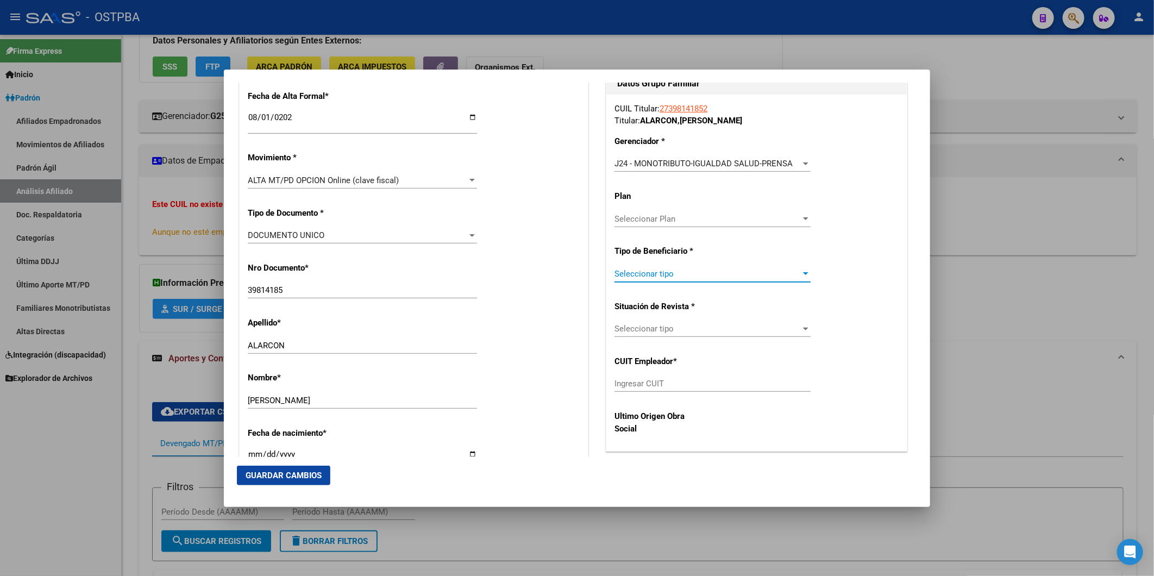
click at [803, 274] on div at bounding box center [805, 273] width 5 height 3
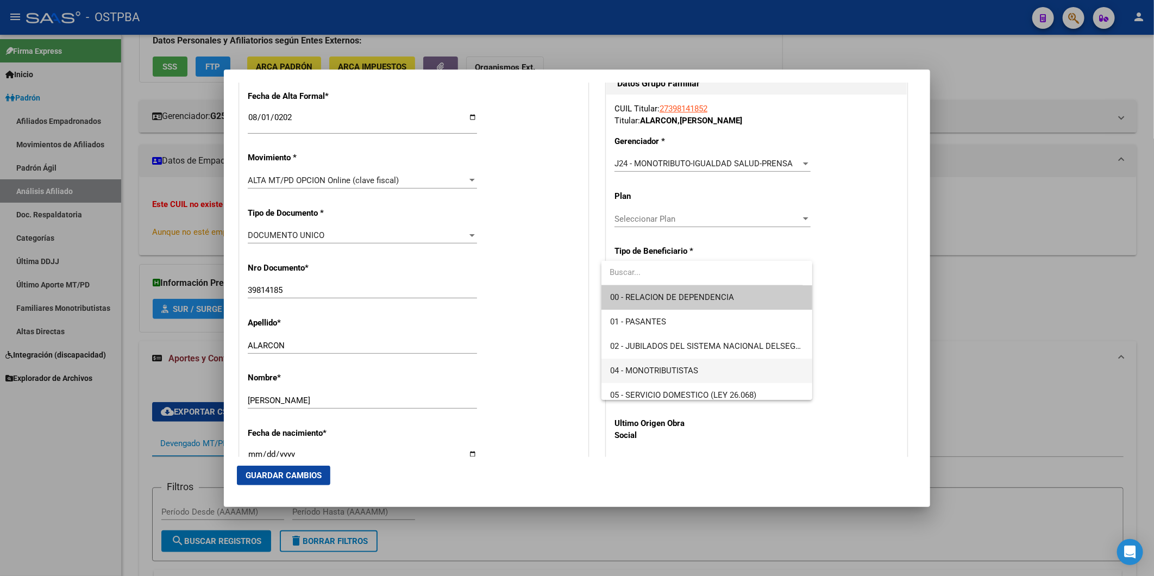
click at [715, 371] on span "04 - MONOTRIBUTISTAS" at bounding box center [706, 371] width 193 height 24
type input "27-39814185-2"
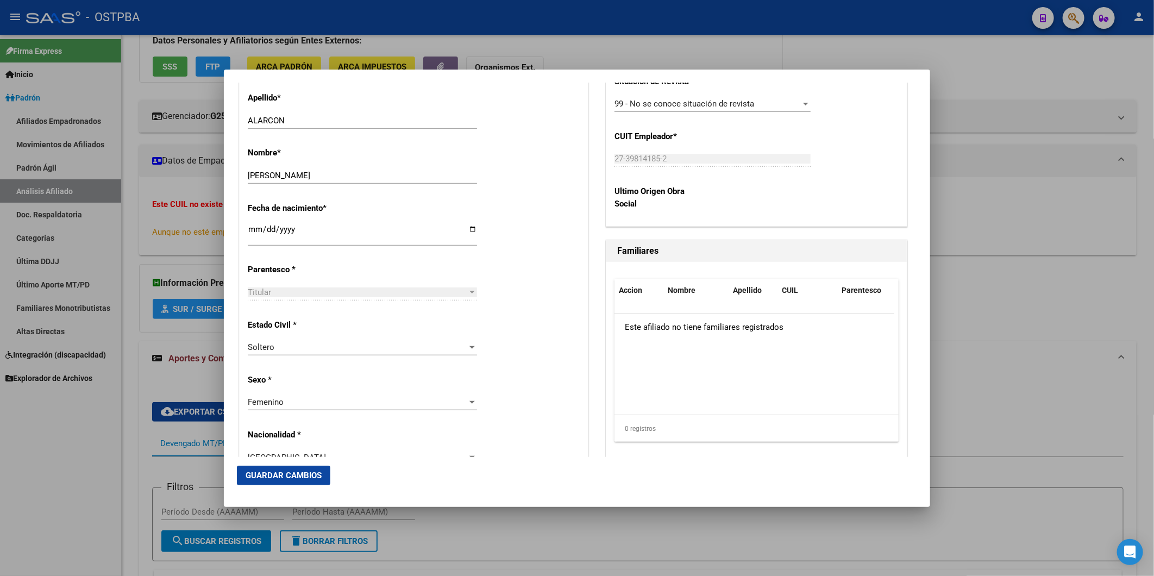
scroll to position [482, 0]
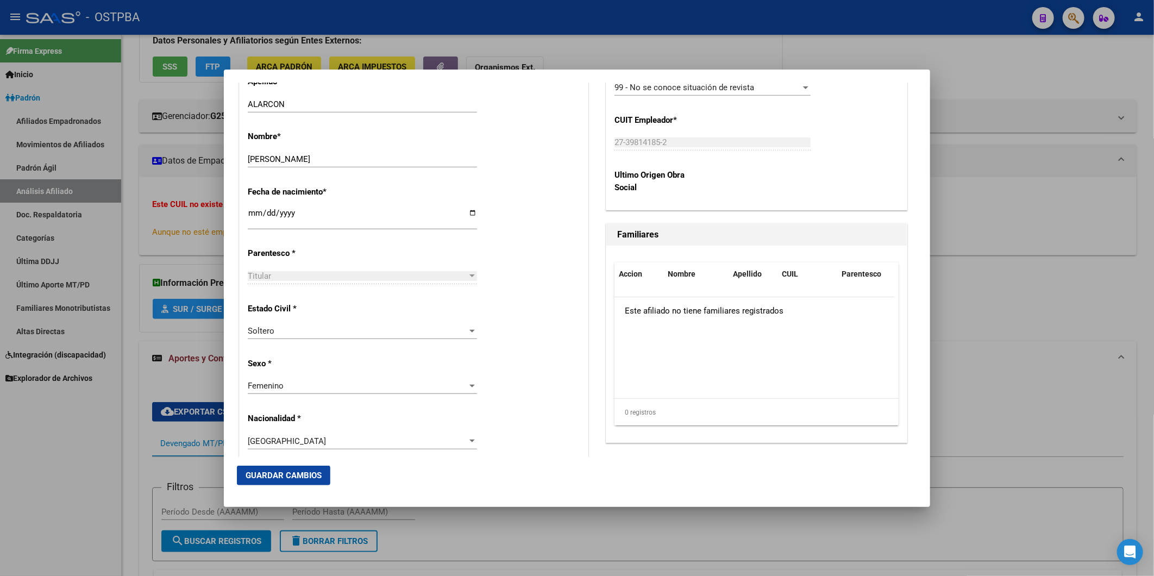
click at [290, 477] on span "Guardar Cambios" at bounding box center [284, 476] width 76 height 10
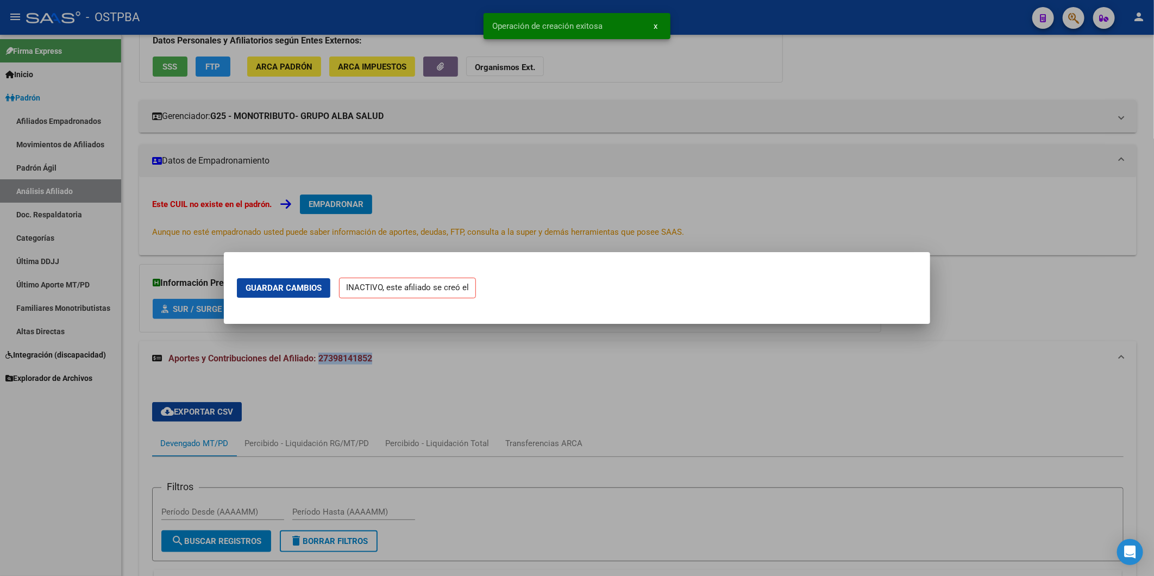
scroll to position [0, 0]
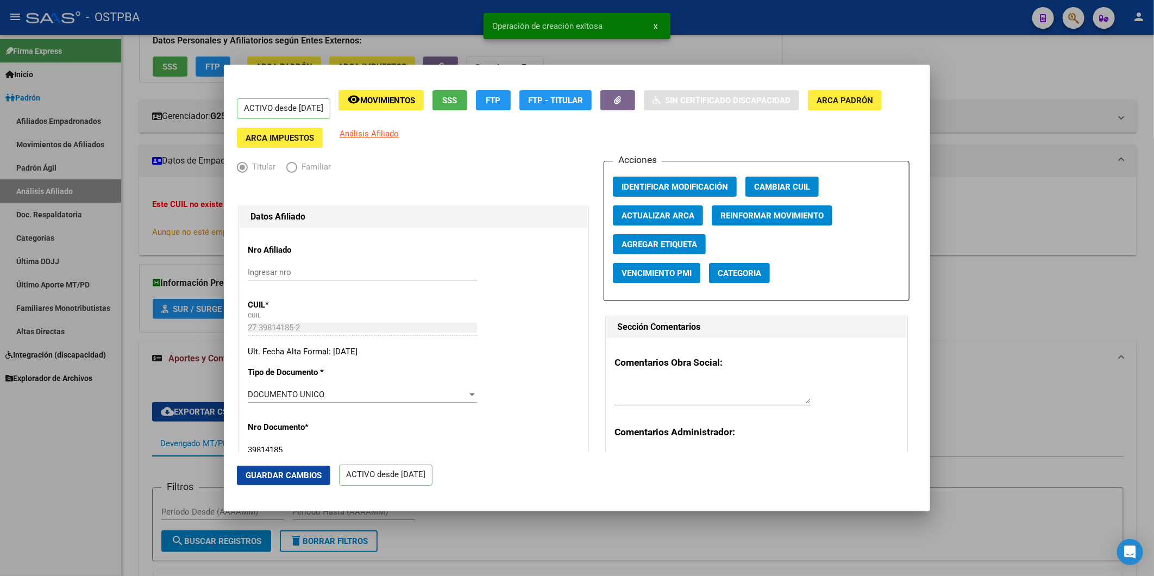
click at [966, 221] on div at bounding box center [577, 288] width 1154 height 576
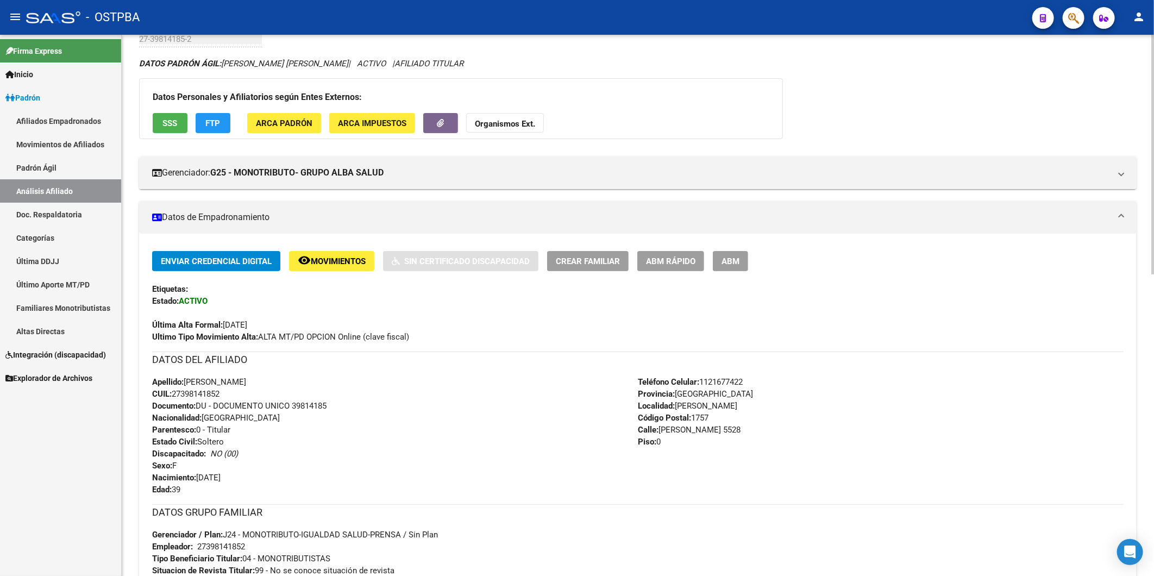
scroll to position [60, 0]
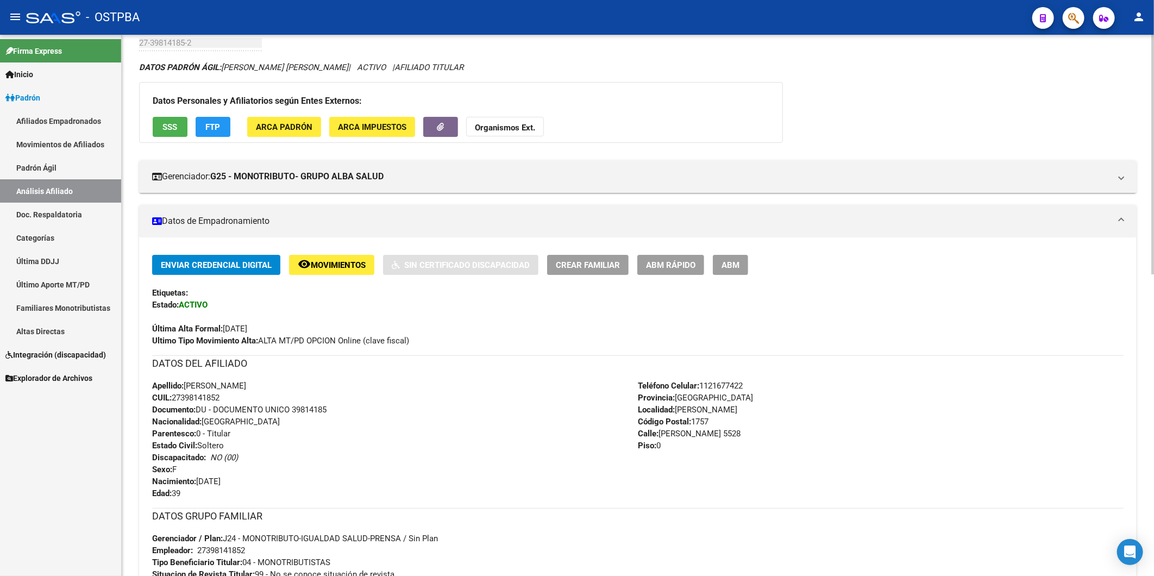
click at [618, 266] on span "Crear Familiar" at bounding box center [588, 265] width 64 height 10
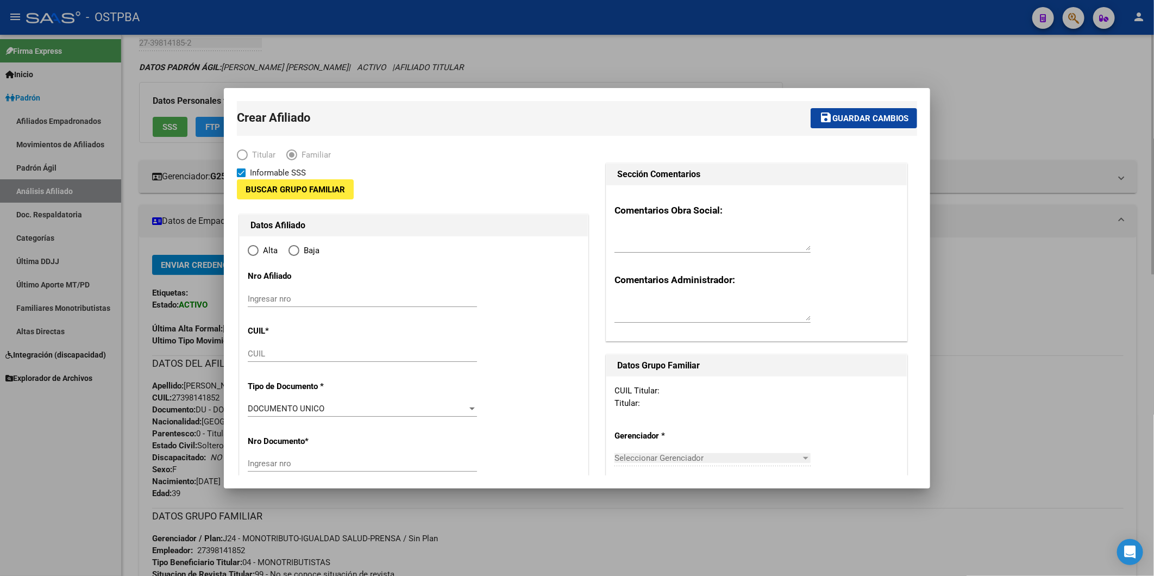
type input "27-39814185-2"
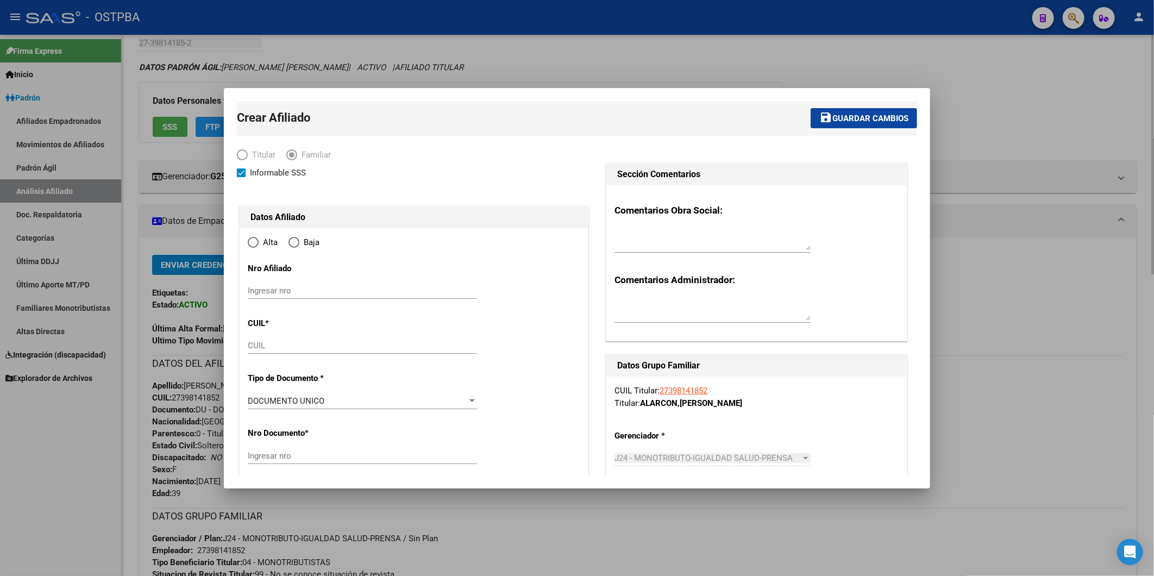
type input "GREGORIO DE LAF"
type input "1757"
type input "RECUERO"
type input "5528"
type input "0"
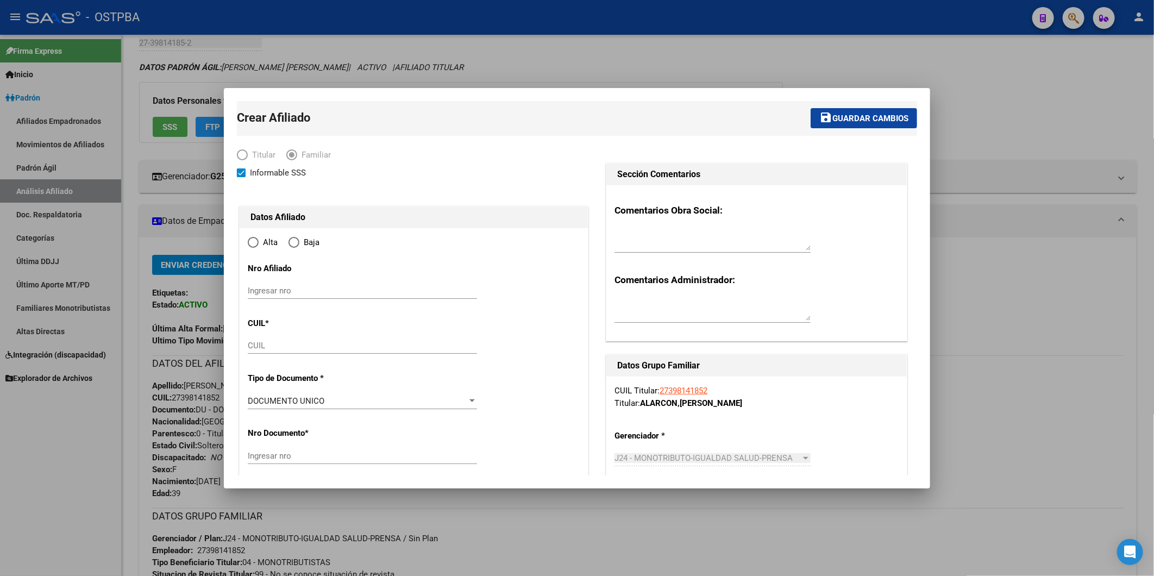
radio input "true"
type input "27-39814185-2"
click at [1015, 331] on div at bounding box center [577, 288] width 1154 height 576
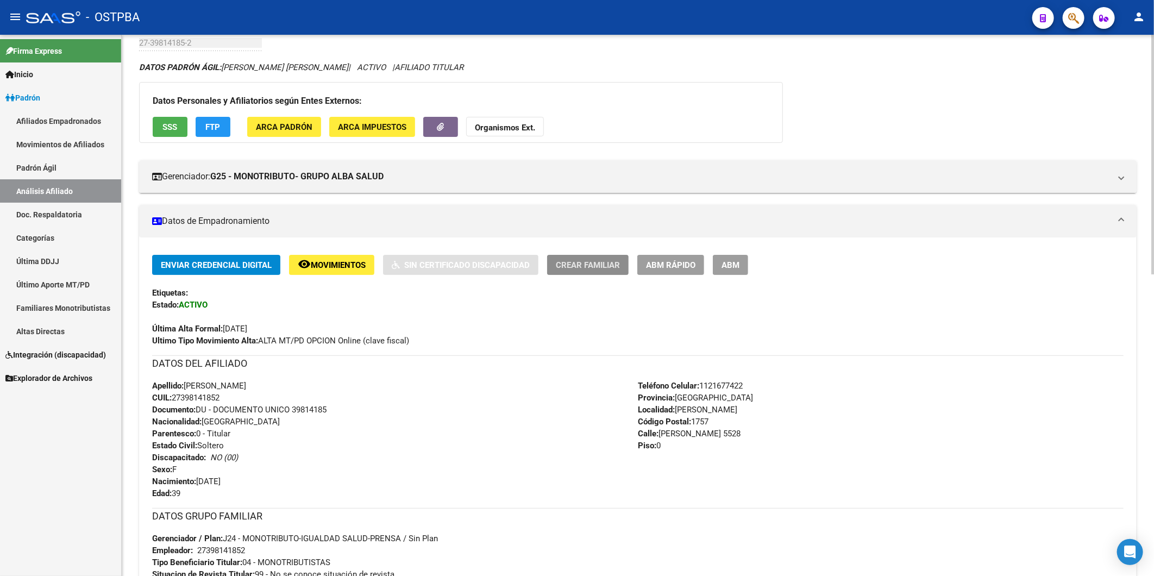
click at [598, 263] on span "Crear Familiar" at bounding box center [588, 265] width 64 height 10
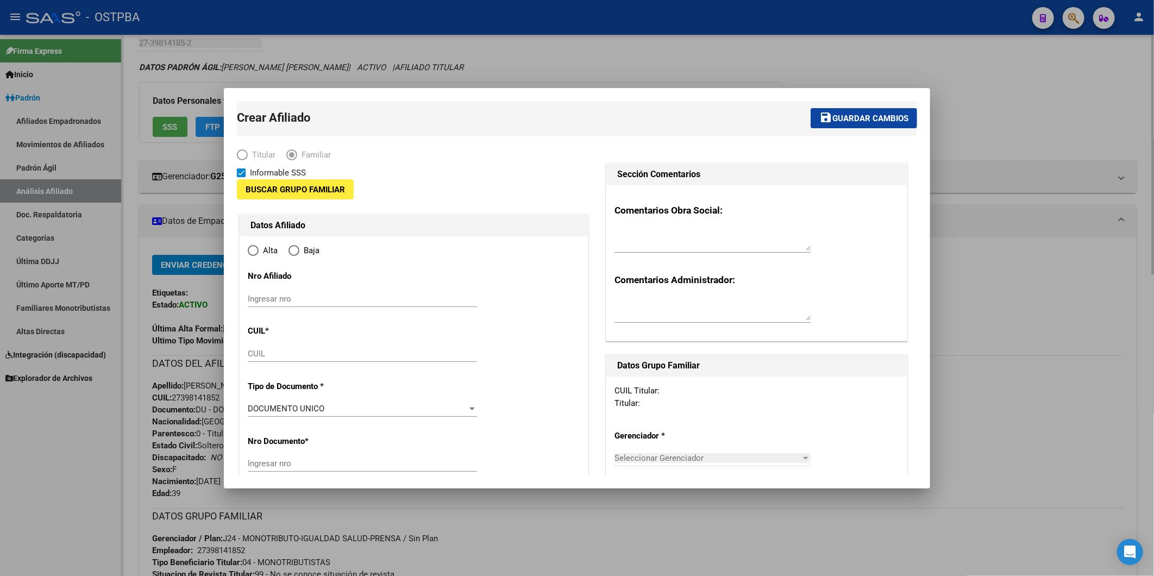
type input "27-39814185-2"
type input "GREGORIO DE LAF"
type input "1757"
type input "RECUERO"
type input "5528"
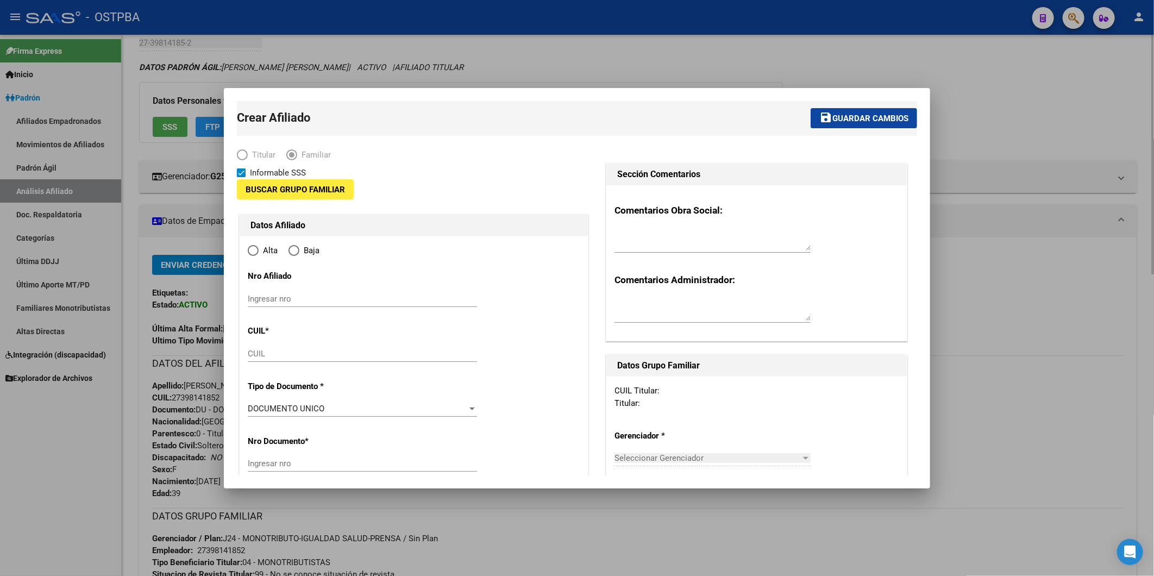
type input "0"
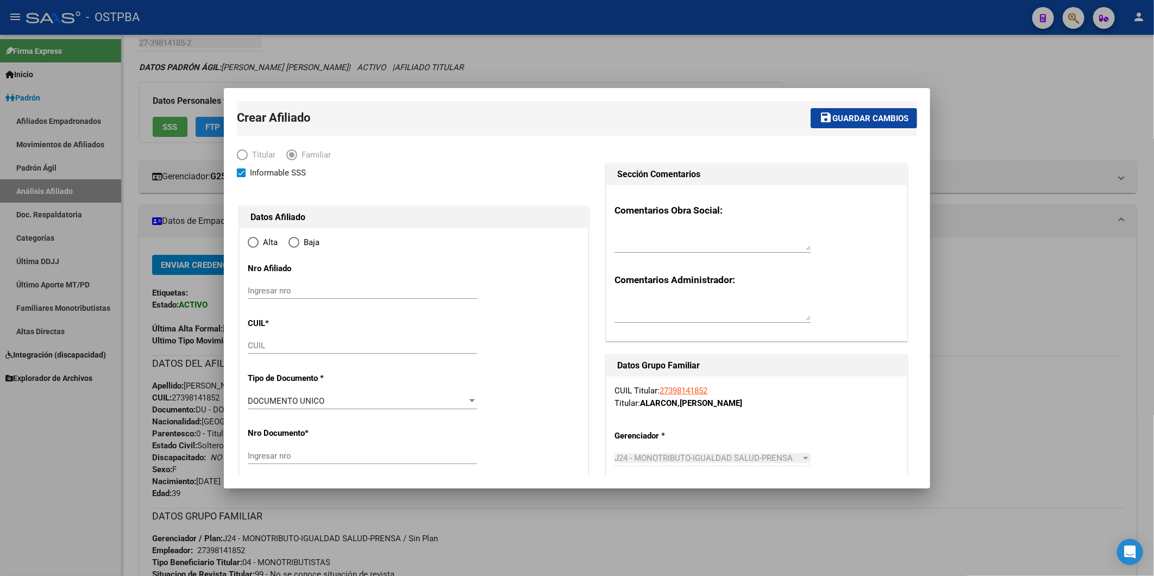
radio input "true"
type input "27-39814185-2"
click at [1026, 303] on div at bounding box center [577, 288] width 1154 height 576
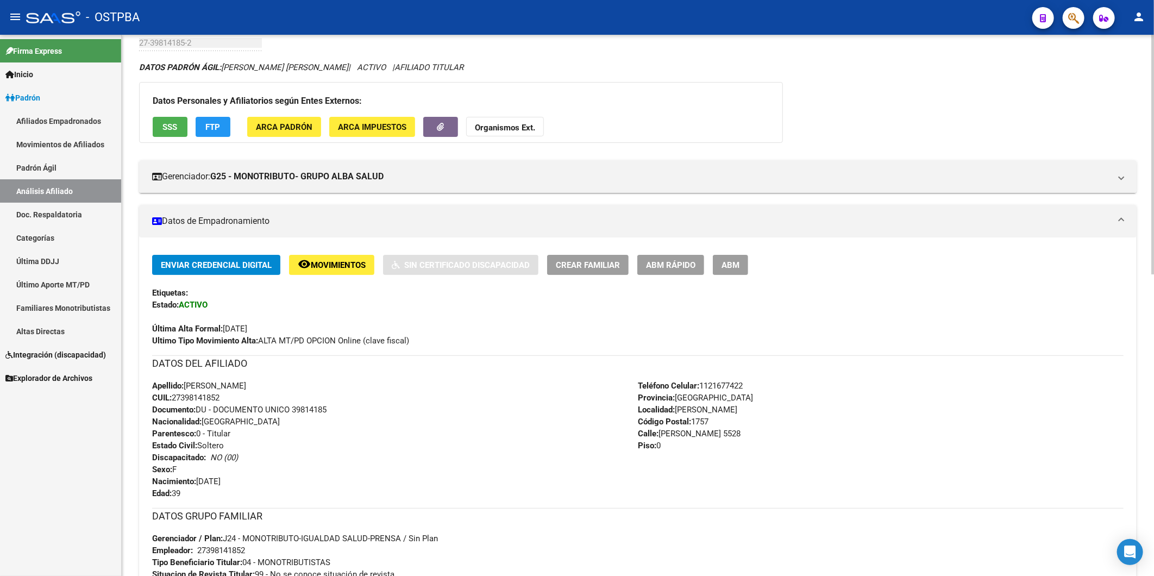
click at [672, 265] on span "ABM Rápido" at bounding box center [670, 265] width 49 height 10
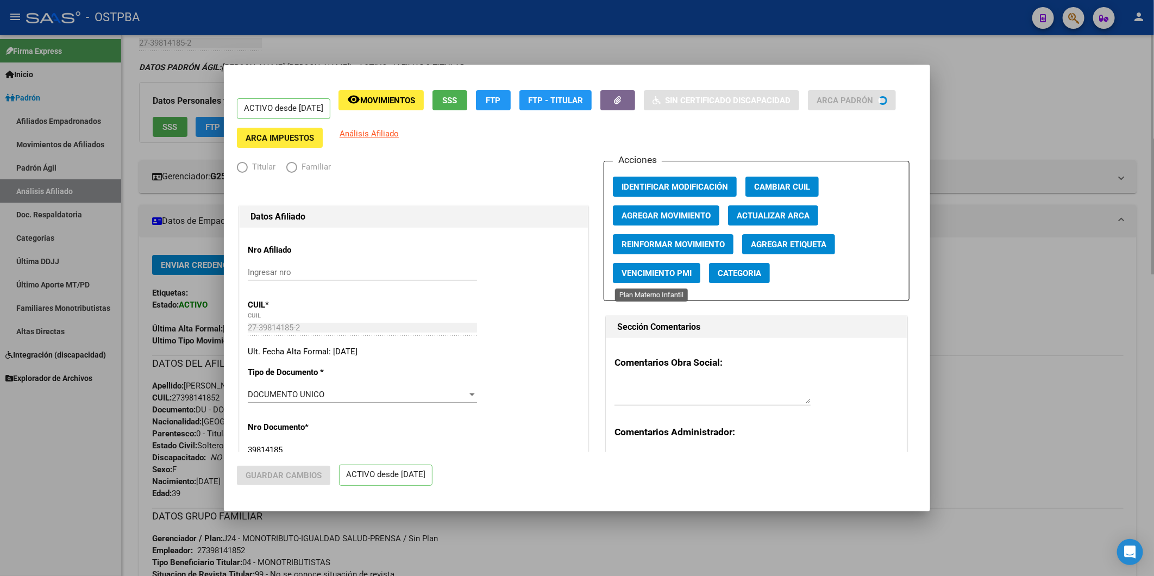
radio input "true"
type input "27-39814185-2"
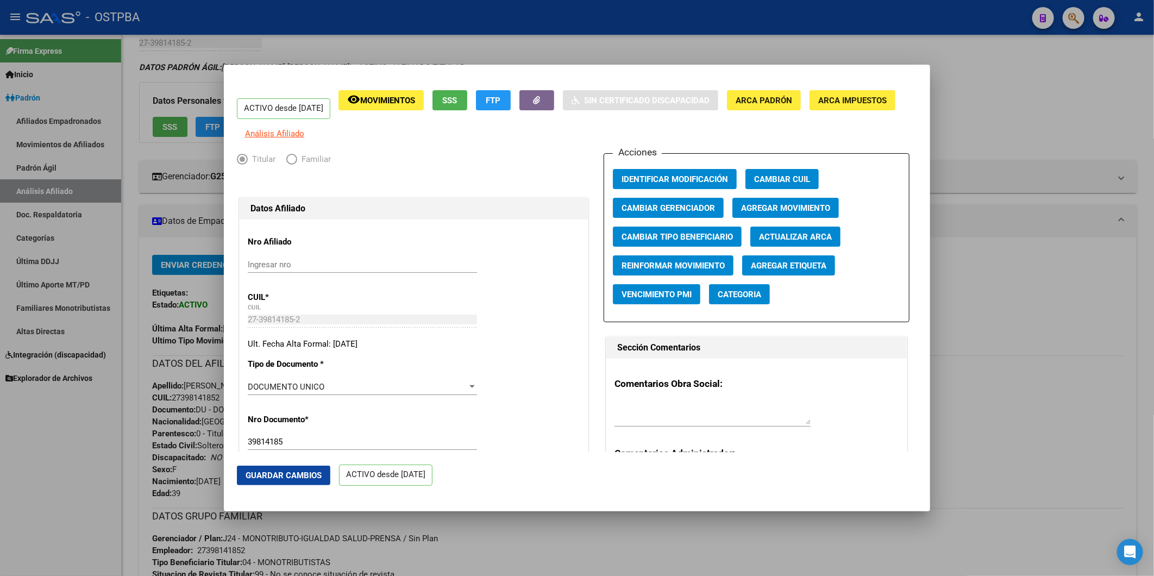
drag, startPoint x: 835, startPoint y: 75, endPoint x: 854, endPoint y: 95, distance: 27.3
click at [854, 95] on mat-dialog-container "ACTIVO desde 01/08/2025 remove_red_eye Movimientos SSS FTP Sin Certificado Disc…" at bounding box center [577, 288] width 706 height 447
drag, startPoint x: 854, startPoint y: 95, endPoint x: 1025, endPoint y: 123, distance: 173.0
click at [1025, 123] on div at bounding box center [577, 288] width 1154 height 576
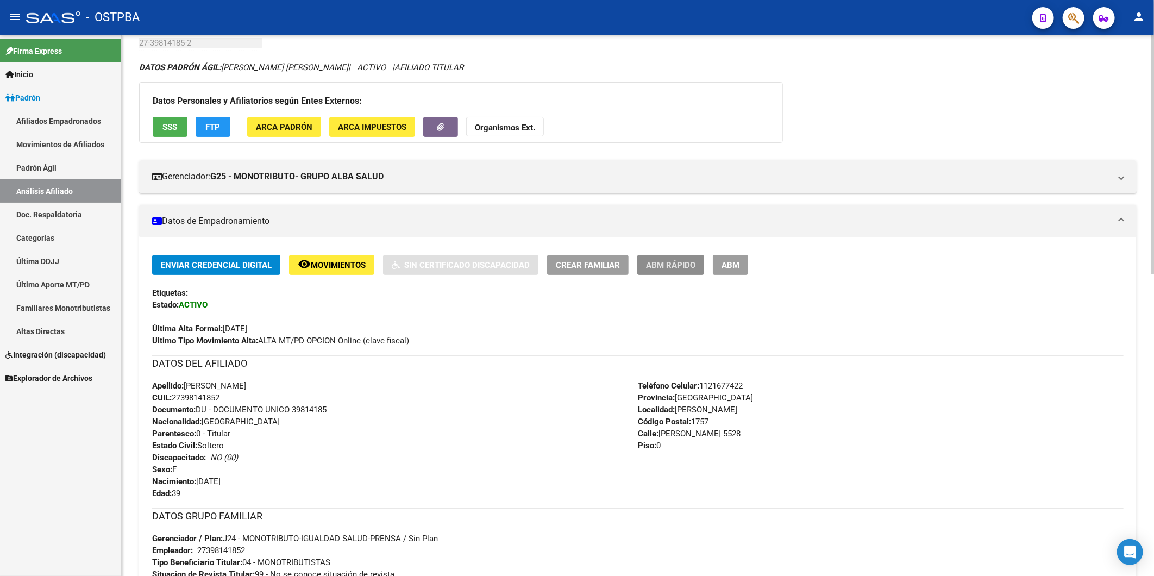
click at [686, 261] on span "ABM Rápido" at bounding box center [670, 265] width 49 height 10
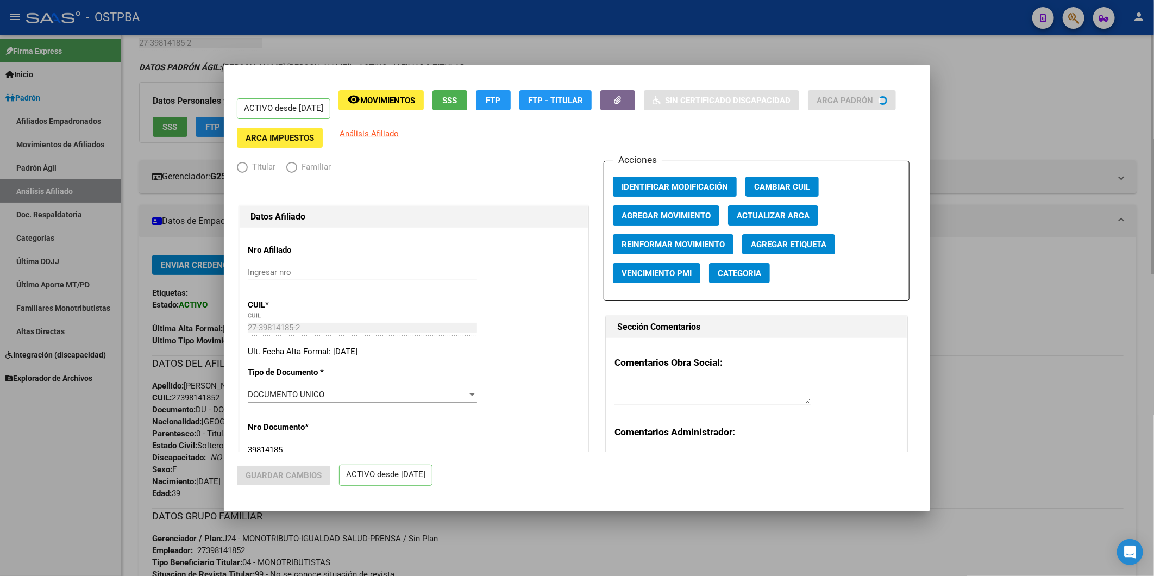
radio input "true"
type input "27-39814185-2"
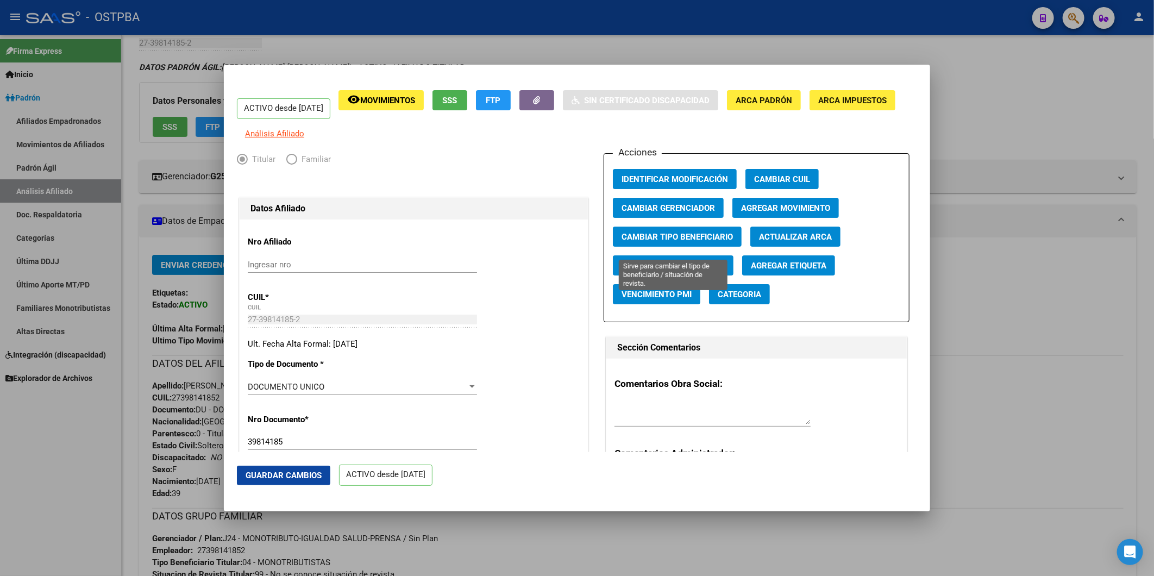
click at [644, 242] on span "Cambiar Tipo Beneficiario" at bounding box center [677, 237] width 111 height 10
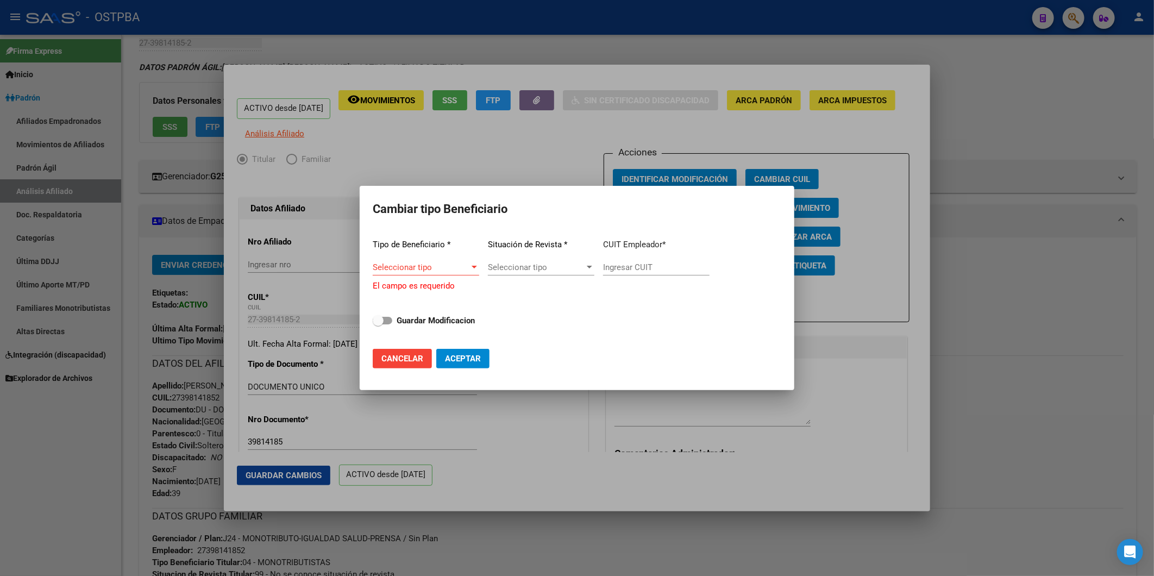
click at [480, 264] on div "Tipo de Beneficiario * Seleccionar tipo Seleccionar tipo El campo es requerido …" at bounding box center [577, 285] width 409 height 110
click at [473, 267] on div at bounding box center [474, 267] width 5 height 3
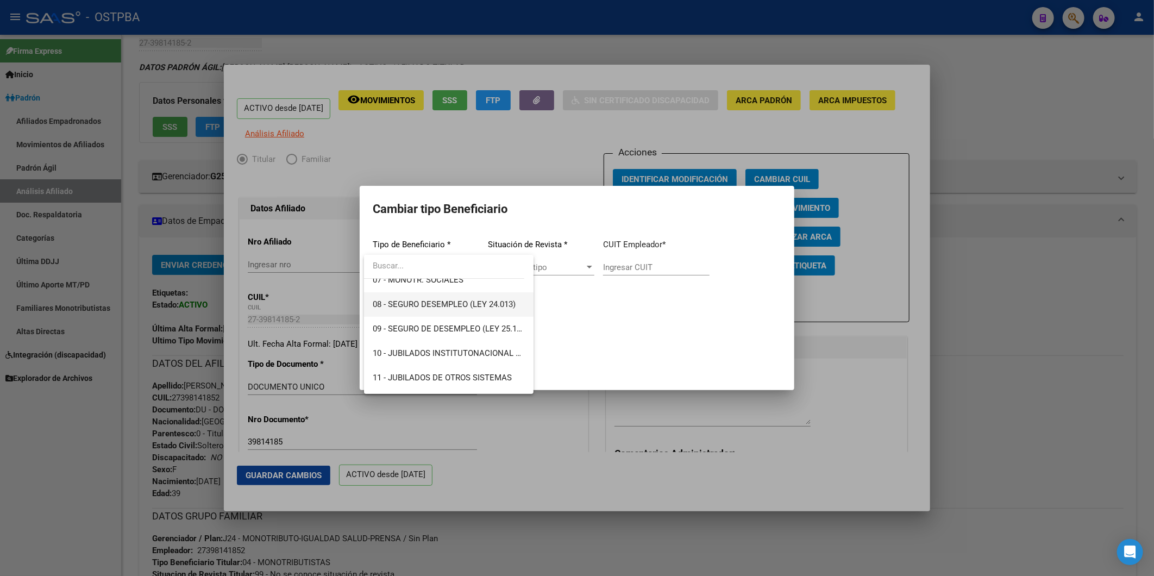
scroll to position [203, 0]
click at [1004, 222] on div at bounding box center [577, 288] width 1154 height 576
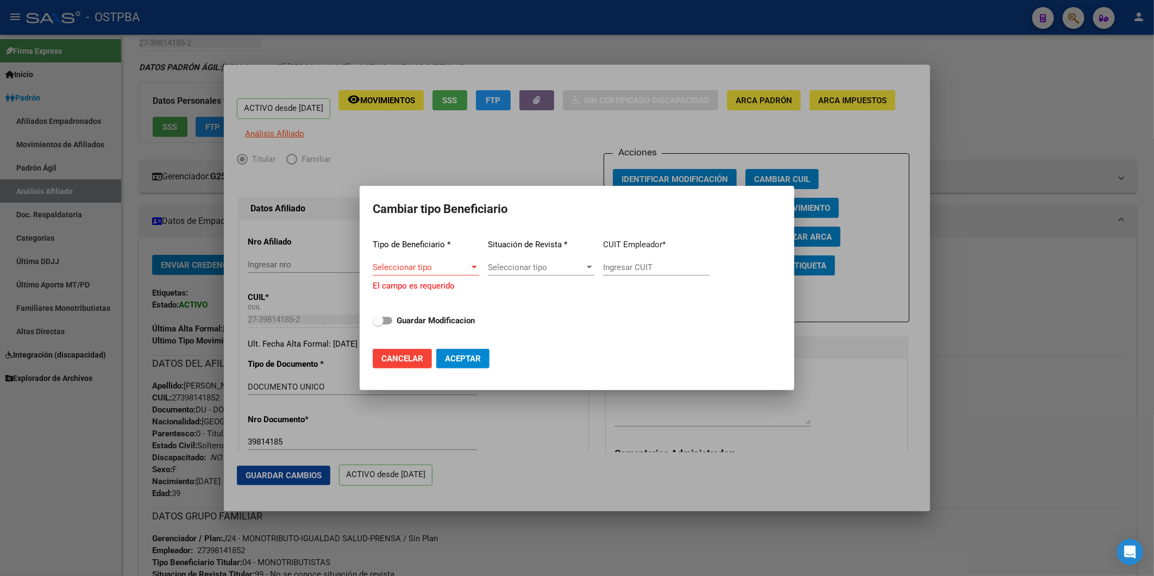
click at [1056, 231] on div at bounding box center [577, 288] width 1154 height 576
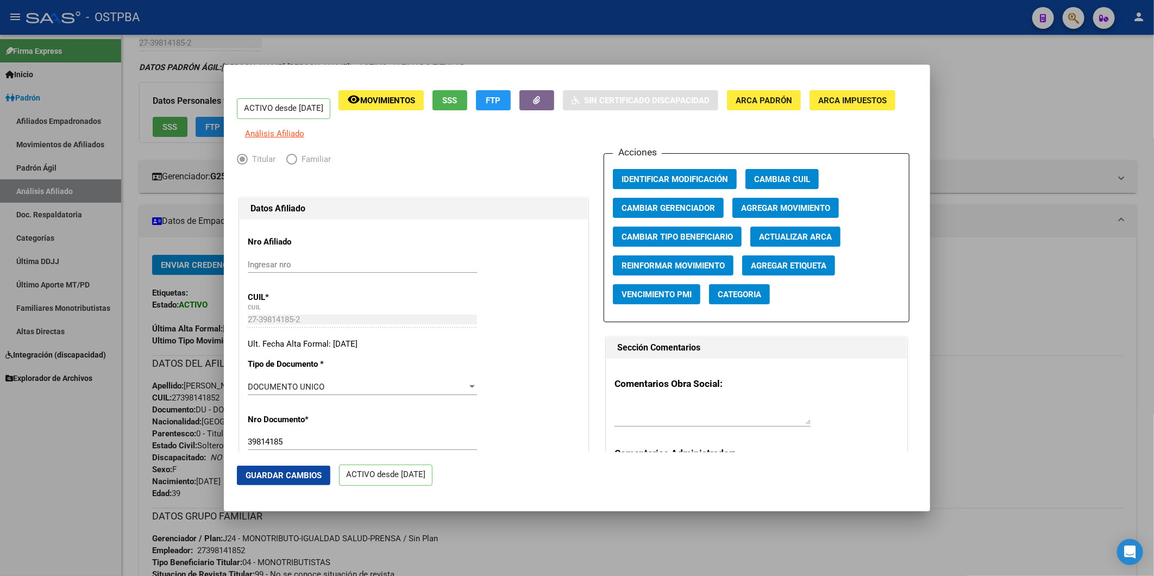
click at [964, 277] on div at bounding box center [577, 288] width 1154 height 576
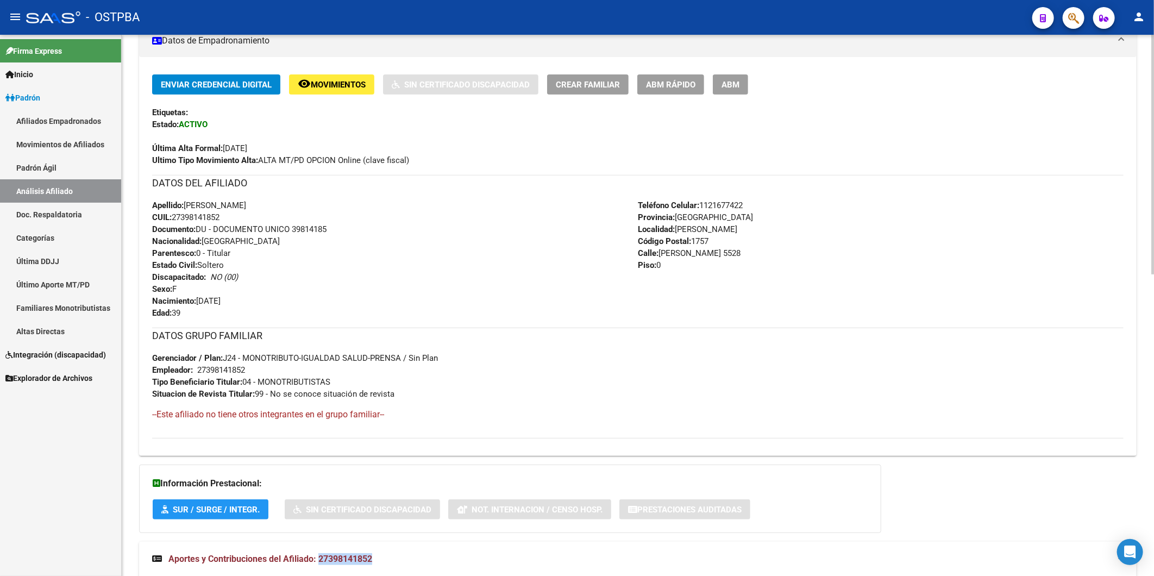
scroll to position [241, 0]
click at [368, 553] on span "Aportes y Contribuciones del Afiliado: 27398141852" at bounding box center [270, 558] width 204 height 10
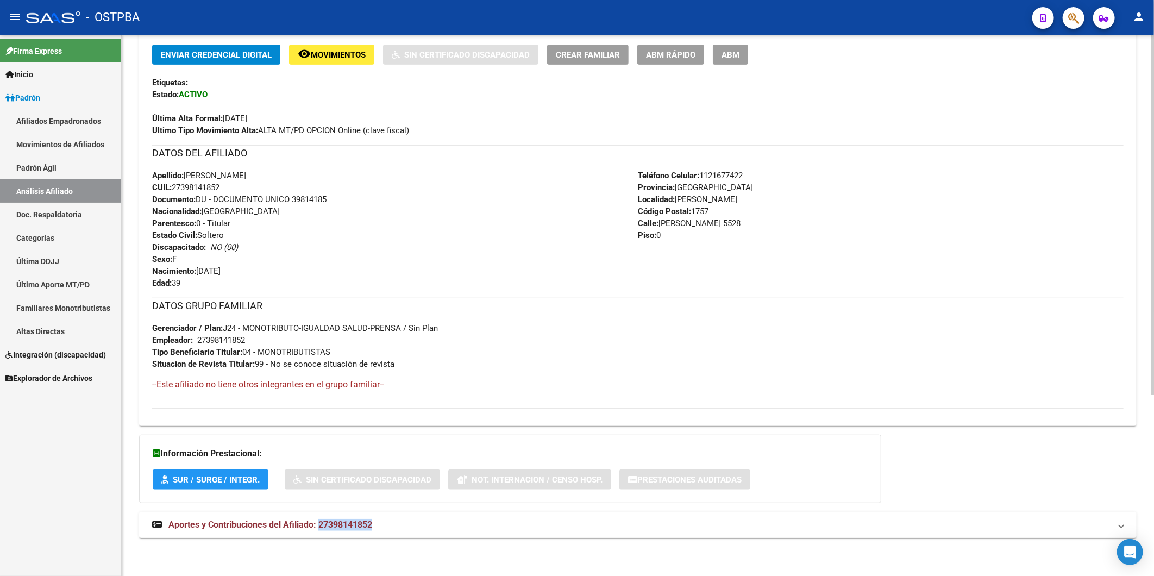
click at [352, 528] on span "Aportes y Contribuciones del Afiliado: 27398141852" at bounding box center [270, 524] width 204 height 10
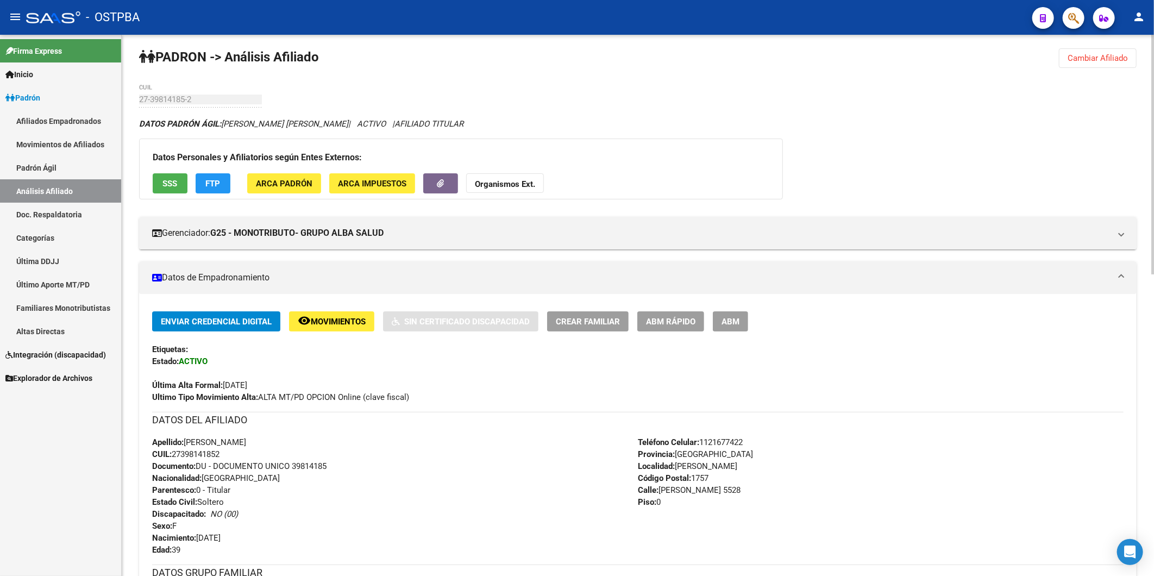
scroll to position [0, 0]
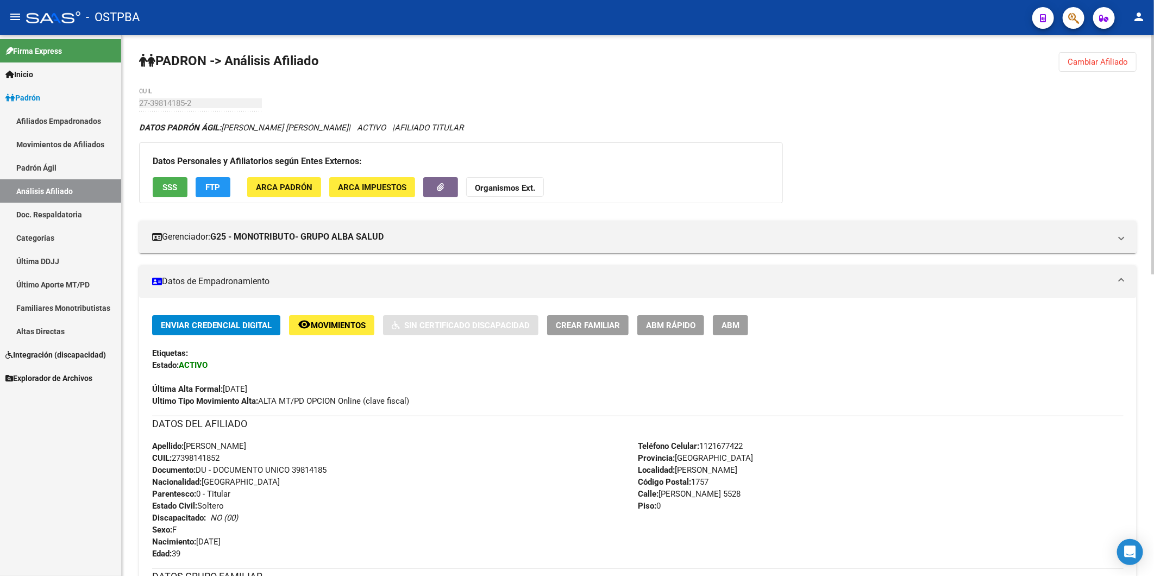
click at [1094, 59] on span "Cambiar Afiliado" at bounding box center [1098, 62] width 60 height 10
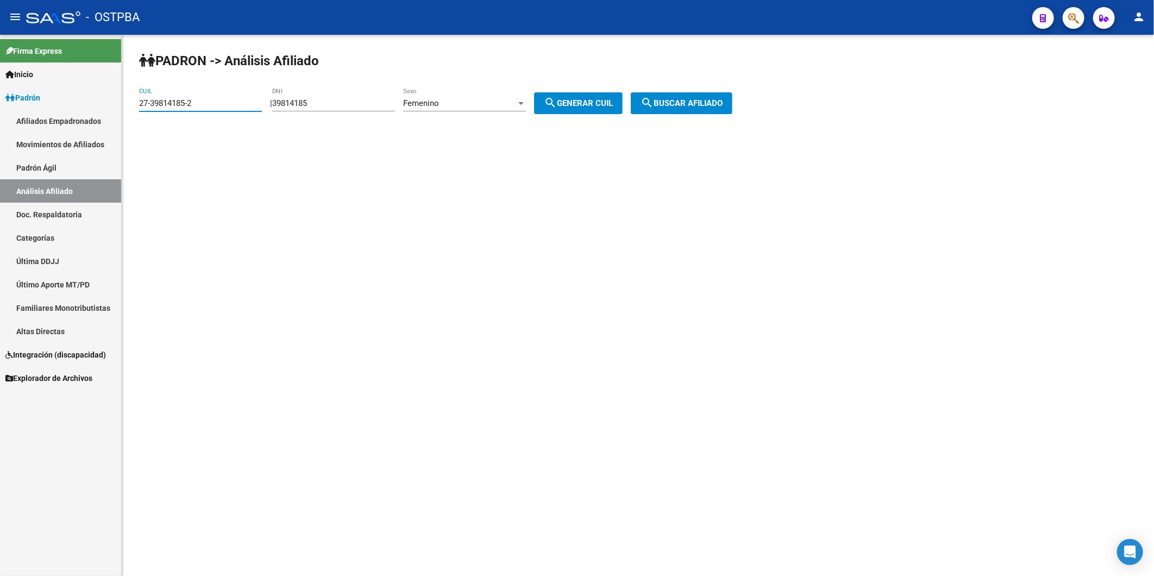
drag, startPoint x: 214, startPoint y: 108, endPoint x: 120, endPoint y: 122, distance: 95.6
click at [120, 122] on mat-sidenav-container "Firma Express Inicio Calendario SSS Instructivos Contacto OS Padrón Afiliados E…" at bounding box center [577, 305] width 1154 height 541
paste input "8-256160"
type input "28-256160"
drag, startPoint x: 189, startPoint y: 99, endPoint x: 84, endPoint y: 102, distance: 104.3
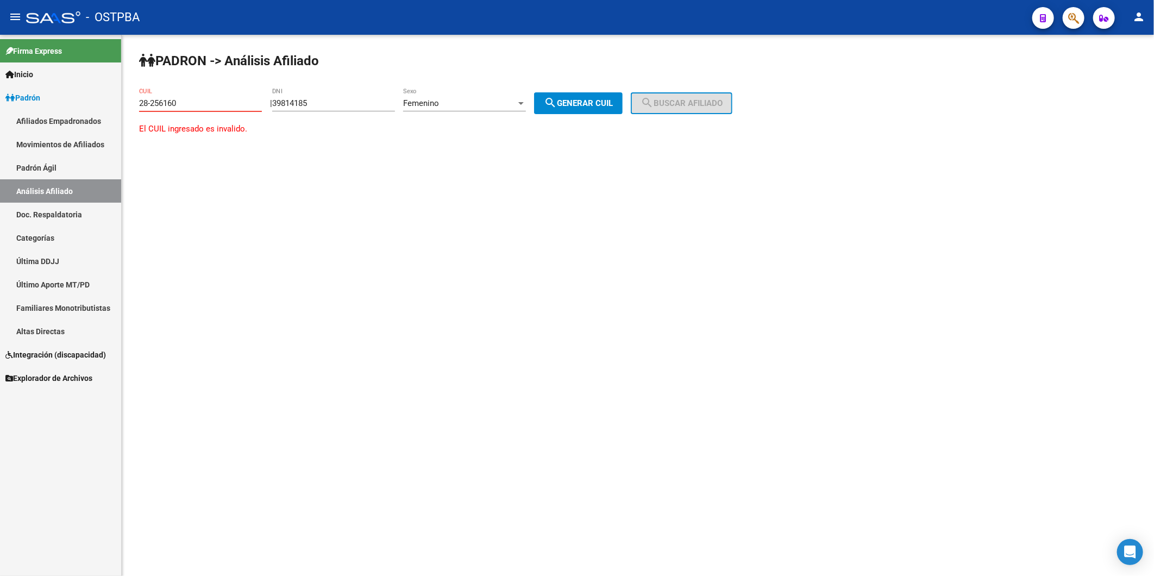
click at [84, 102] on mat-sidenav-container "Firma Express Inicio Calendario SSS Instructivos Contacto OS Padrón Afiliados E…" at bounding box center [577, 305] width 1154 height 541
drag, startPoint x: 327, startPoint y: 108, endPoint x: 281, endPoint y: 102, distance: 46.0
click at [281, 103] on div "| 39814185 DNI Femenino Sexo search Generar CUIL" at bounding box center [450, 103] width 361 height 10
paste input "number"
click at [297, 104] on input "DNI" at bounding box center [333, 103] width 123 height 10
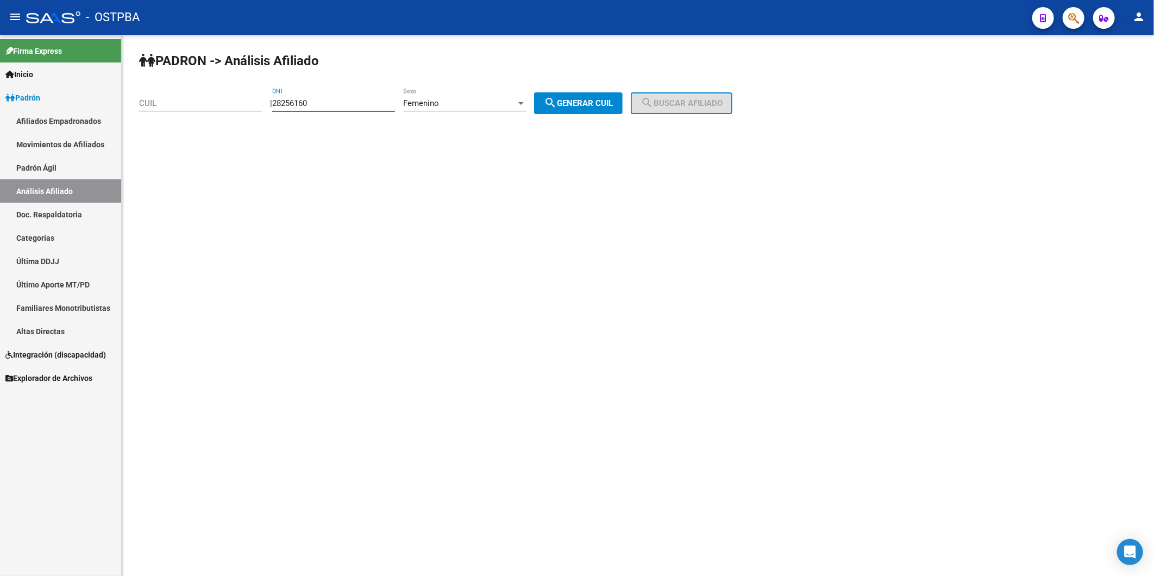
type input "28256160"
drag, startPoint x: 574, startPoint y: 105, endPoint x: 642, endPoint y: 98, distance: 68.3
click at [580, 105] on span "search Generar CUIL" at bounding box center [578, 103] width 69 height 10
type input "27-28256160-9"
click at [654, 98] on mat-icon "search" at bounding box center [647, 102] width 13 height 13
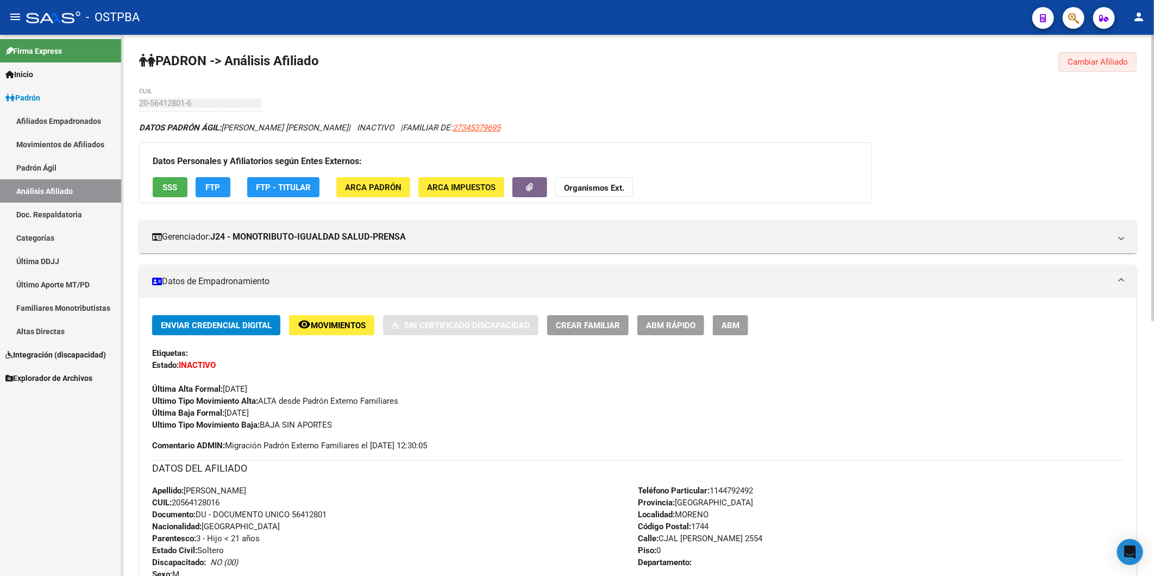
drag, startPoint x: 1098, startPoint y: 66, endPoint x: 799, endPoint y: 91, distance: 299.3
click at [1087, 68] on button "Cambiar Afiliado" at bounding box center [1098, 62] width 78 height 20
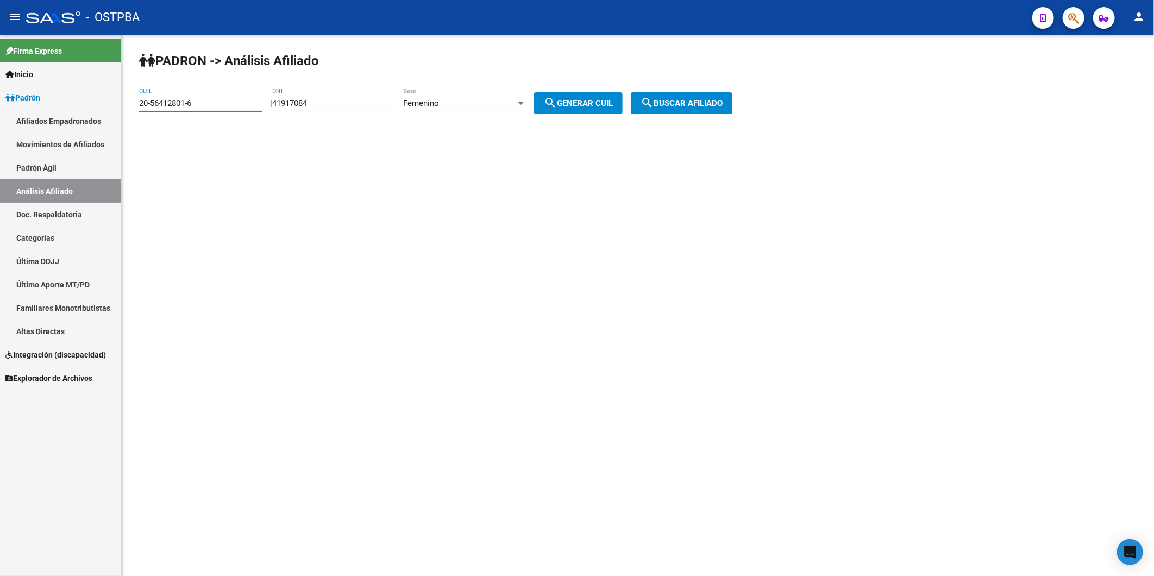
drag, startPoint x: 258, startPoint y: 108, endPoint x: 127, endPoint y: 116, distance: 131.8
click at [127, 116] on div "PADRON -> Análisis Afiliado 20-56412801-6 CUIL | 41917084 DNI Femenino Sexo sea…" at bounding box center [638, 92] width 1032 height 114
drag, startPoint x: 351, startPoint y: 107, endPoint x: 281, endPoint y: 109, distance: 70.1
click at [281, 109] on div "PADRON -> Análisis Afiliado CUIL | 41917084 DNI Femenino Sexo search Generar CU…" at bounding box center [638, 92] width 1032 height 114
paste input "32.507301"
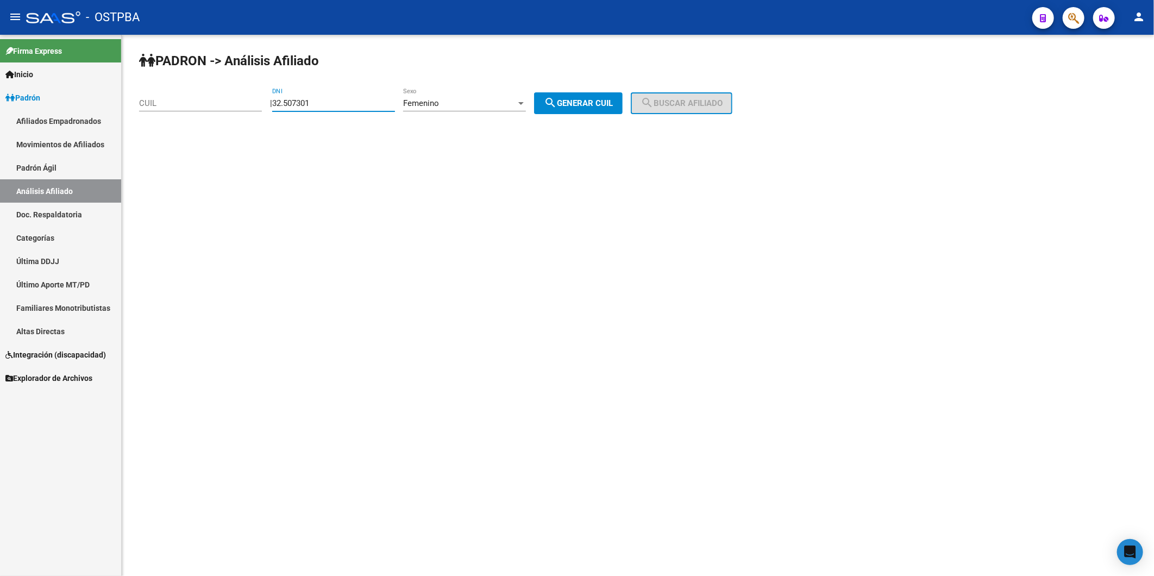
click at [300, 102] on input "32.507301" at bounding box center [333, 103] width 123 height 10
click at [298, 100] on input "32.507301" at bounding box center [333, 103] width 123 height 10
click at [296, 102] on input "32.507301" at bounding box center [333, 103] width 123 height 10
type input "32507301"
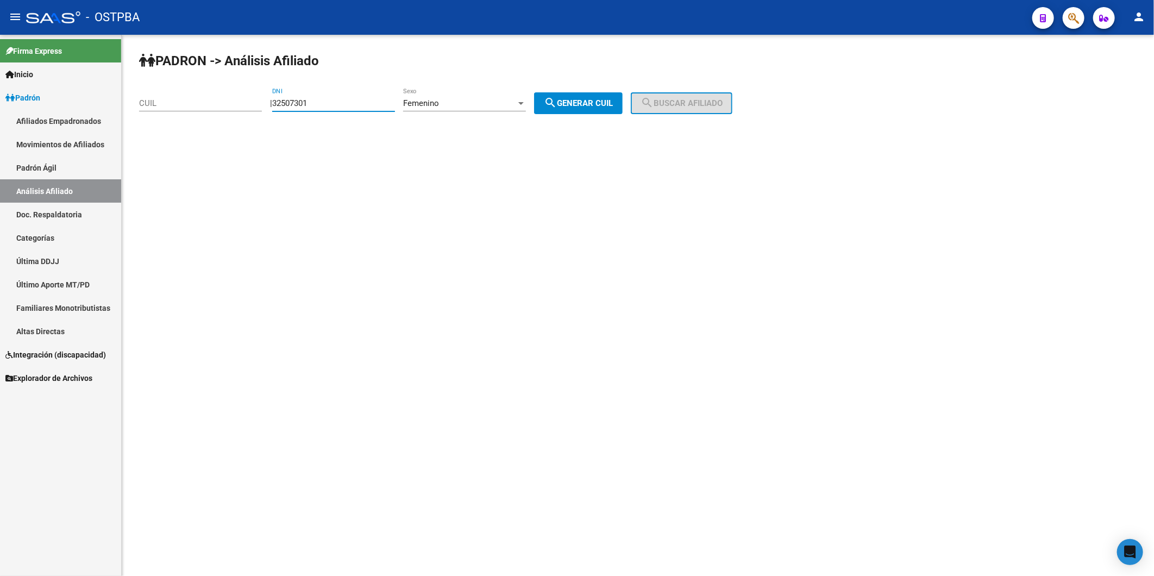
click at [541, 101] on div "| 32507301 DNI Femenino Sexo search Generar CUIL" at bounding box center [450, 103] width 361 height 10
click at [526, 101] on div at bounding box center [521, 103] width 10 height 9
drag, startPoint x: 498, startPoint y: 78, endPoint x: 562, endPoint y: 99, distance: 67.9
click at [503, 79] on span "Masculino" at bounding box center [476, 78] width 123 height 24
drag, startPoint x: 568, startPoint y: 101, endPoint x: 638, endPoint y: 101, distance: 70.1
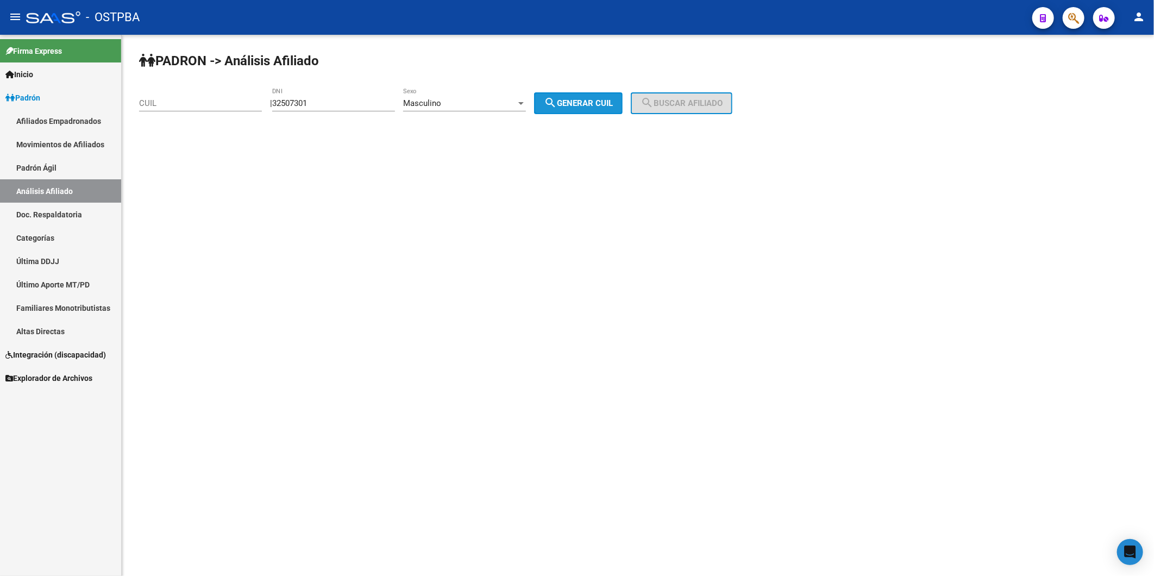
click at [599, 101] on span "search Generar CUIL" at bounding box center [578, 103] width 69 height 10
type input "20-32507301-3"
click at [681, 108] on span "search Buscar afiliado" at bounding box center [682, 103] width 82 height 10
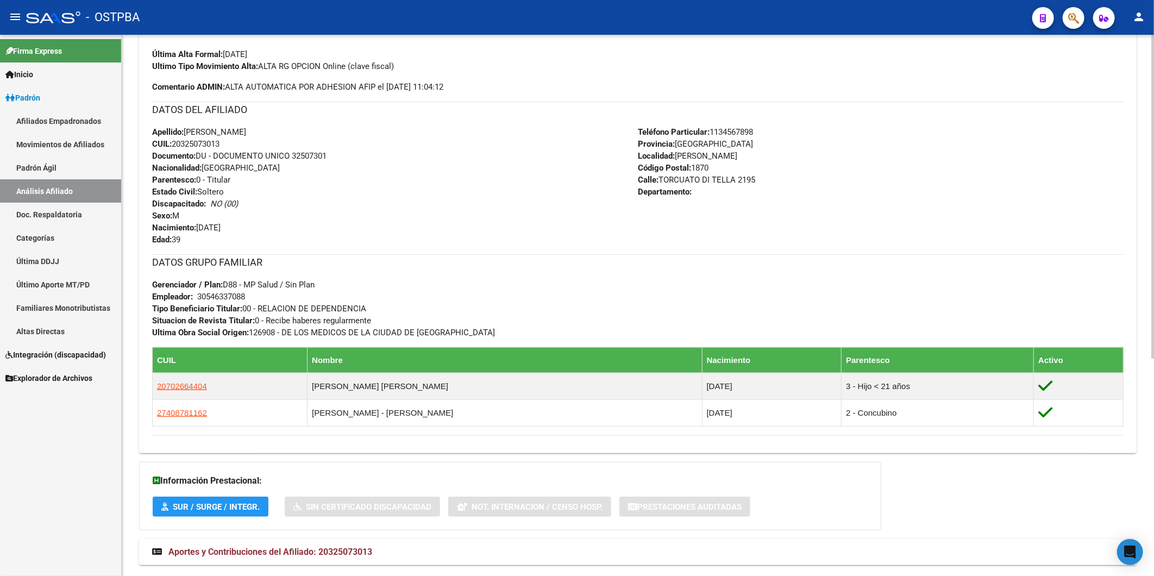
scroll to position [362, 0]
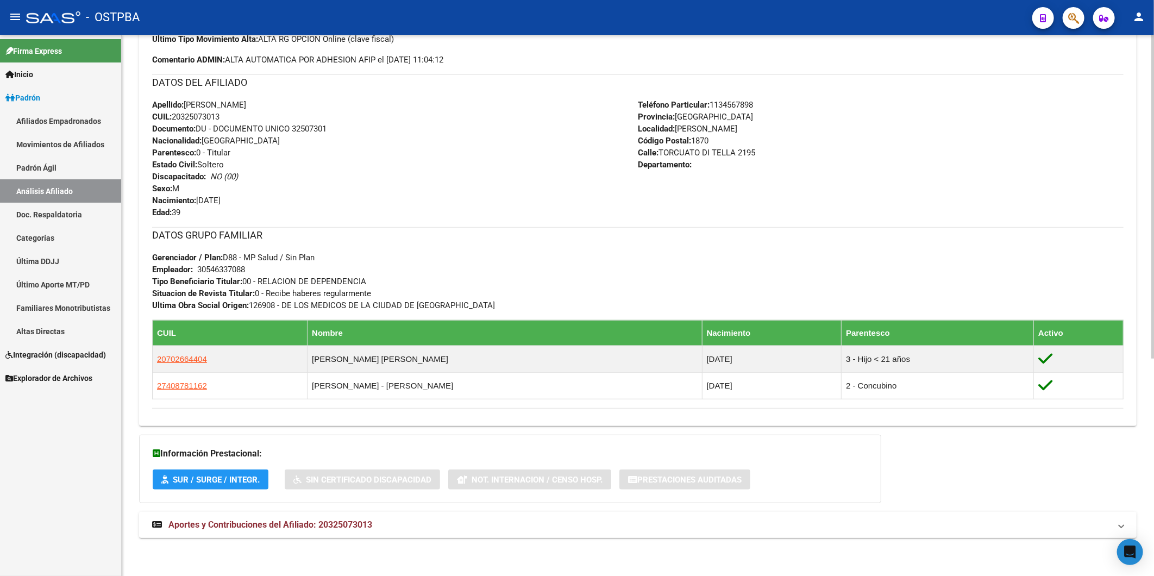
click at [371, 525] on span "Aportes y Contribuciones del Afiliado: 20325073013" at bounding box center [270, 524] width 204 height 10
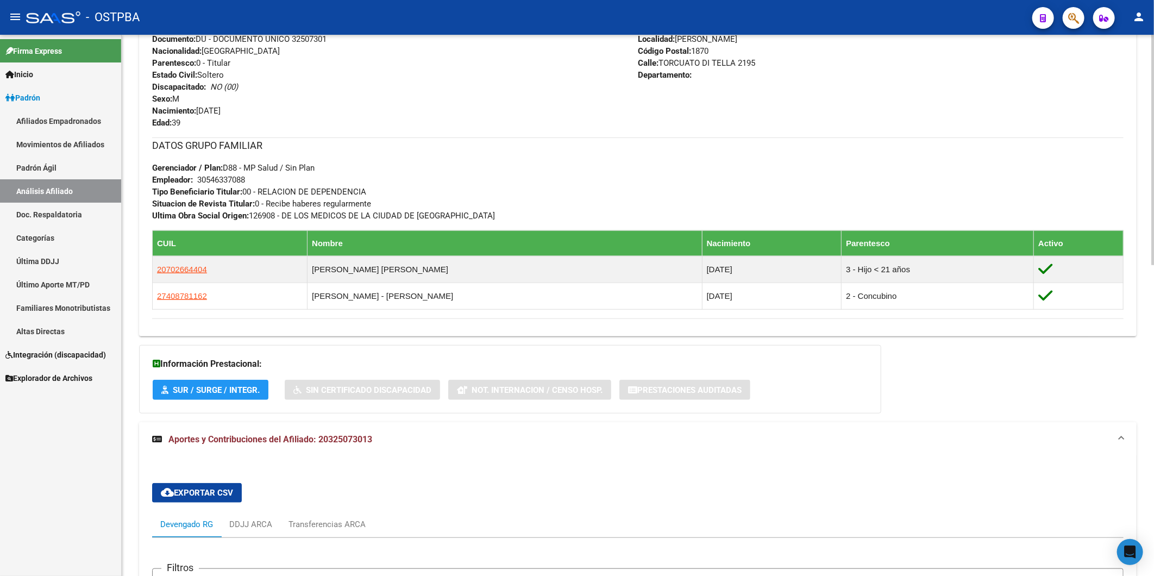
scroll to position [670, 0]
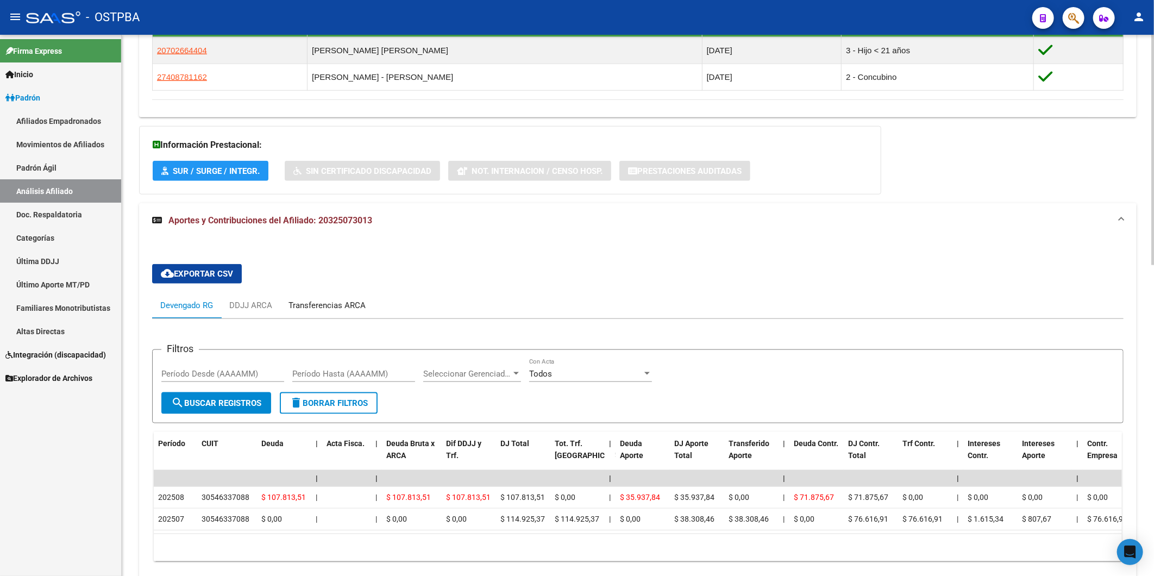
click at [308, 298] on div "Transferencias ARCA" at bounding box center [326, 305] width 93 height 26
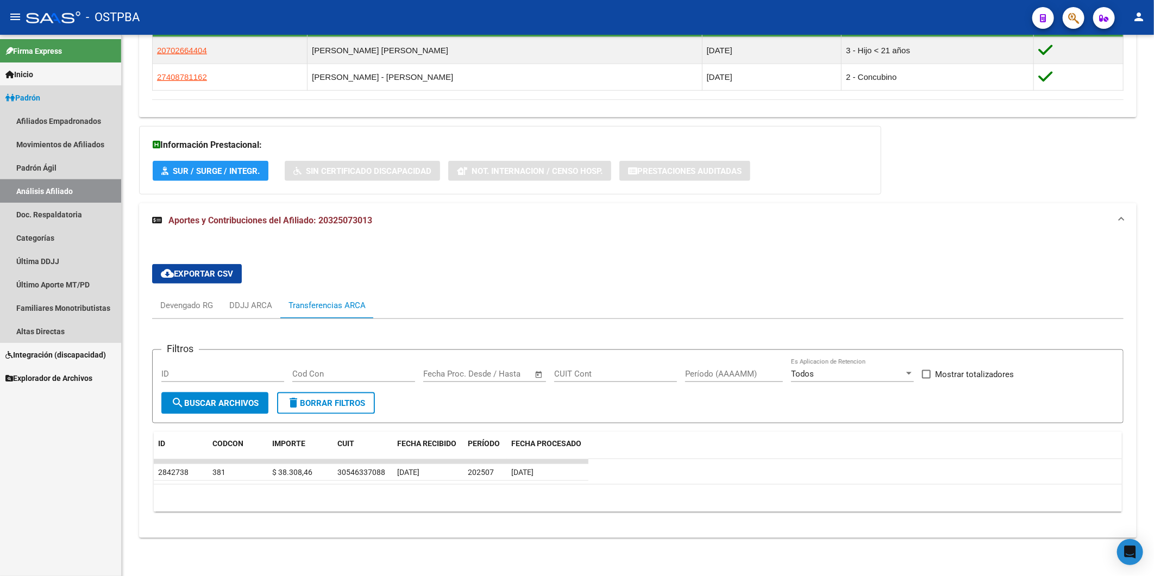
click at [45, 189] on link "Análisis Afiliado" at bounding box center [60, 190] width 121 height 23
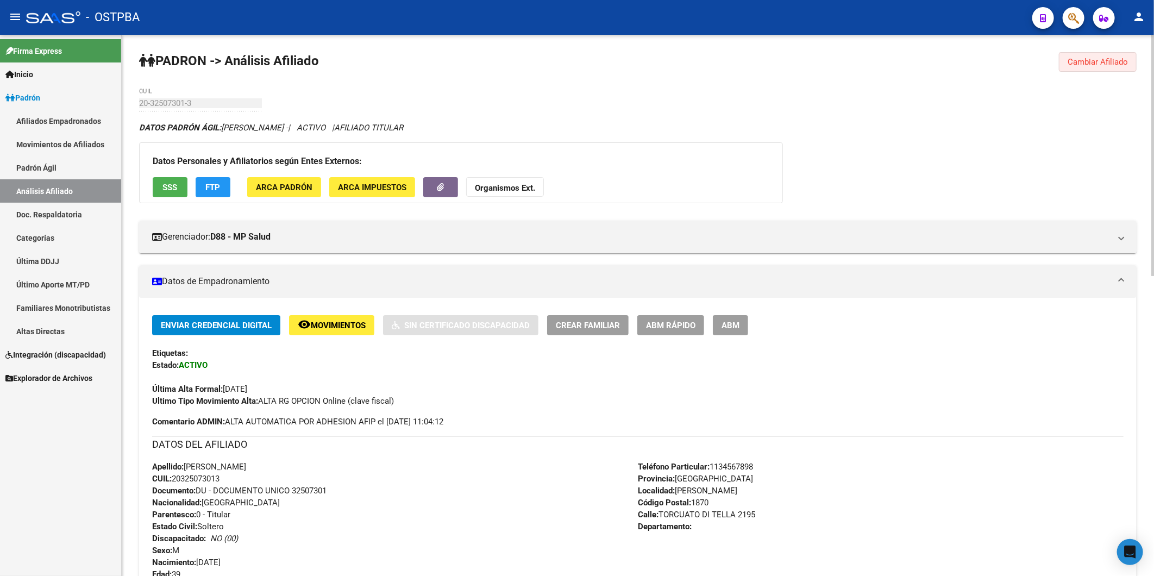
click at [1102, 61] on span "Cambiar Afiliado" at bounding box center [1098, 62] width 60 height 10
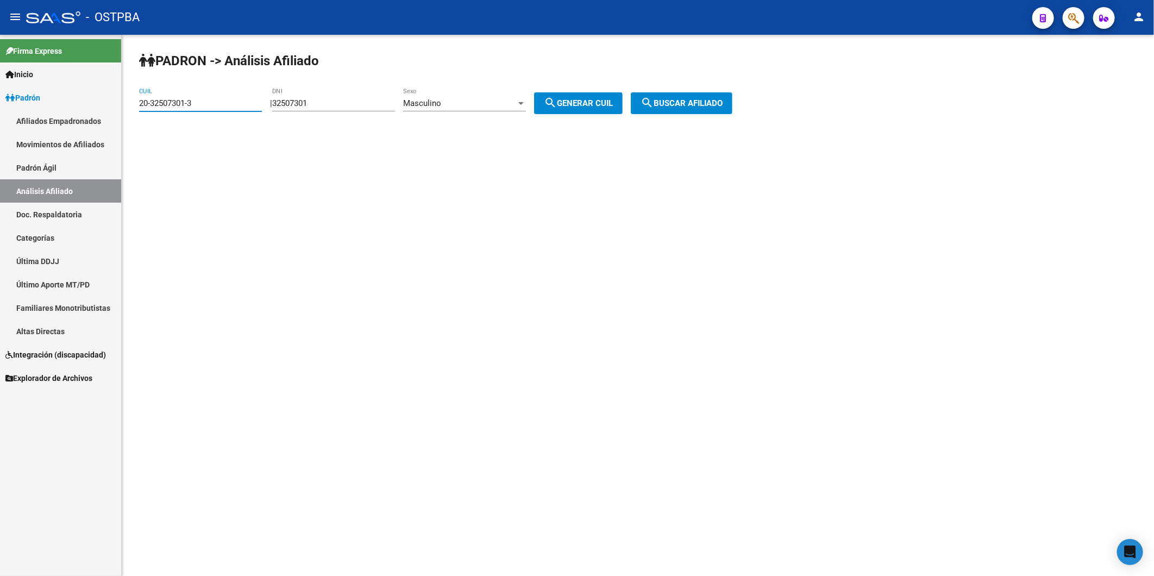
drag, startPoint x: 215, startPoint y: 107, endPoint x: 111, endPoint y: 116, distance: 104.1
click at [111, 116] on mat-sidenav-container "Firma Express Inicio Calendario SSS Instructivos Contacto OS Padrón Afiliados E…" at bounding box center [577, 305] width 1154 height 541
drag, startPoint x: 337, startPoint y: 102, endPoint x: 322, endPoint y: 110, distance: 16.8
click at [322, 110] on div "32507301 DNI" at bounding box center [333, 99] width 123 height 23
paste input "30682000"
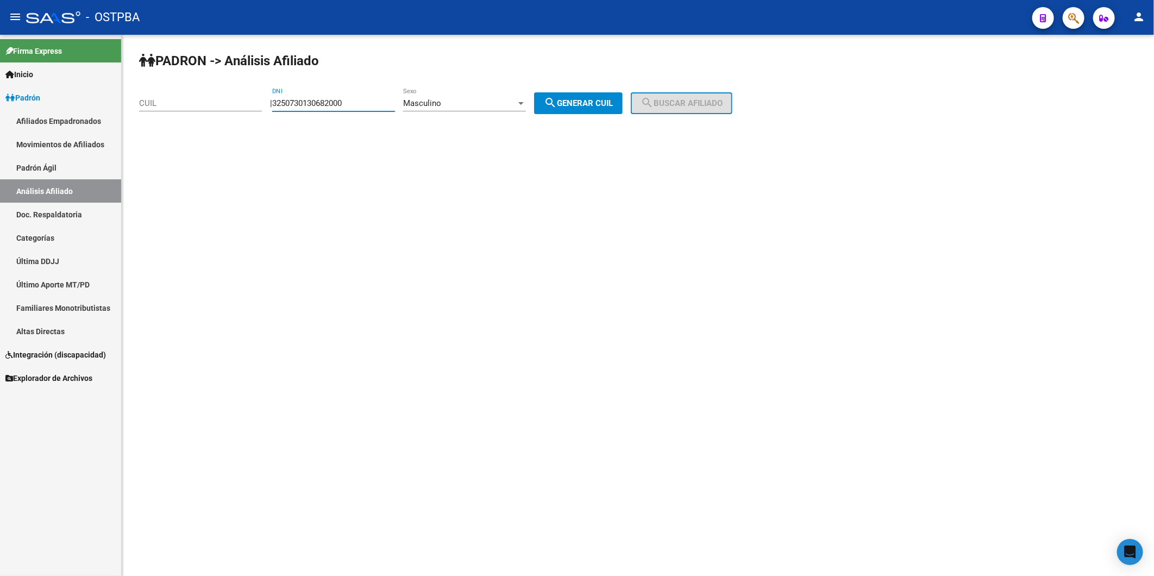
drag, startPoint x: 321, startPoint y: 103, endPoint x: 242, endPoint y: 102, distance: 79.3
click at [242, 102] on app-analisis-afiliado "PADRON -> Análisis Afiliado CUIL | 3250730130682000 DNI Masculino Sexo search G…" at bounding box center [439, 103] width 601 height 10
type input "30682000"
click at [572, 105] on span "search Generar CUIL" at bounding box center [578, 103] width 69 height 10
click at [654, 107] on mat-icon "search" at bounding box center [647, 102] width 13 height 13
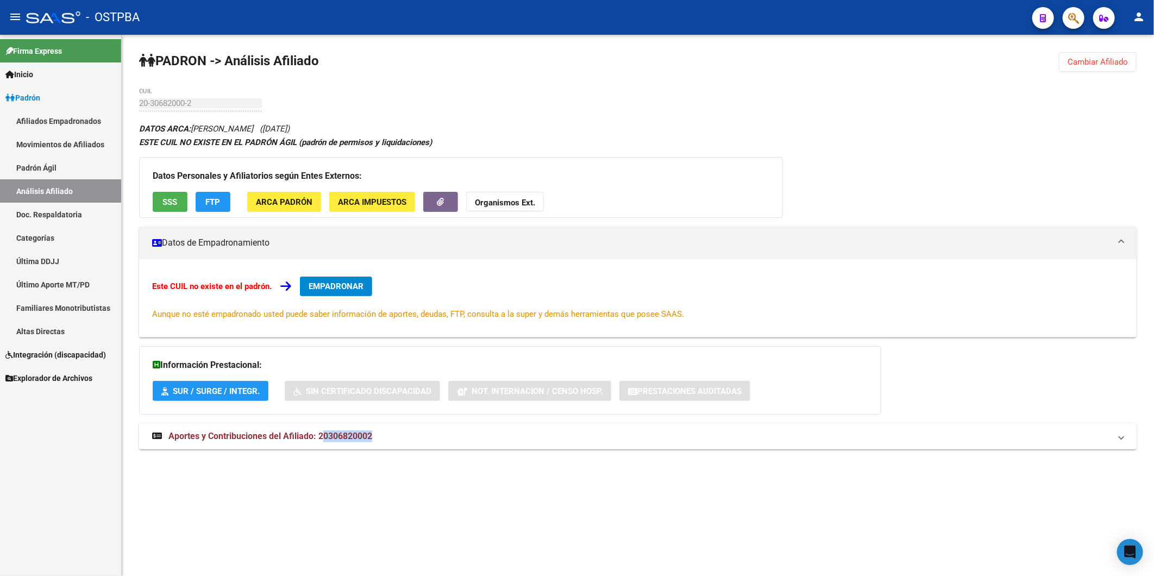
drag, startPoint x: 322, startPoint y: 435, endPoint x: 380, endPoint y: 434, distance: 58.1
click at [380, 434] on mat-panel-title "Aportes y Contribuciones del Afiliado: 20306820002" at bounding box center [631, 436] width 958 height 12
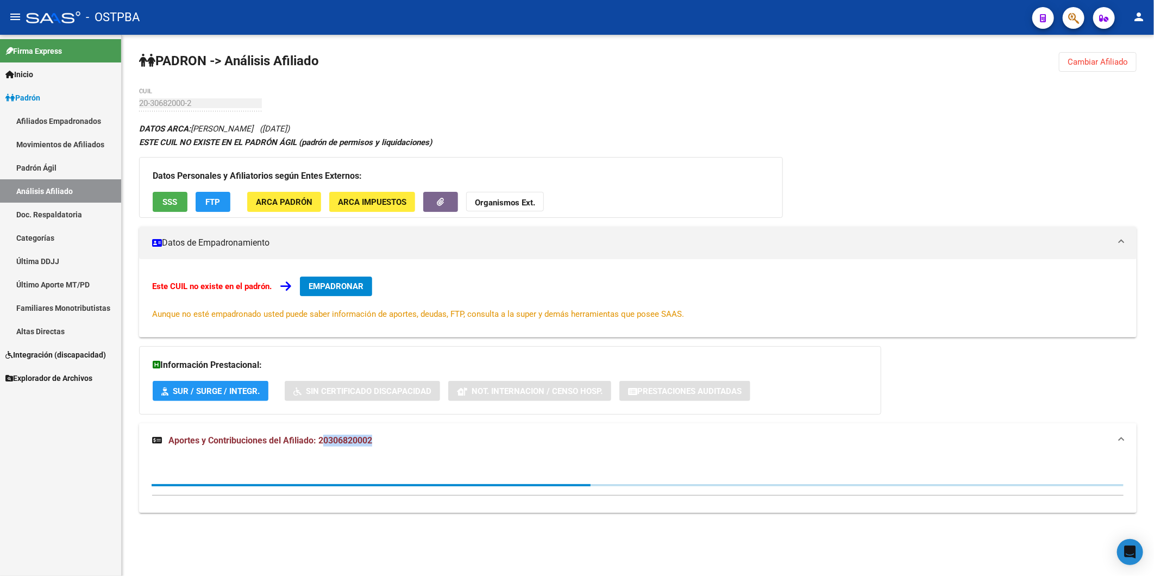
click at [380, 434] on mat-expansion-panel-header "Aportes y Contribuciones del Afiliado: 20306820002" at bounding box center [638, 440] width 998 height 35
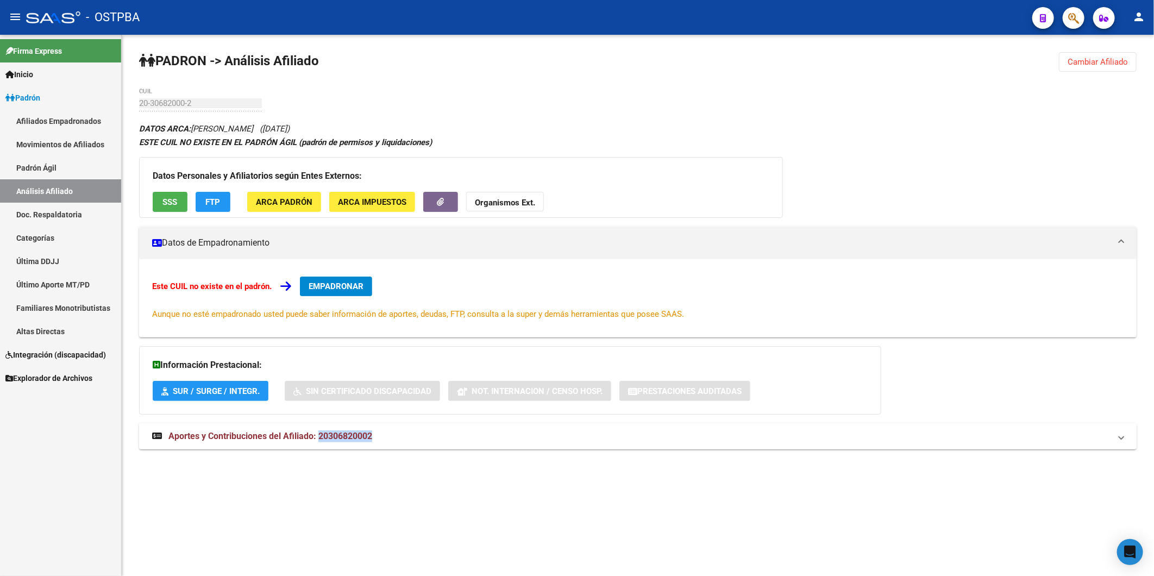
drag, startPoint x: 319, startPoint y: 436, endPoint x: 388, endPoint y: 428, distance: 69.0
click at [388, 428] on mat-expansion-panel-header "Aportes y Contribuciones del Afiliado: 20306820002" at bounding box center [638, 436] width 998 height 26
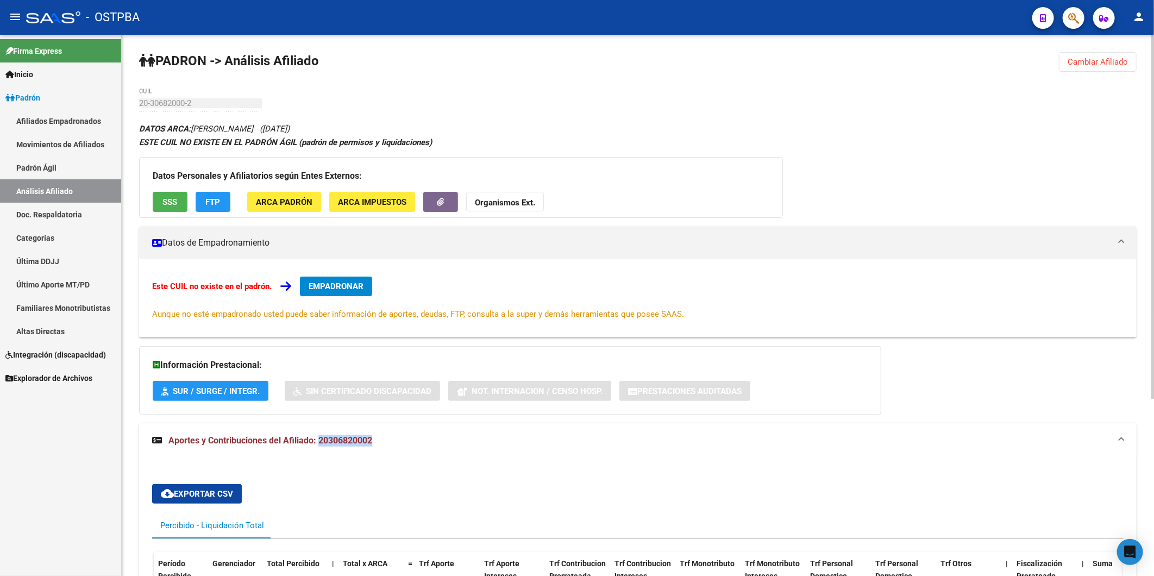
copy span "20306820002"
click at [521, 205] on strong "Organismos Ext." at bounding box center [505, 203] width 60 height 10
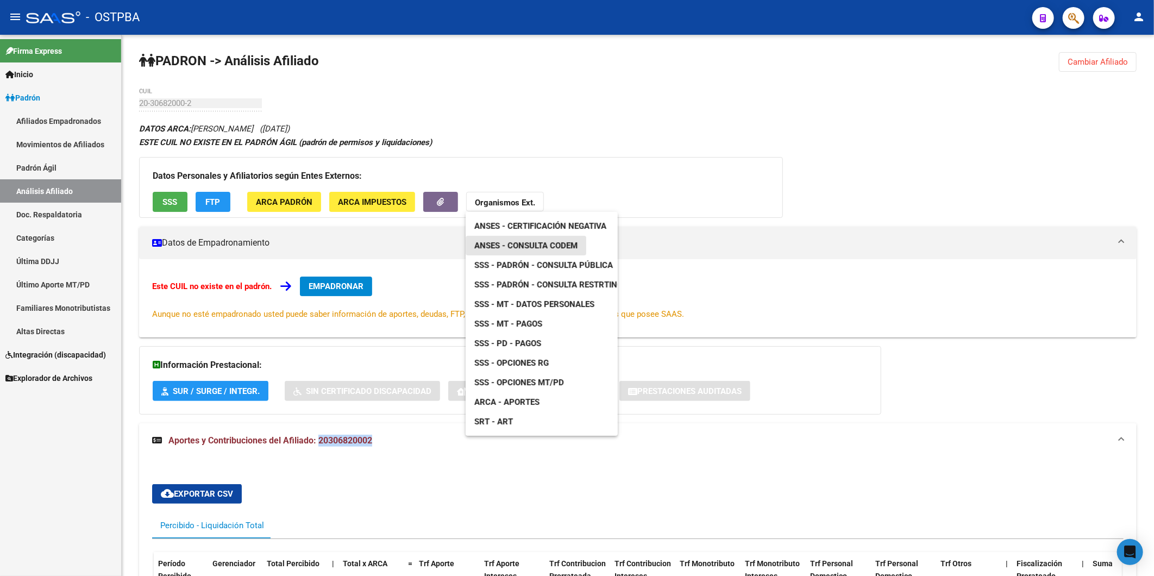
click at [549, 250] on span "ANSES - Consulta CODEM" at bounding box center [525, 246] width 103 height 10
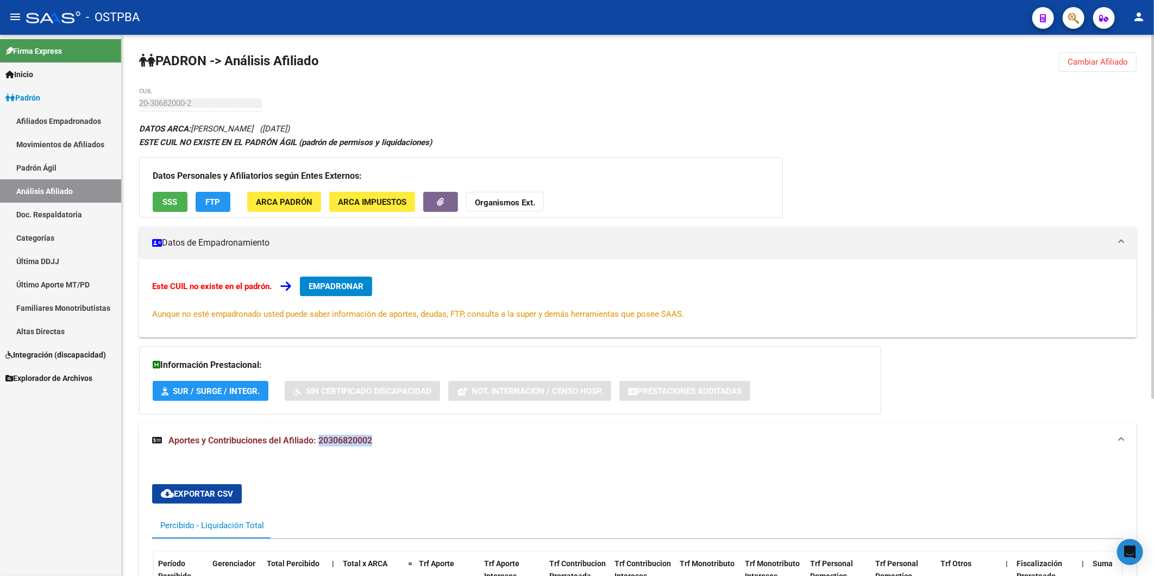
click at [1083, 61] on span "Cambiar Afiliado" at bounding box center [1098, 62] width 60 height 10
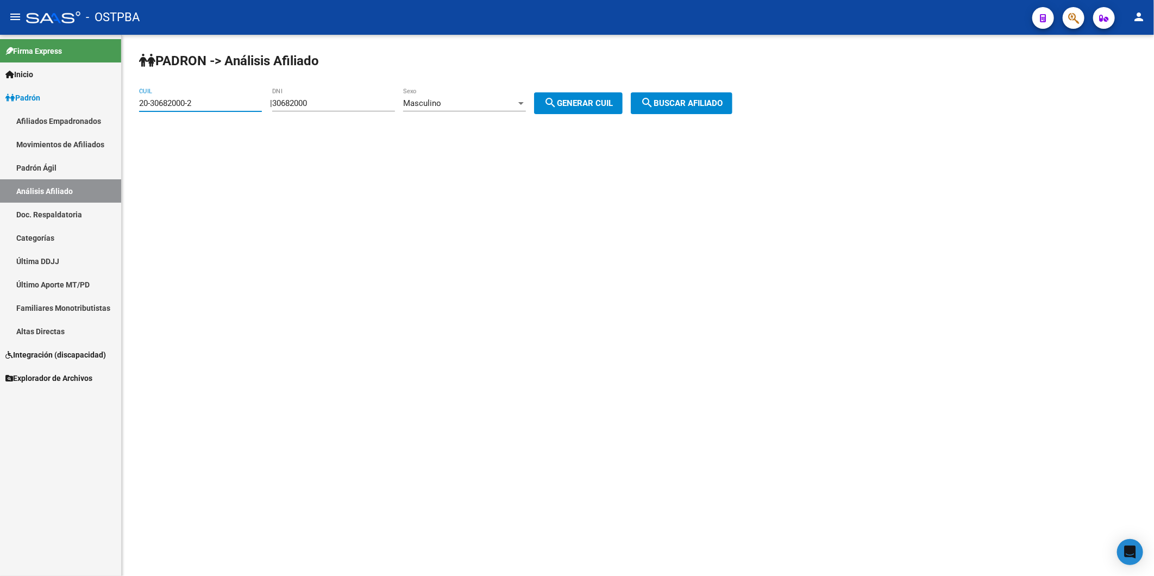
drag, startPoint x: 233, startPoint y: 108, endPoint x: 106, endPoint y: 110, distance: 126.6
click at [106, 110] on mat-sidenav-container "Firma Express Inicio Calendario SSS Instructivos Contacto OS Padrón Afiliados E…" at bounding box center [577, 305] width 1154 height 541
paste input "7-32018295-1"
click at [526, 101] on div at bounding box center [521, 103] width 10 height 9
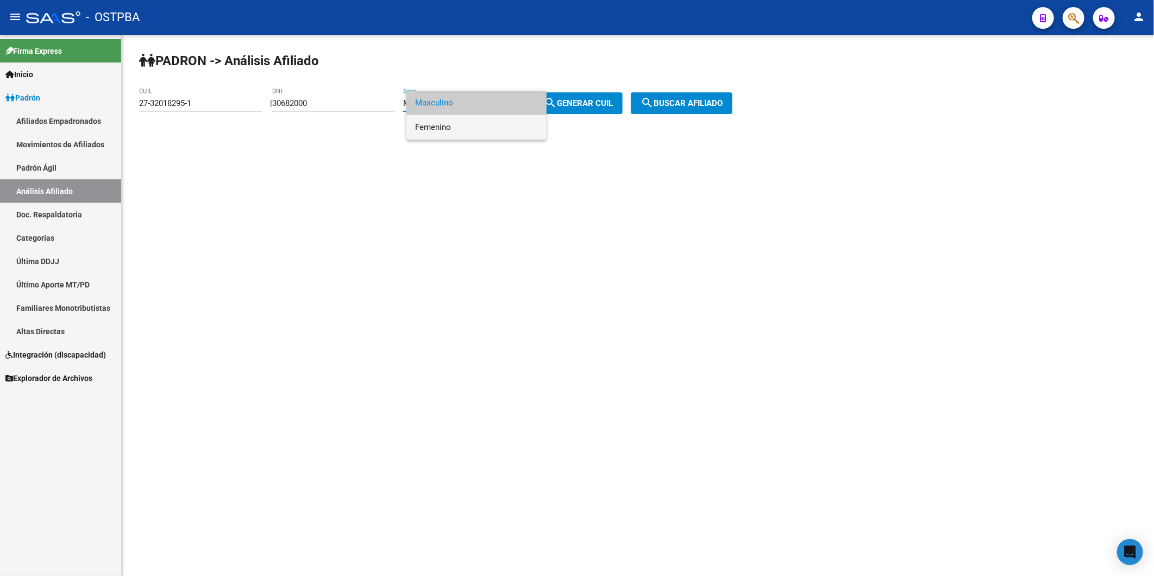
click at [502, 128] on span "Femenino" at bounding box center [476, 127] width 123 height 24
click at [603, 103] on span "search Generar CUIL" at bounding box center [578, 103] width 69 height 10
type input "27-30682000-7"
click at [682, 99] on span "search Buscar afiliado" at bounding box center [682, 103] width 82 height 10
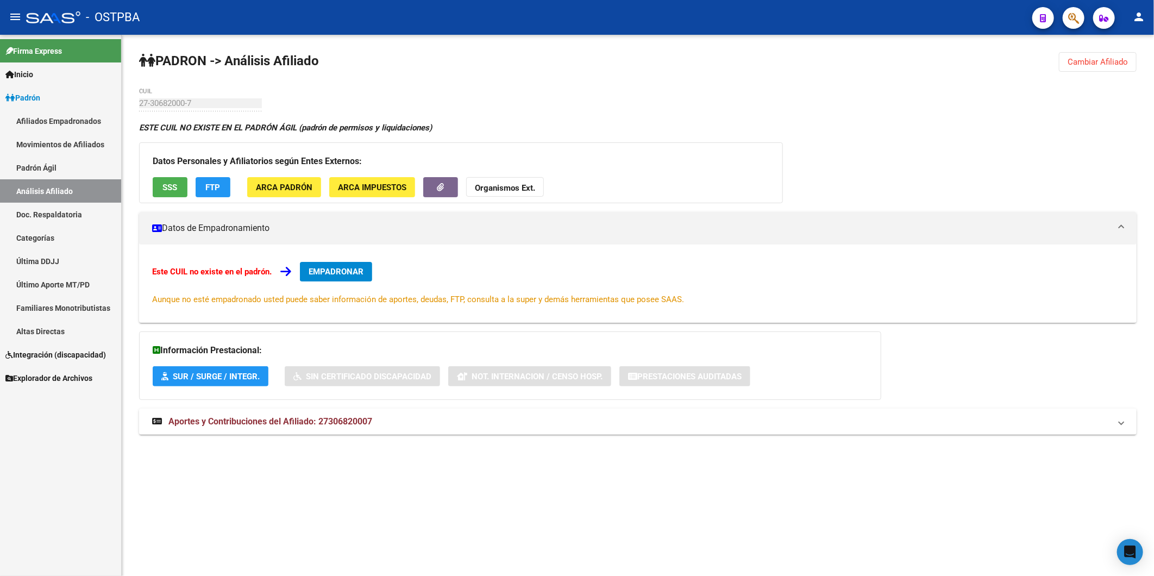
click at [176, 183] on span "SSS" at bounding box center [170, 188] width 15 height 10
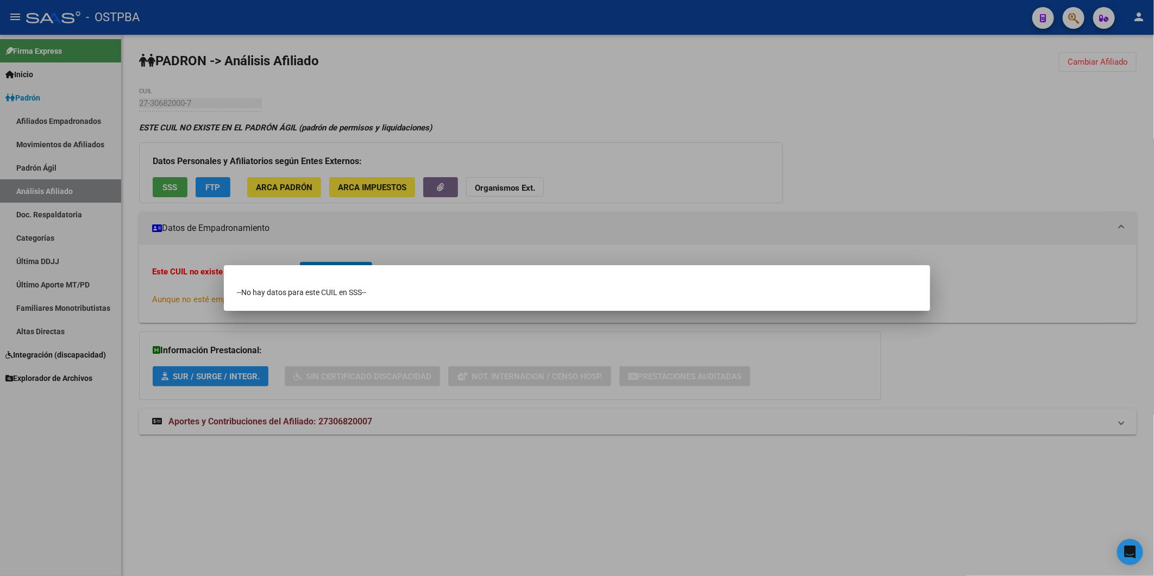
click at [212, 192] on div at bounding box center [577, 288] width 1154 height 576
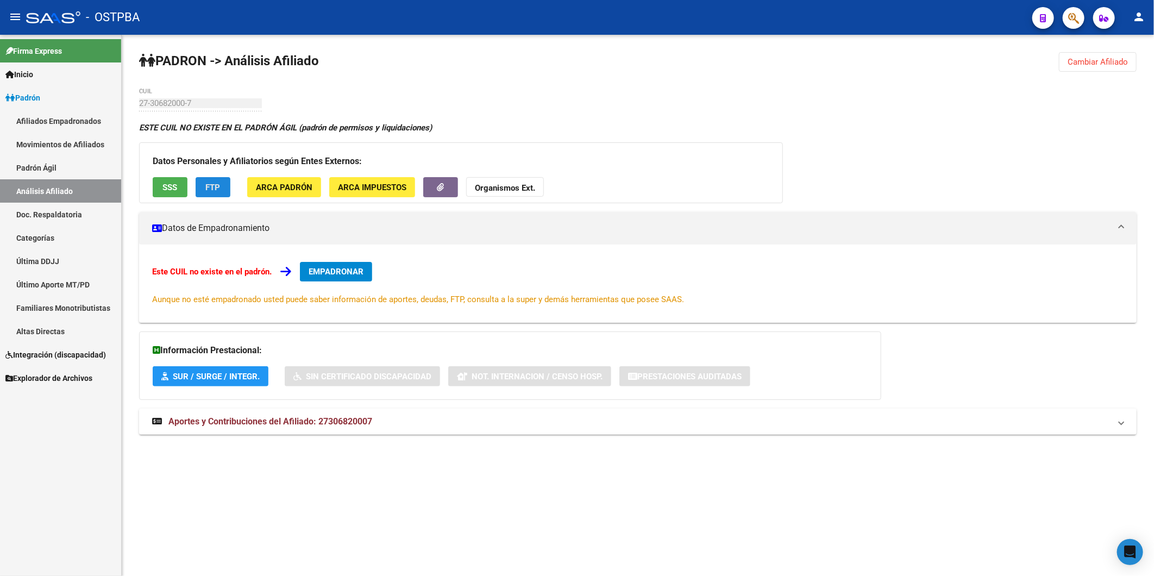
click at [205, 193] on button "FTP" at bounding box center [213, 187] width 35 height 20
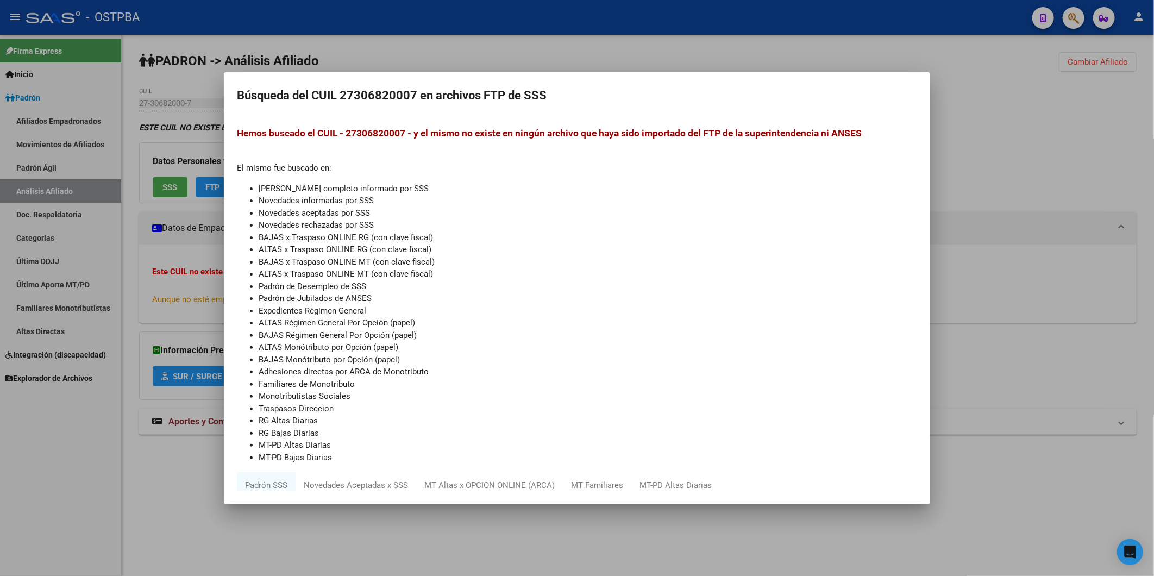
click at [1034, 160] on div at bounding box center [577, 288] width 1154 height 576
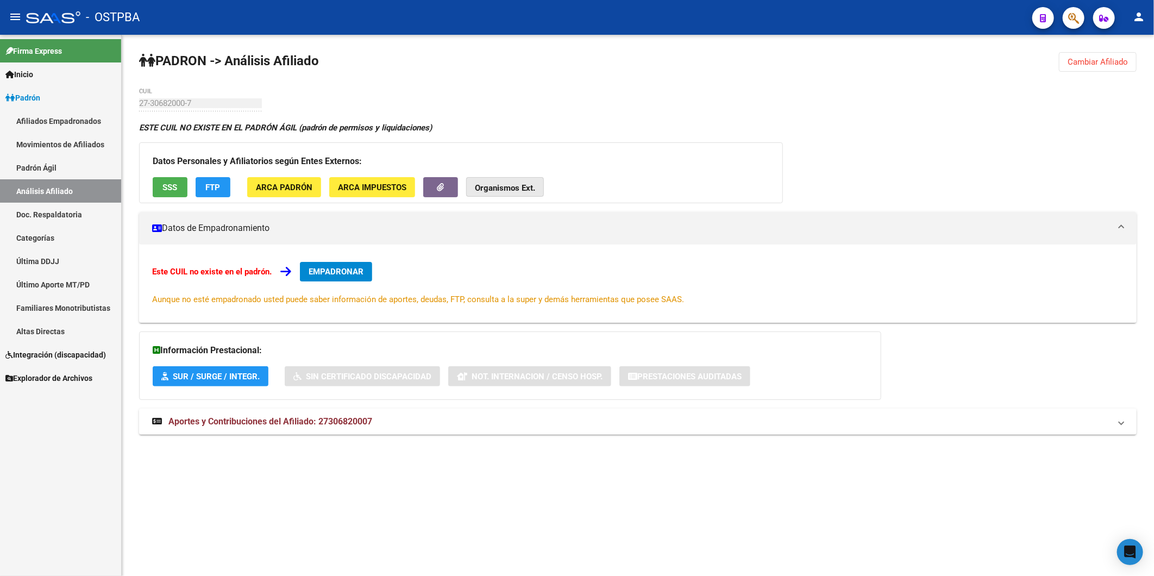
click at [520, 183] on strong "Organismos Ext." at bounding box center [505, 188] width 60 height 10
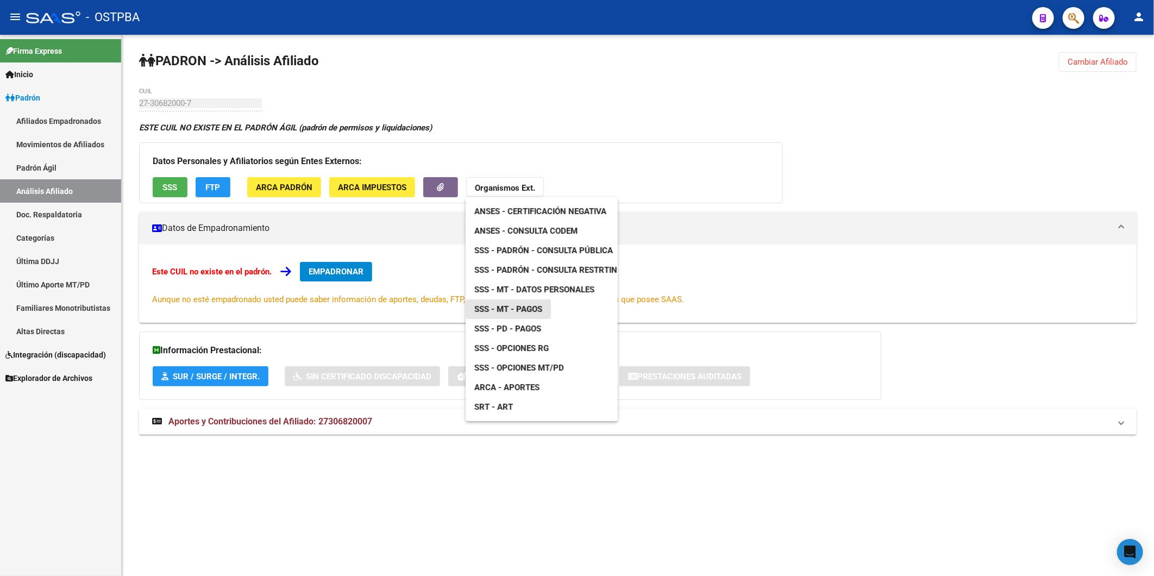
click at [534, 308] on span "SSS - MT - Pagos" at bounding box center [508, 309] width 68 height 10
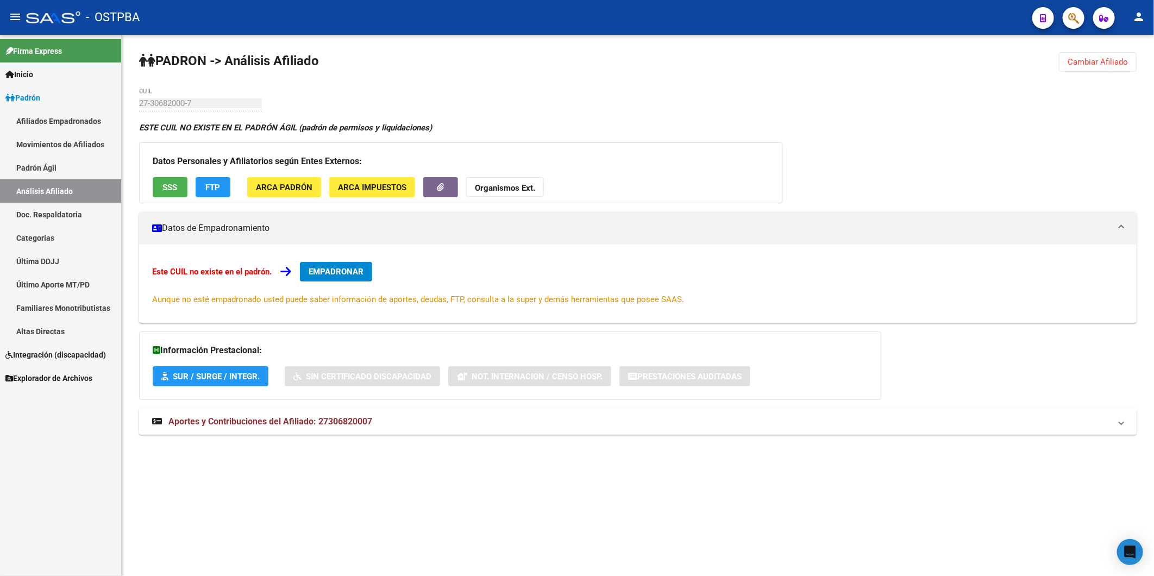
drag, startPoint x: 319, startPoint y: 424, endPoint x: 423, endPoint y: 424, distance: 103.8
click at [423, 424] on mat-panel-title "Aportes y Contribuciones del Afiliado: 27306820007" at bounding box center [631, 422] width 958 height 12
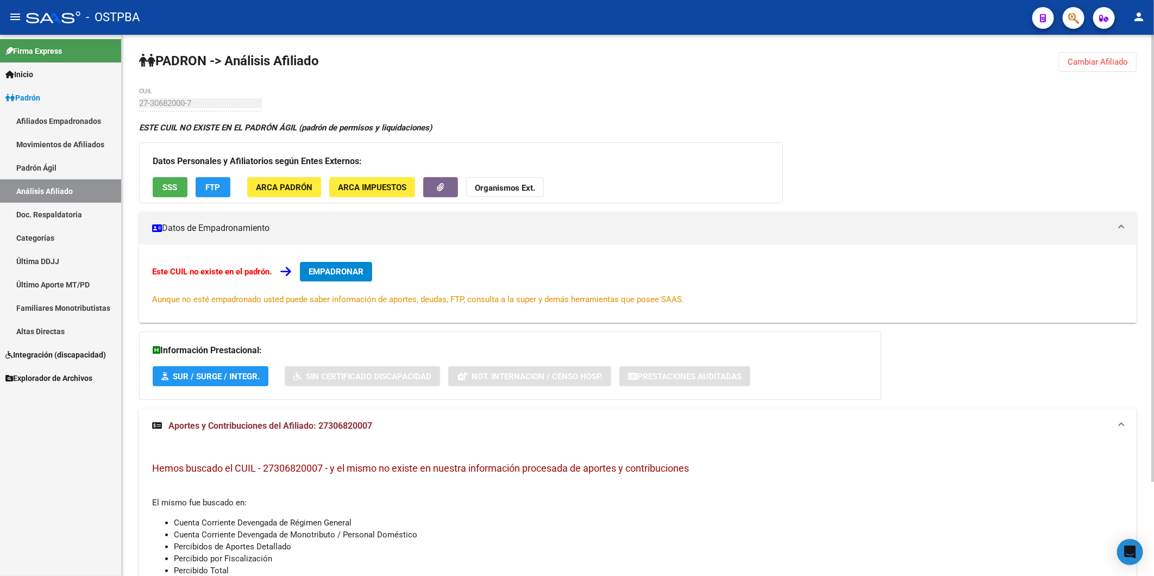
copy span "27306820007"
click at [512, 192] on strong "Organismos Ext." at bounding box center [505, 188] width 60 height 10
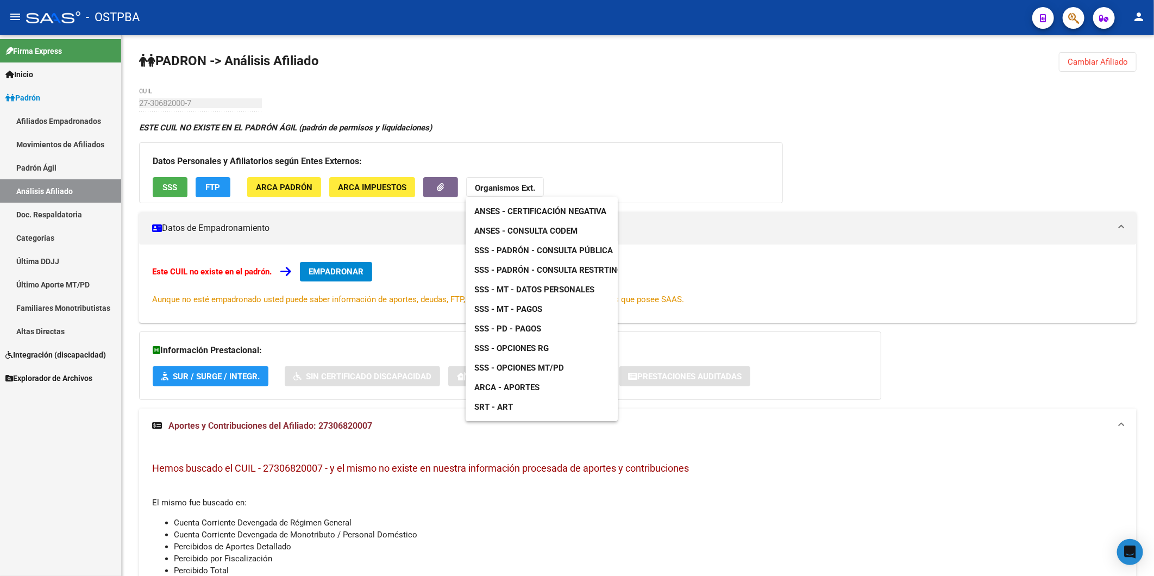
click at [542, 232] on span "ANSES - Consulta CODEM" at bounding box center [525, 231] width 103 height 10
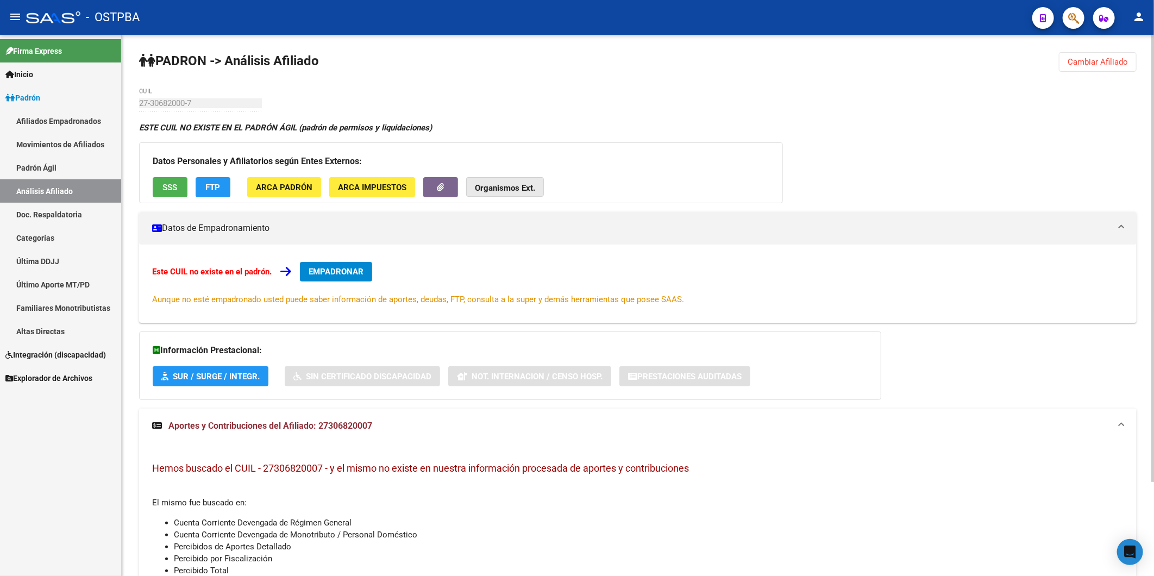
click at [499, 184] on strong "Organismos Ext." at bounding box center [505, 188] width 60 height 10
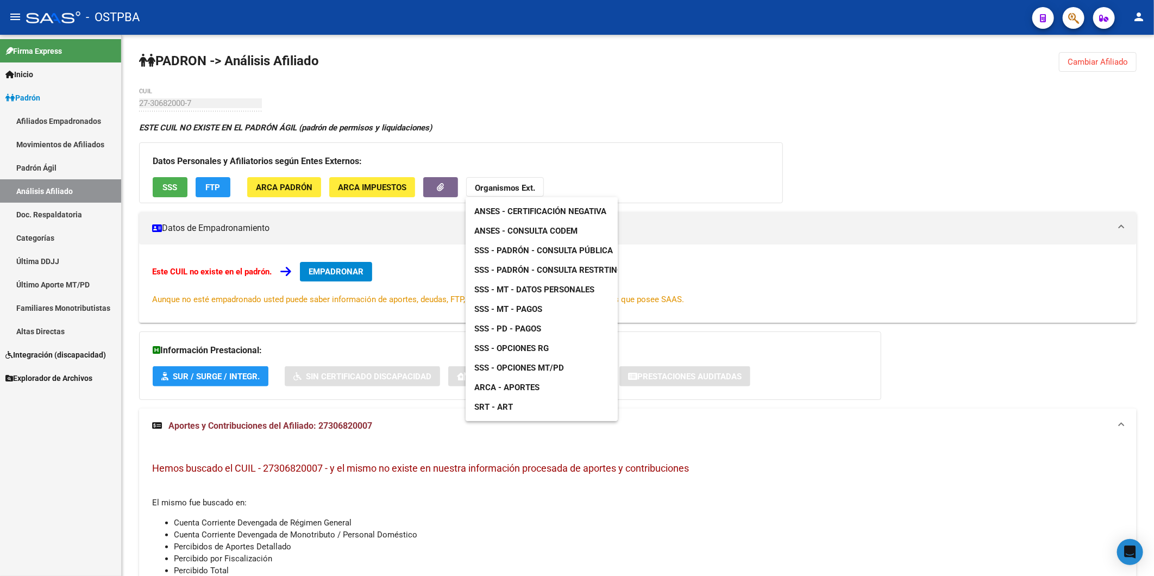
click at [560, 292] on span "SSS - MT - Datos Personales" at bounding box center [534, 290] width 120 height 10
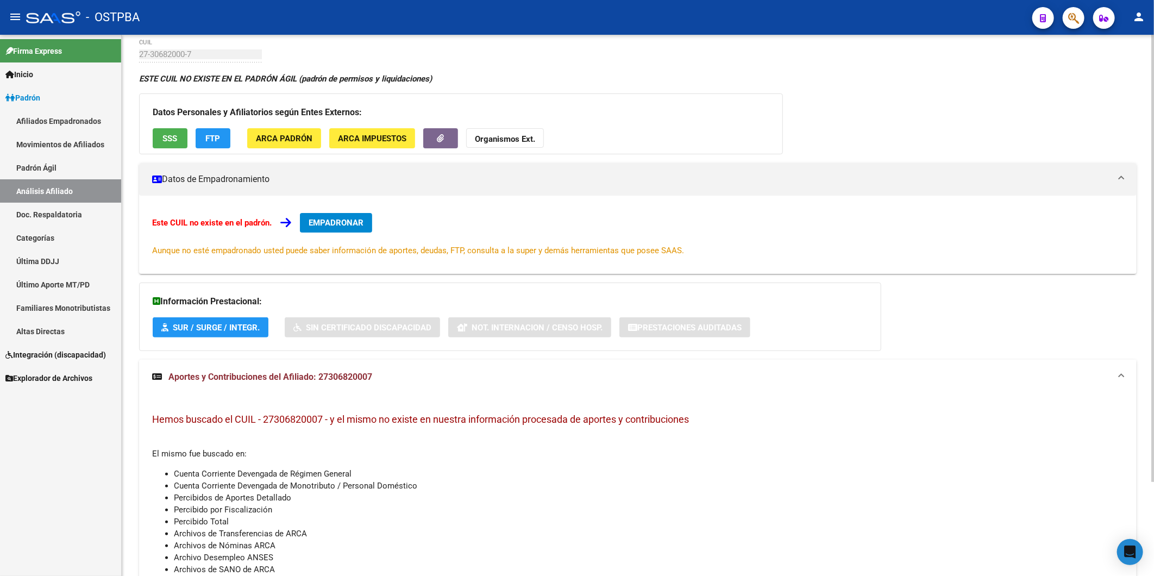
scroll to position [113, 0]
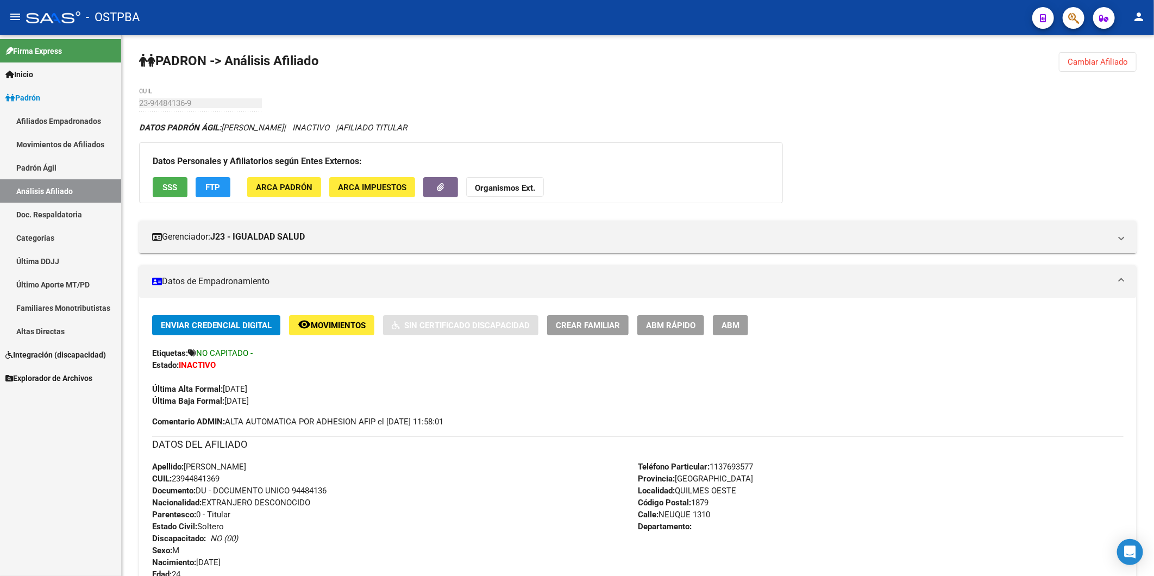
click at [55, 192] on link "Análisis Afiliado" at bounding box center [60, 190] width 121 height 23
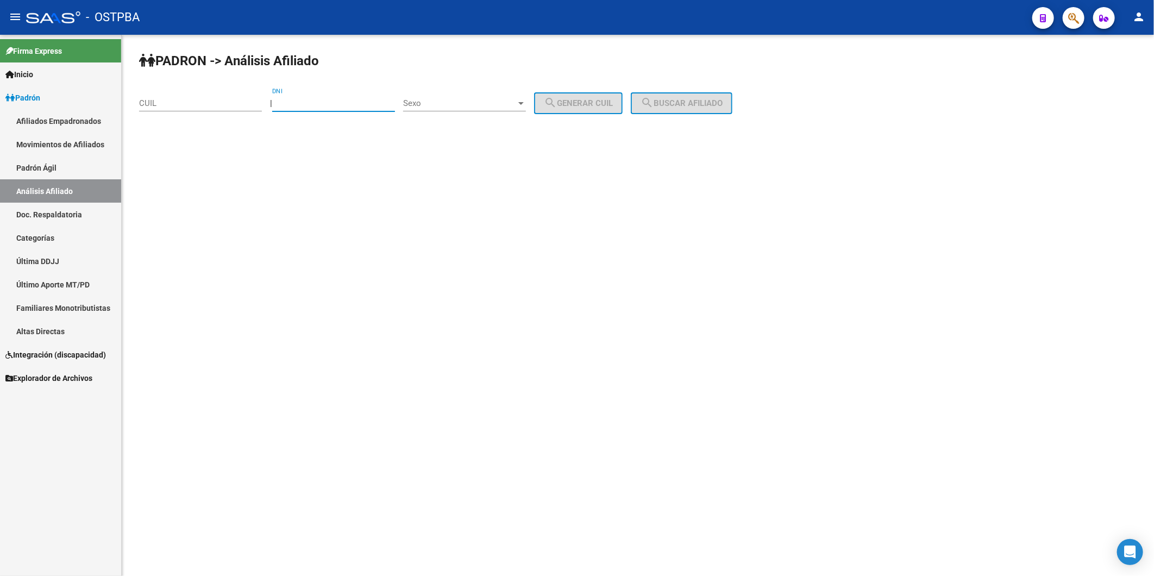
click at [323, 102] on input "DNI" at bounding box center [333, 103] width 123 height 10
click at [303, 104] on input "DNI" at bounding box center [333, 103] width 123 height 10
type input "32254043"
click at [524, 104] on div at bounding box center [520, 103] width 5 height 3
click at [470, 96] on span "Masculino" at bounding box center [476, 103] width 123 height 24
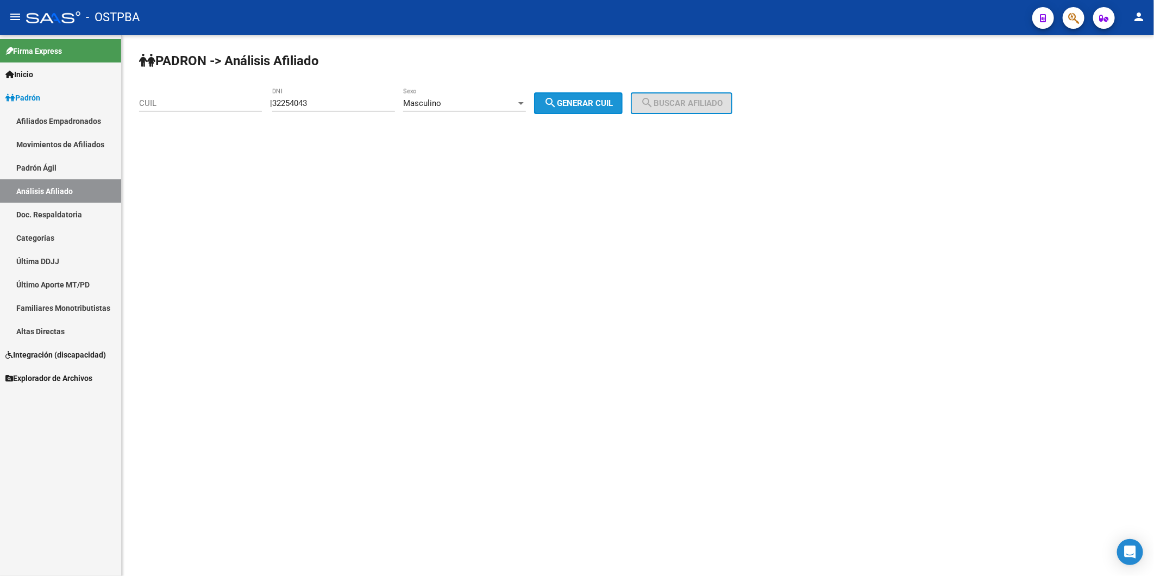
click at [610, 103] on span "search Generar CUIL" at bounding box center [578, 103] width 69 height 10
type input "20-32254043-5"
click at [672, 102] on span "search Buscar afiliado" at bounding box center [682, 103] width 82 height 10
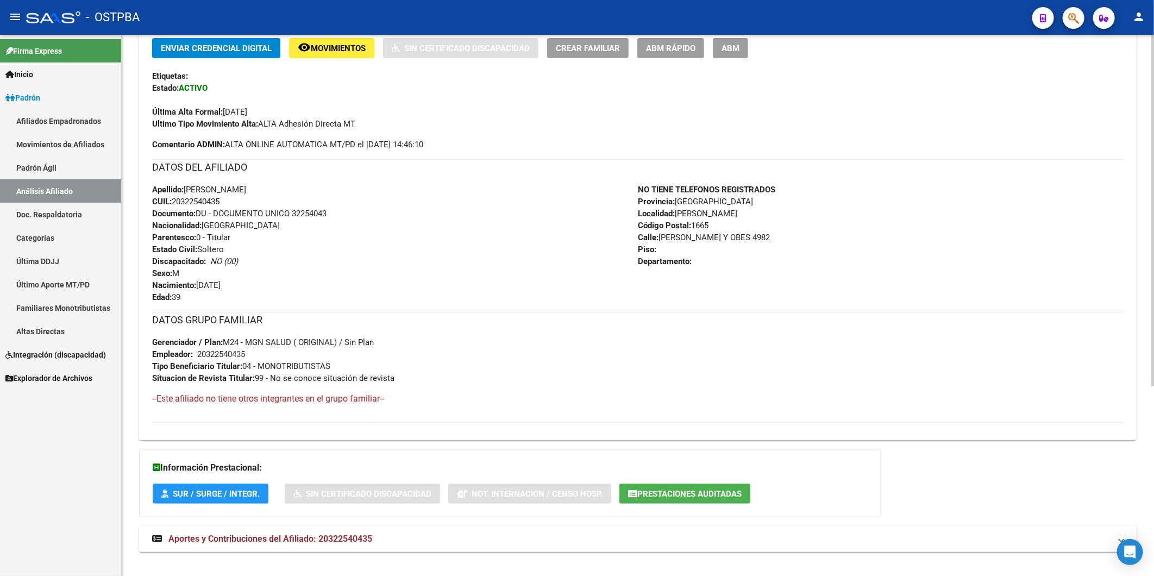
scroll to position [292, 0]
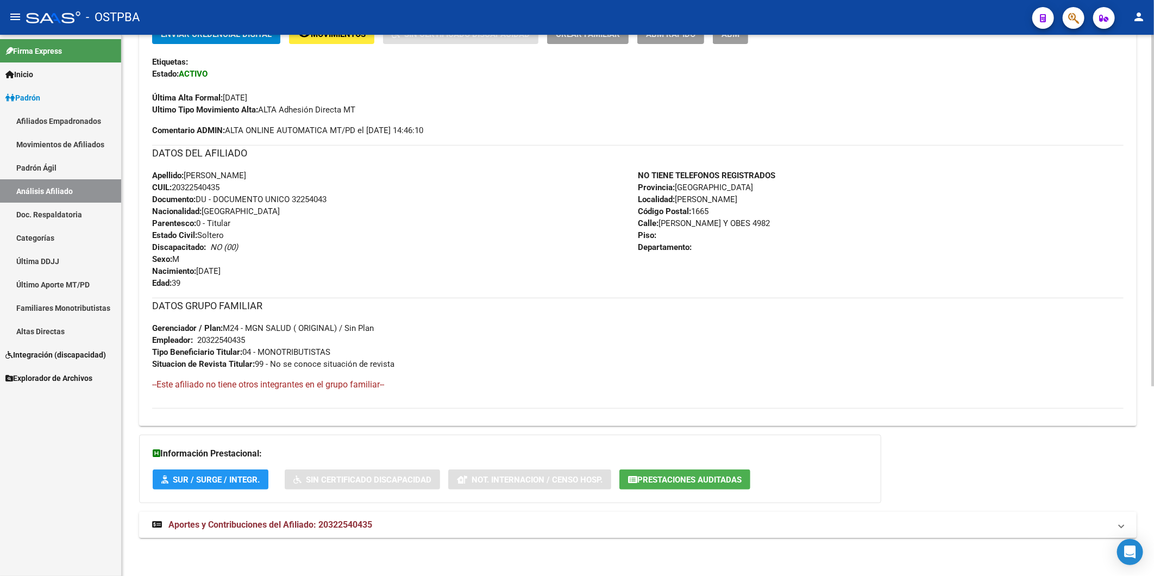
click at [357, 525] on span "Aportes y Contribuciones del Afiliado: 20322540435" at bounding box center [270, 524] width 204 height 10
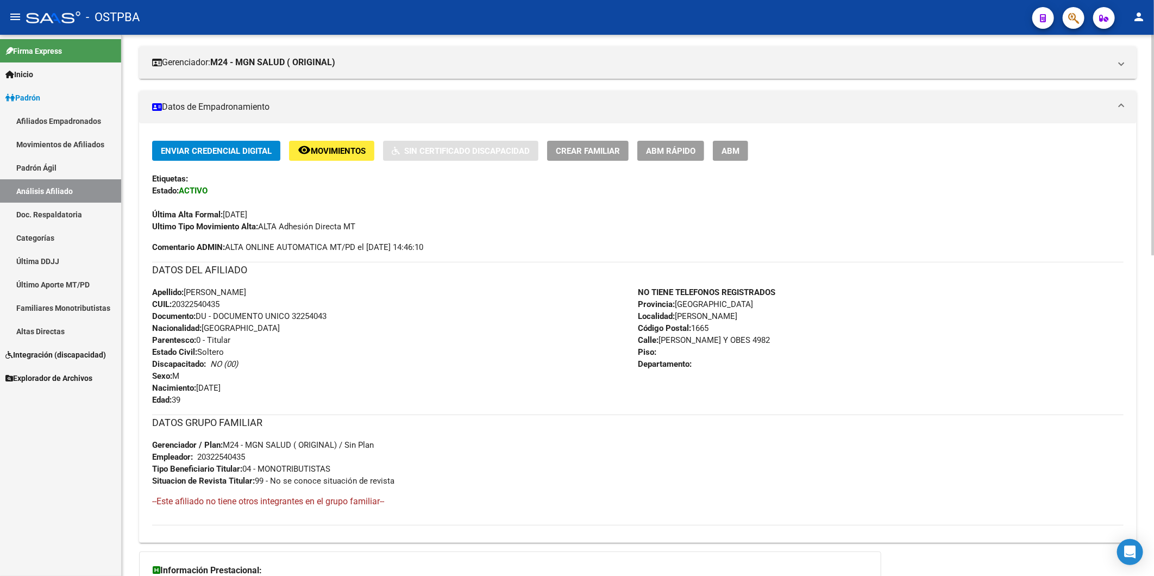
scroll to position [0, 0]
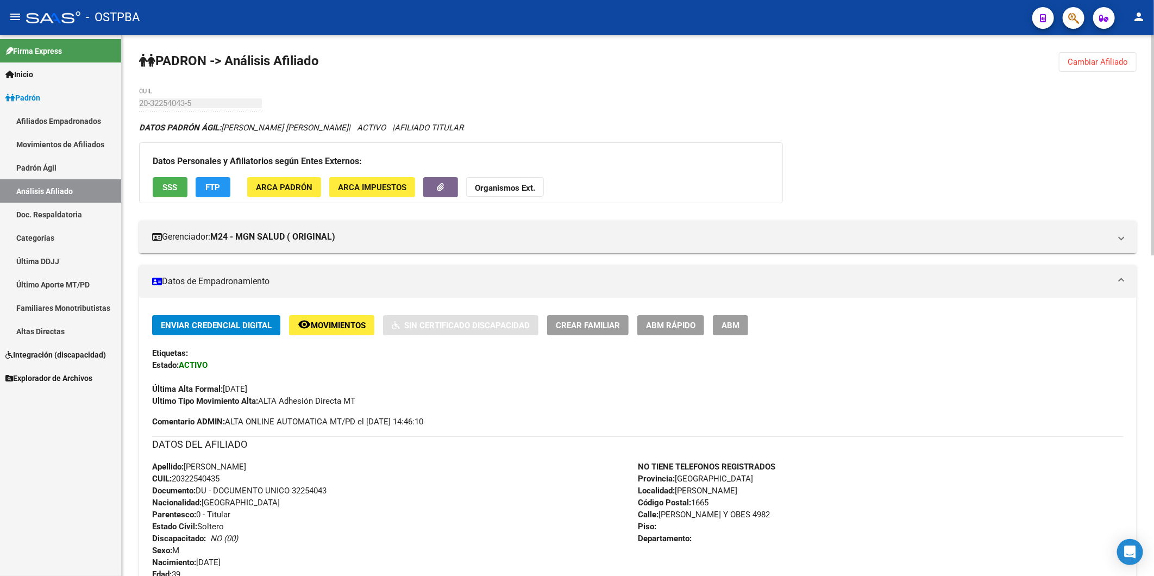
click at [793, 329] on div "Enviar Credencial Digital remove_red_eye Movimientos Sin Certificado Discapacid…" at bounding box center [637, 325] width 971 height 20
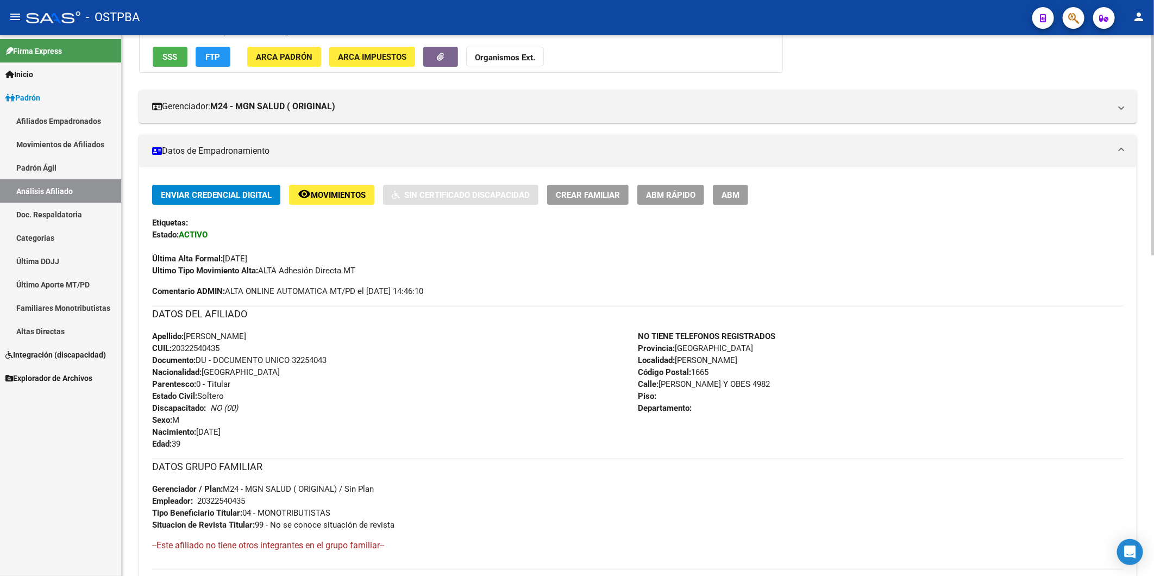
scroll to position [121, 0]
